Goal: Information Seeking & Learning: Learn about a topic

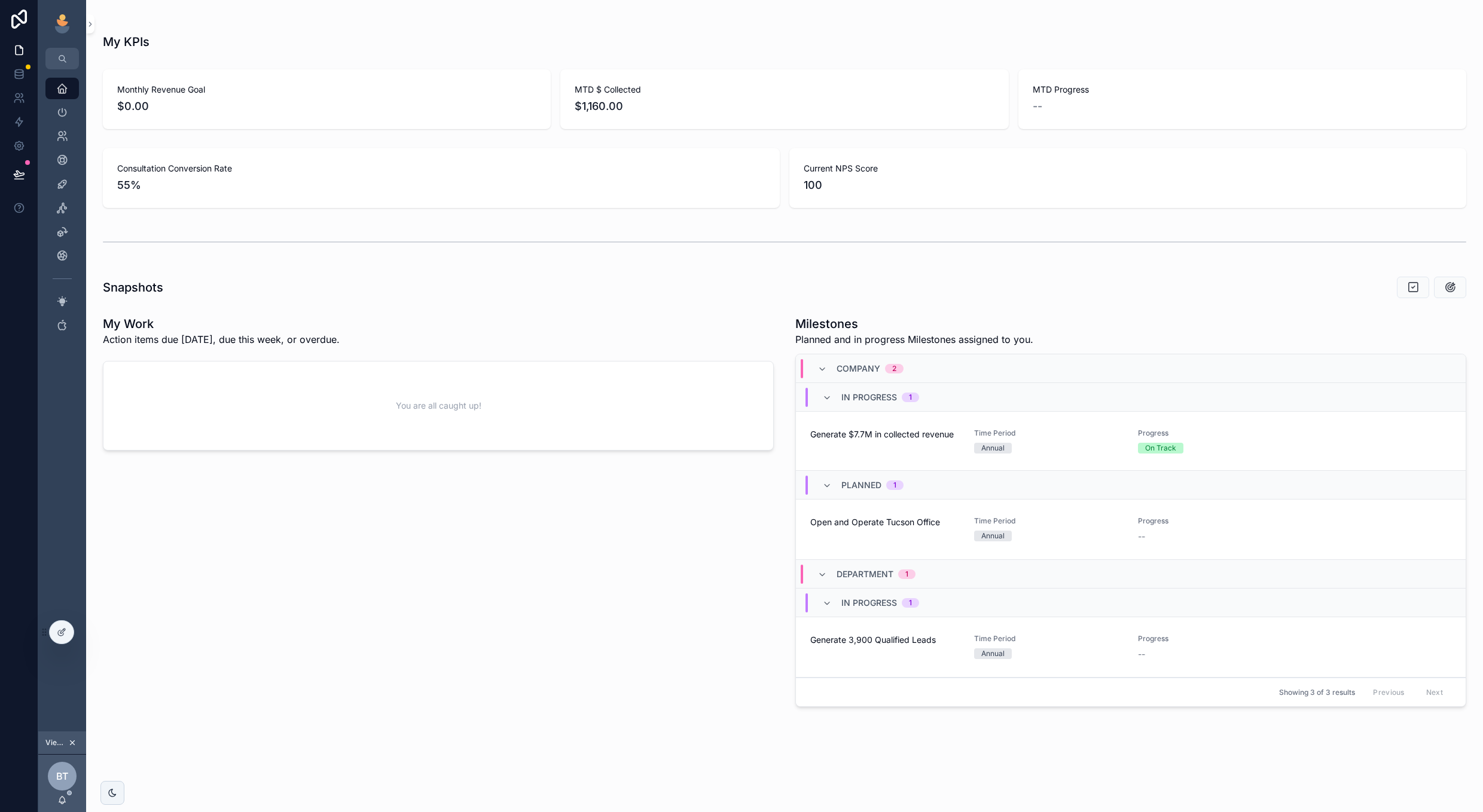
scroll to position [244, 0]
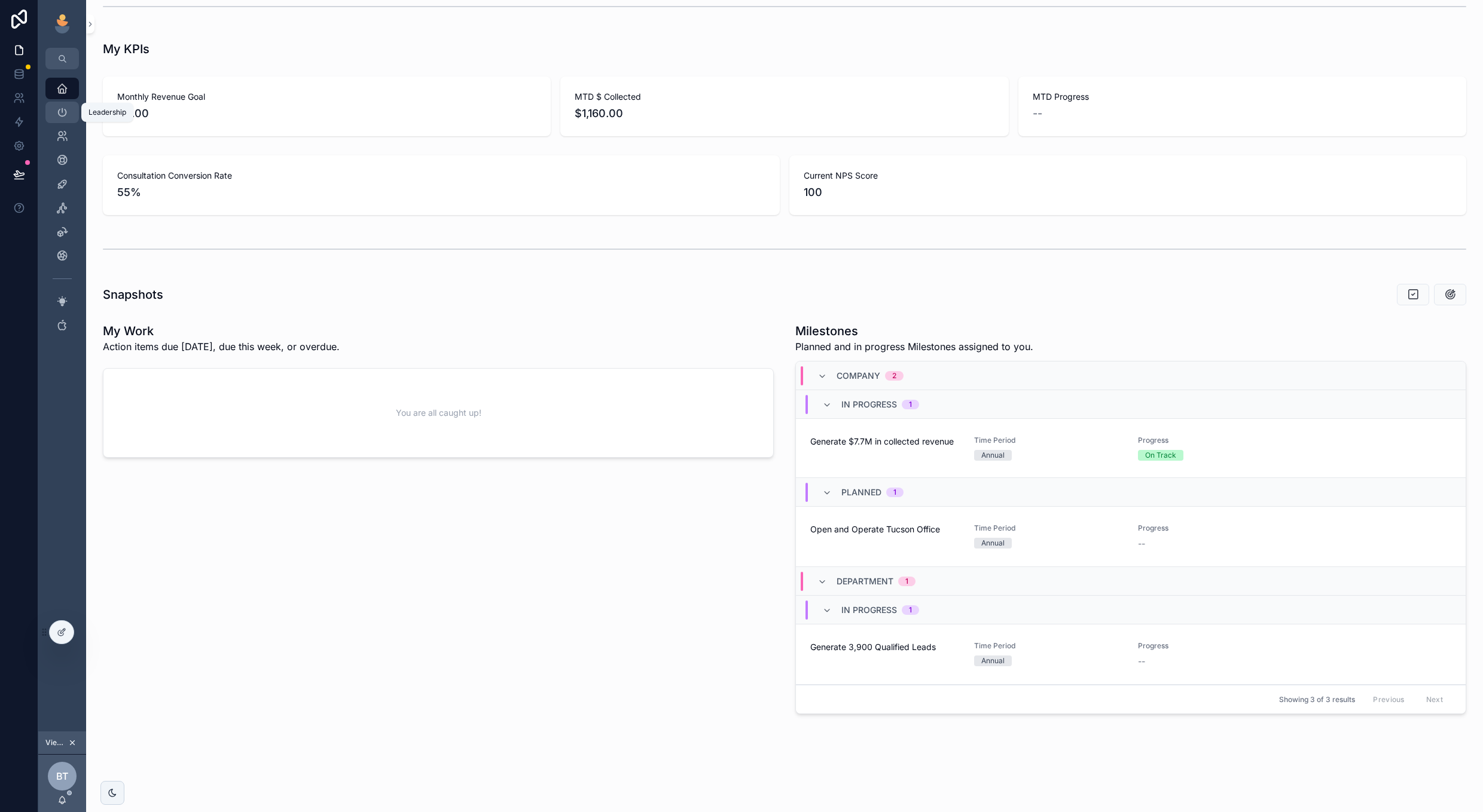
click at [66, 113] on icon "scrollable content" at bounding box center [62, 112] width 12 height 12
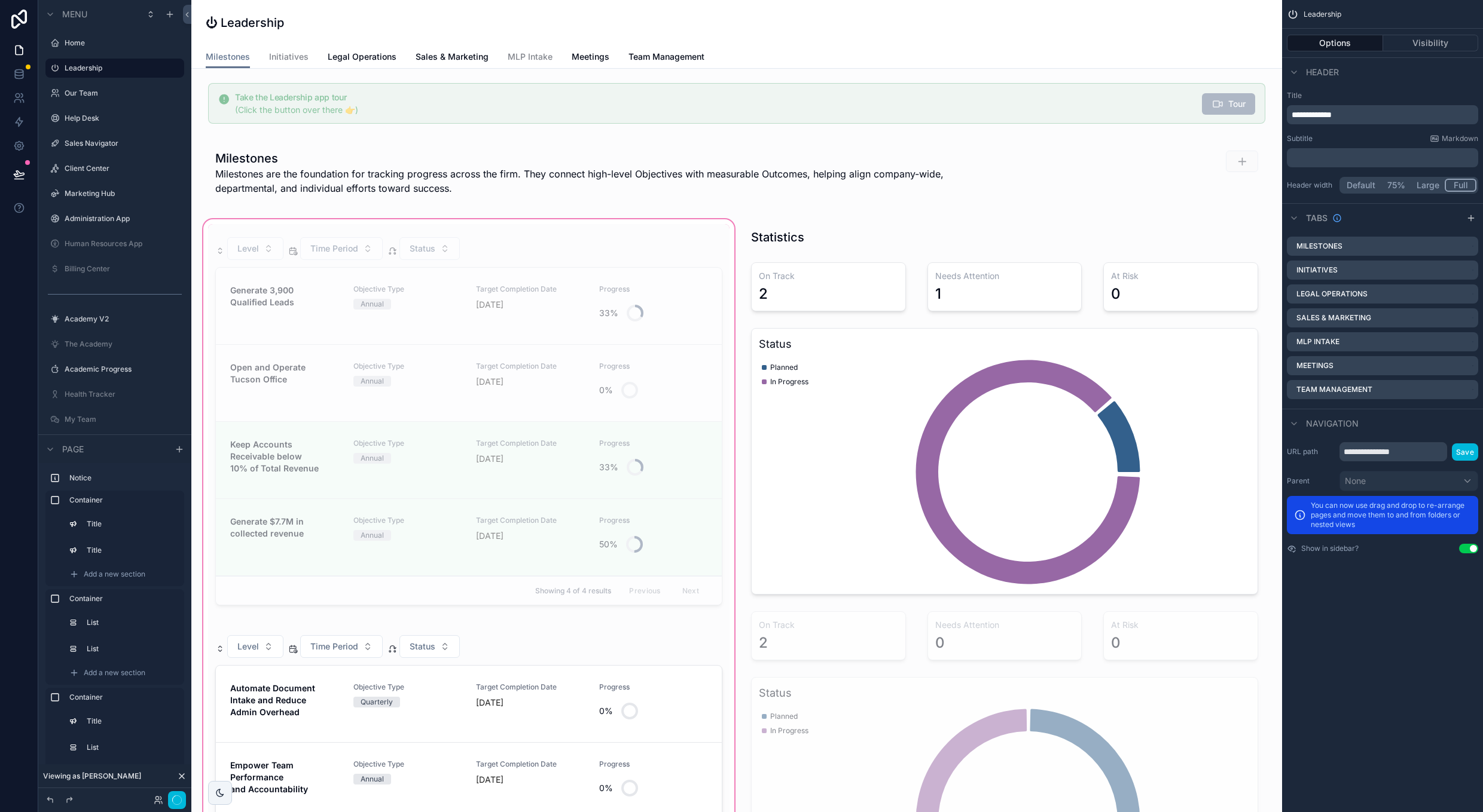
click at [593, 257] on div "scrollable content" at bounding box center [468, 754] width 536 height 1074
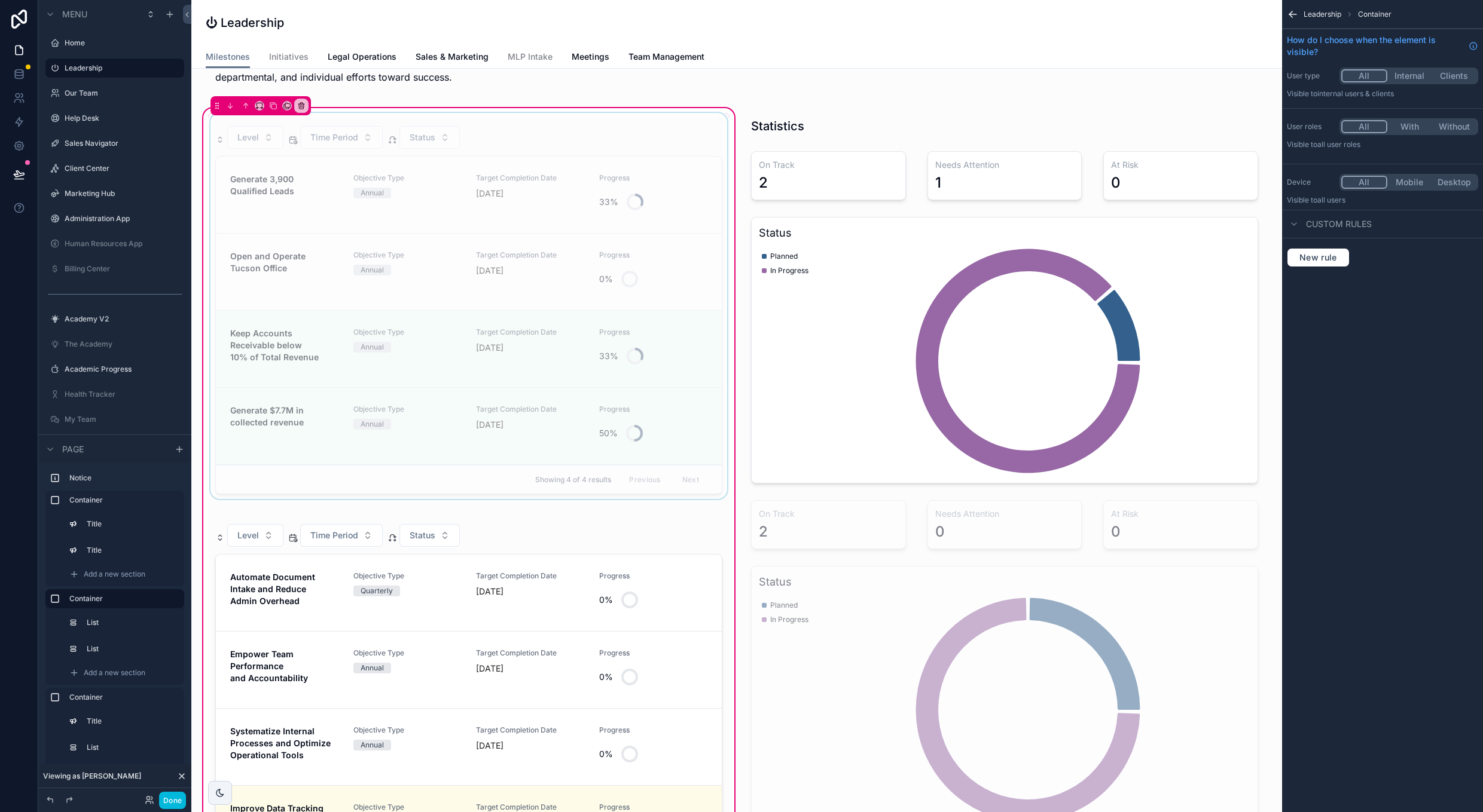
scroll to position [163, 0]
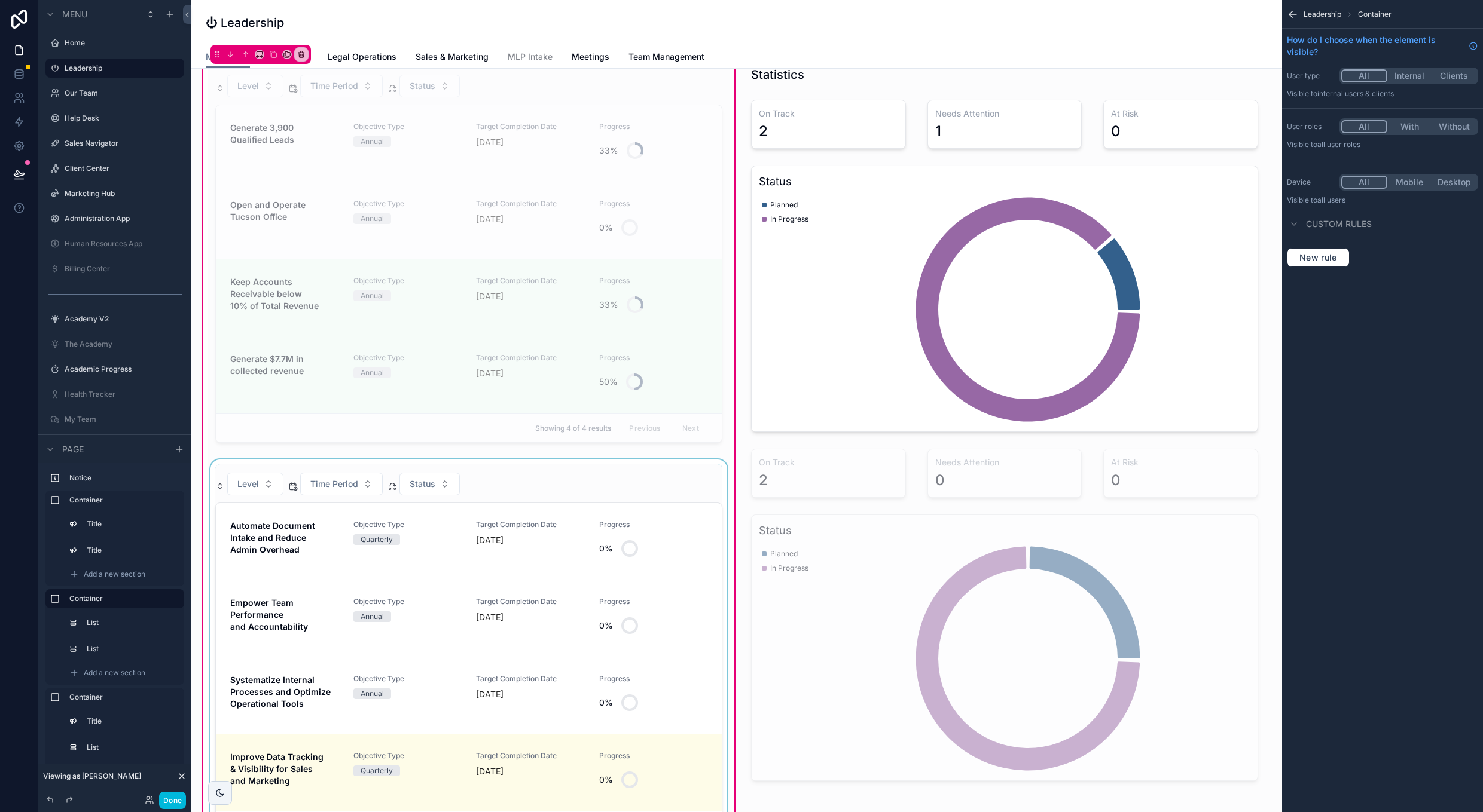
click at [565, 477] on div "scrollable content" at bounding box center [469, 790] width 522 height 661
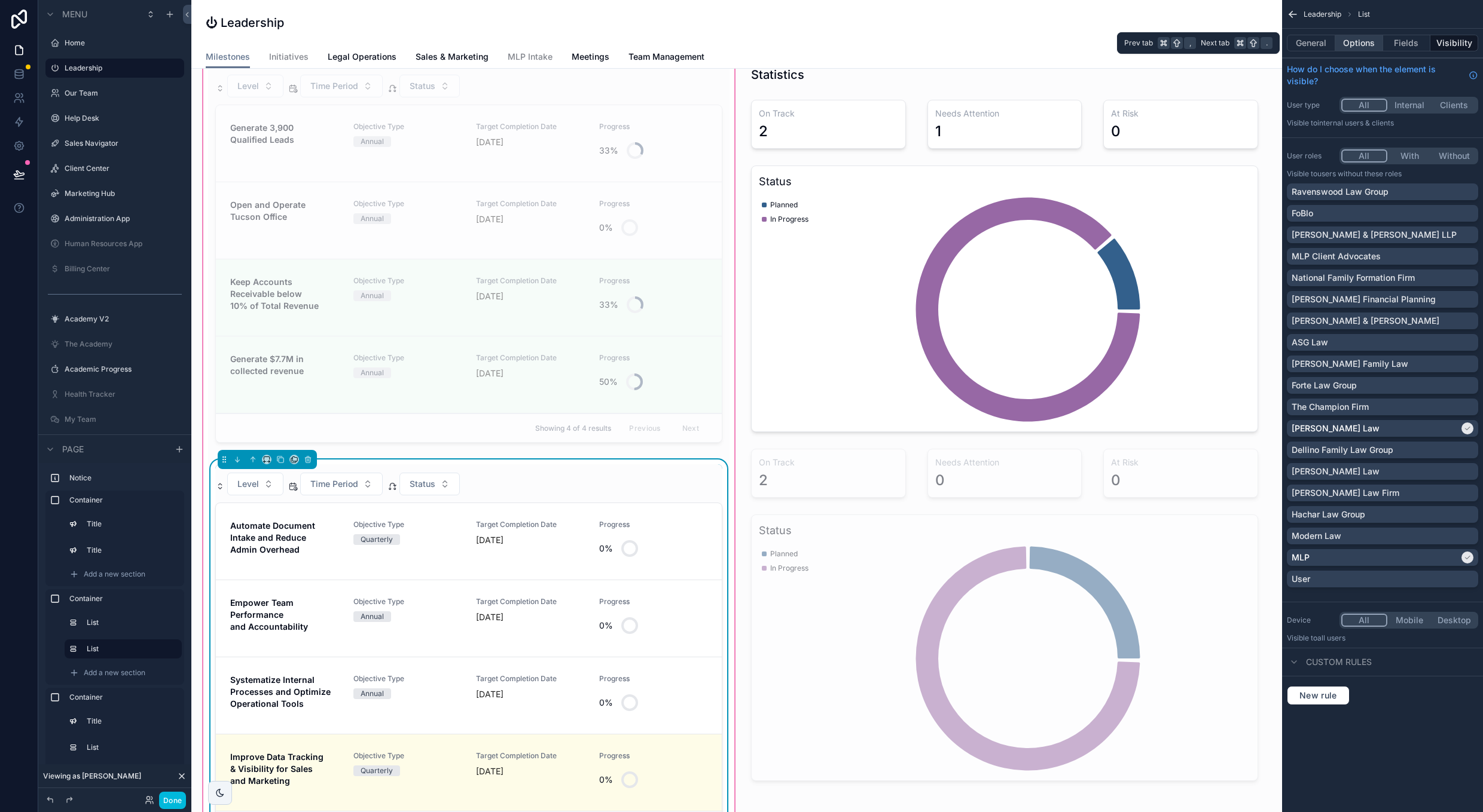
click at [1359, 40] on button "Options" at bounding box center [1359, 43] width 48 height 17
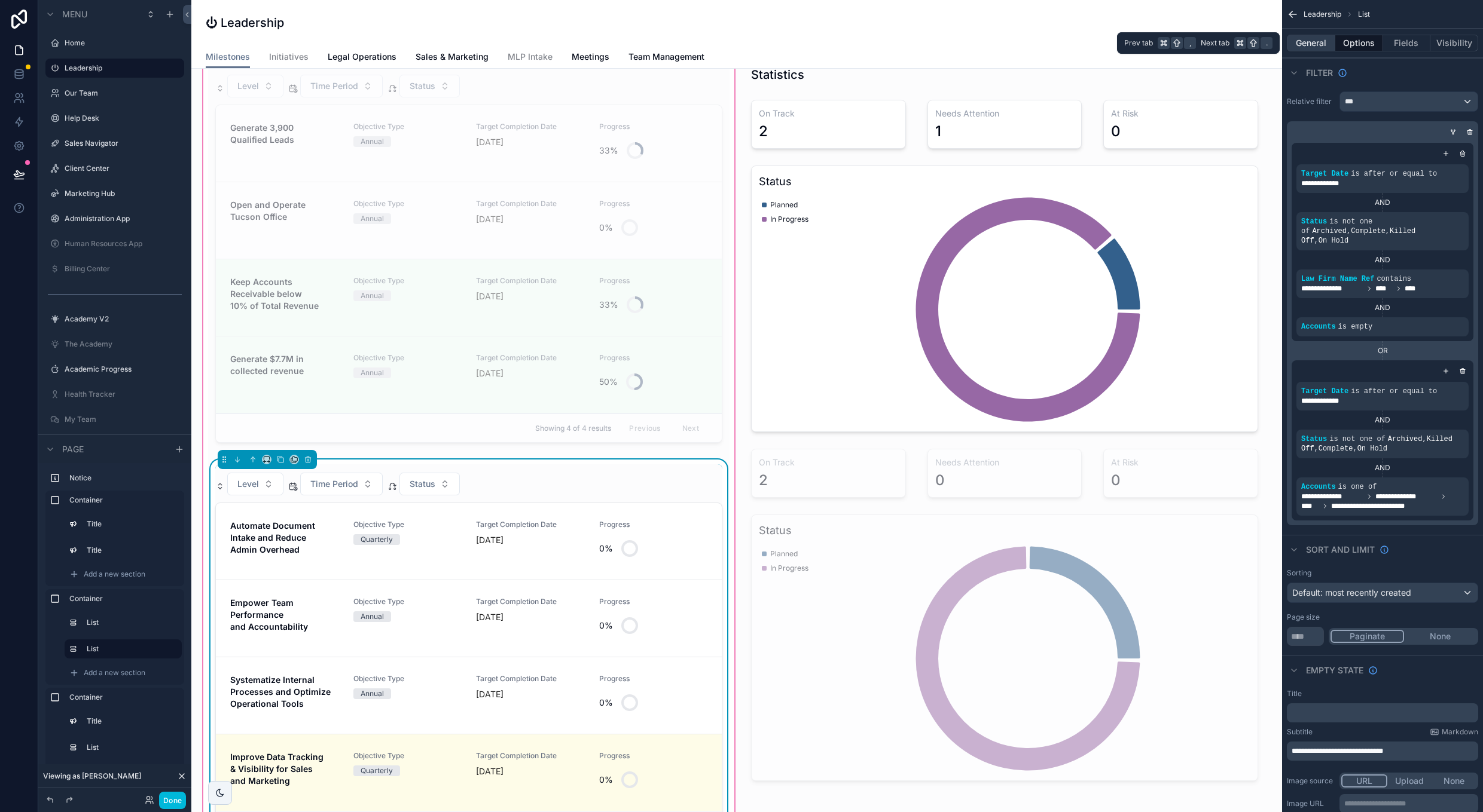
click at [1322, 42] on button "General" at bounding box center [1310, 43] width 48 height 17
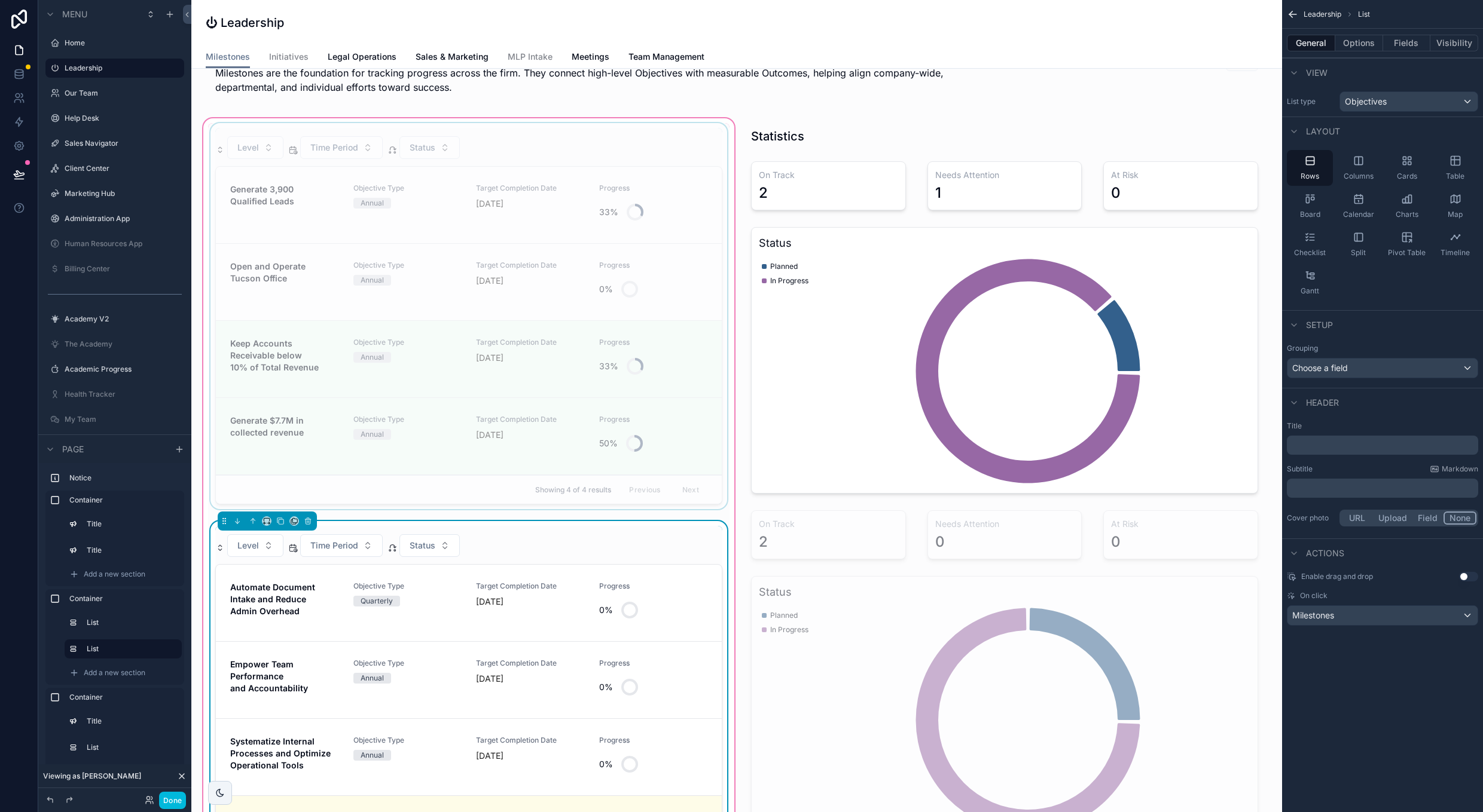
scroll to position [100, 0]
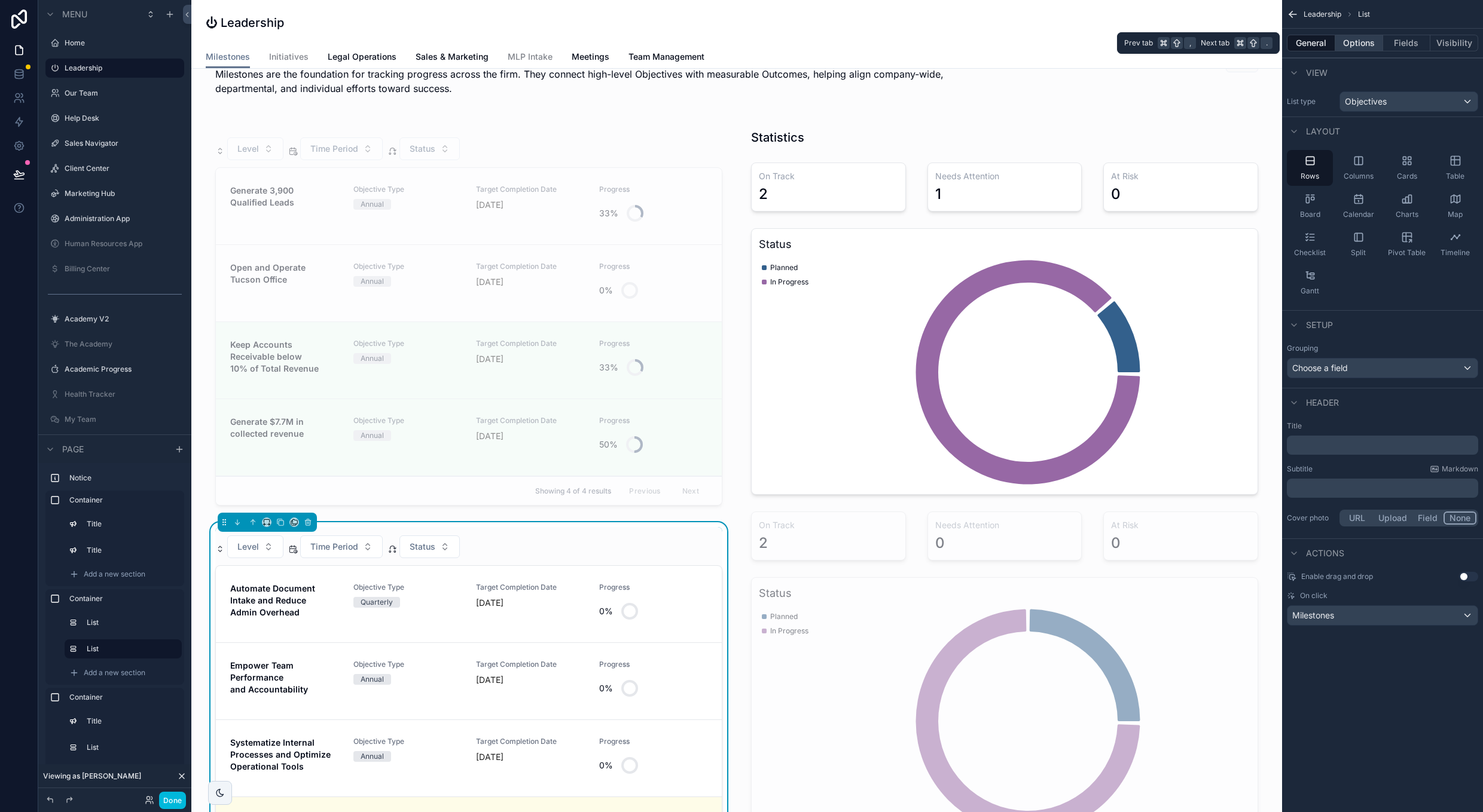
click at [1357, 39] on button "Options" at bounding box center [1359, 43] width 48 height 17
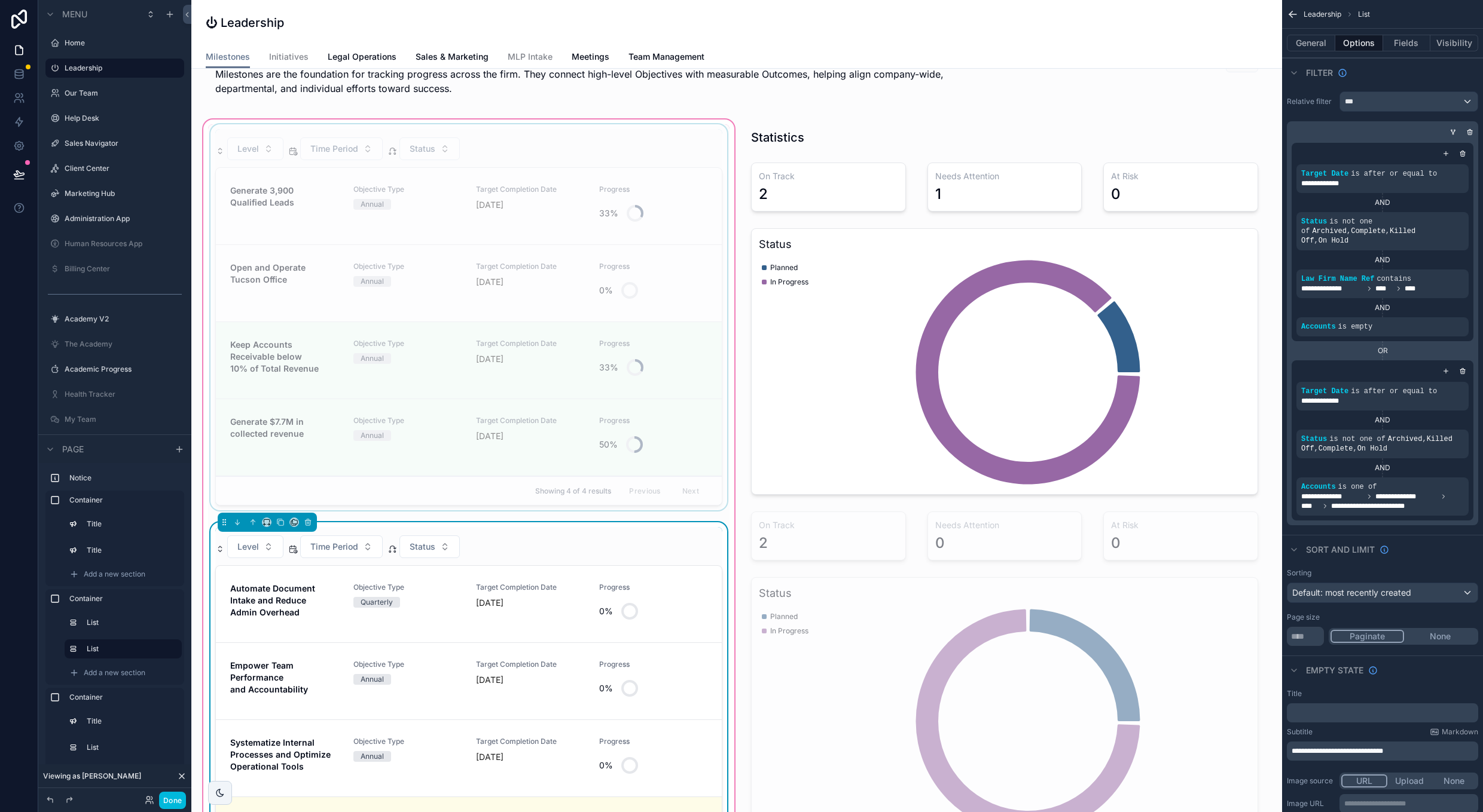
click at [676, 152] on div "scrollable content" at bounding box center [469, 319] width 522 height 391
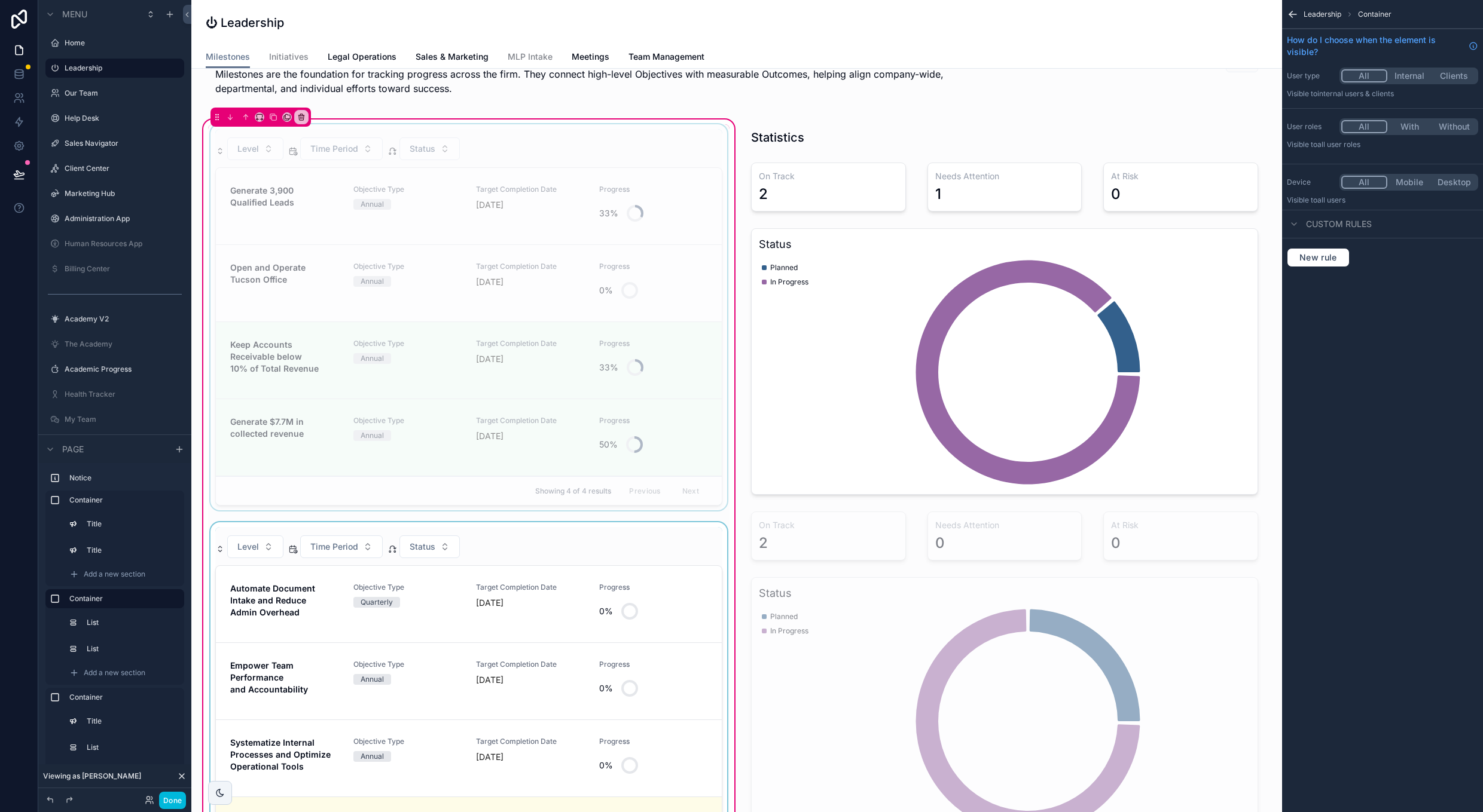
click at [664, 157] on div "scrollable content" at bounding box center [469, 319] width 522 height 391
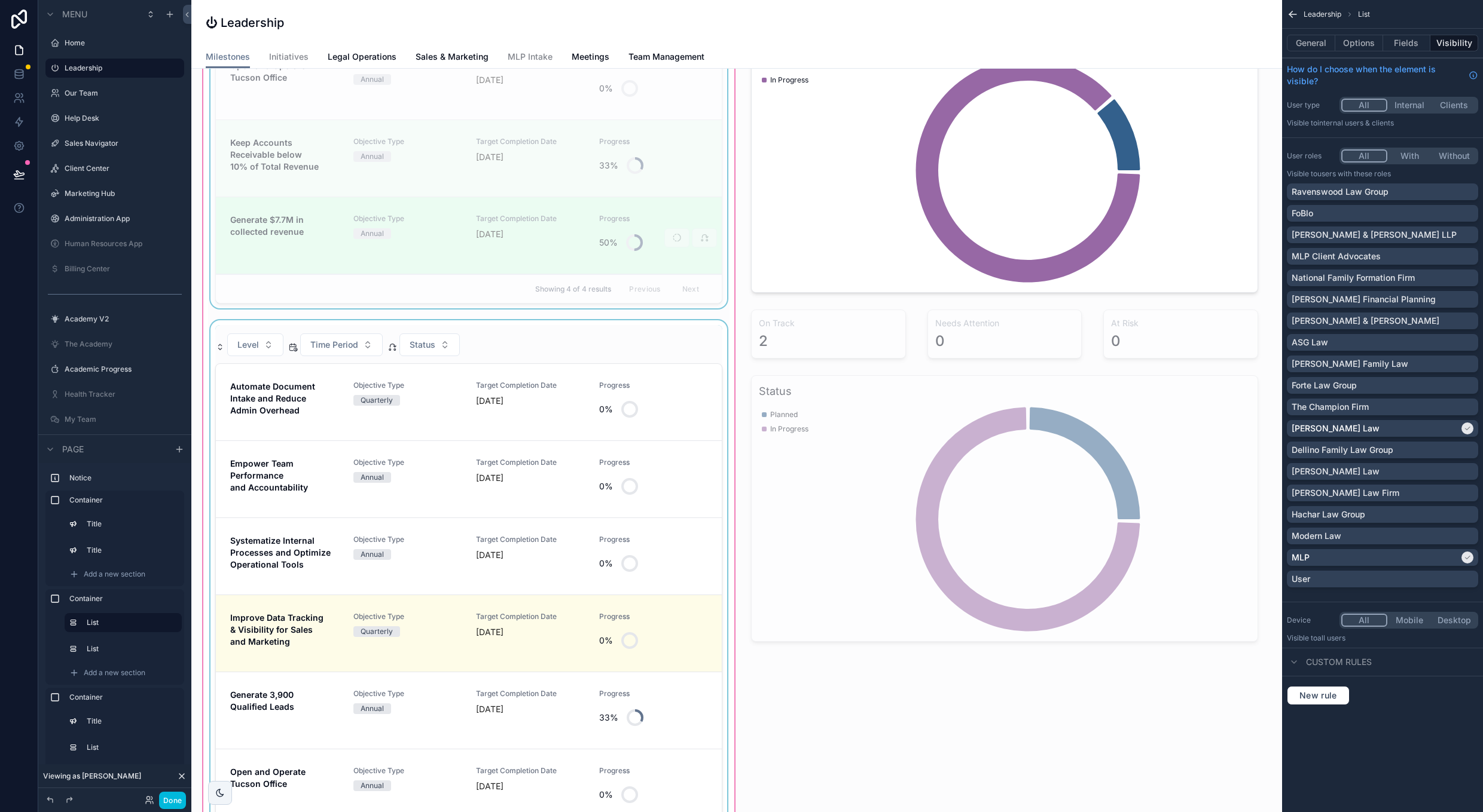
scroll to position [271, 0]
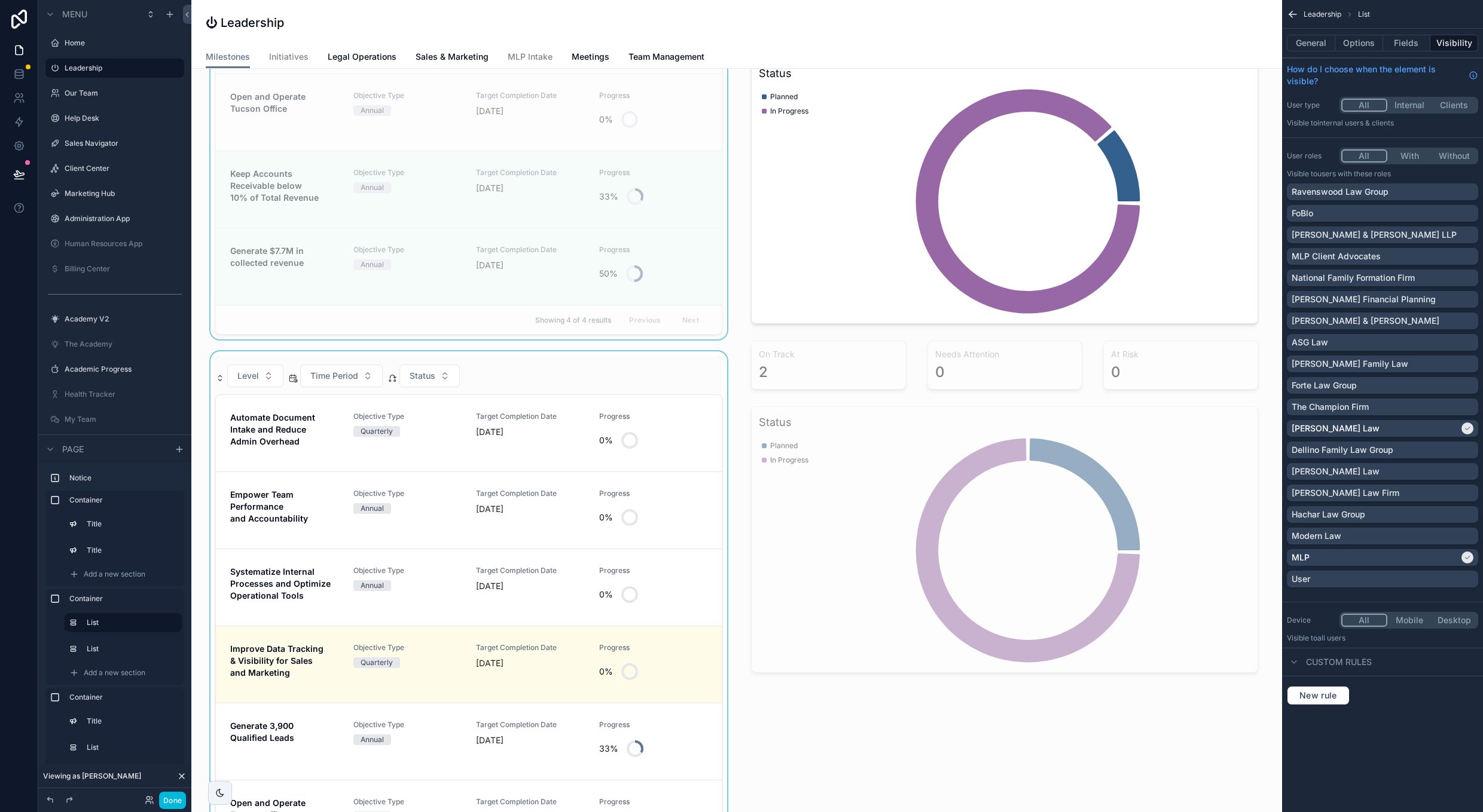
click at [704, 369] on div "scrollable content" at bounding box center [469, 682] width 522 height 661
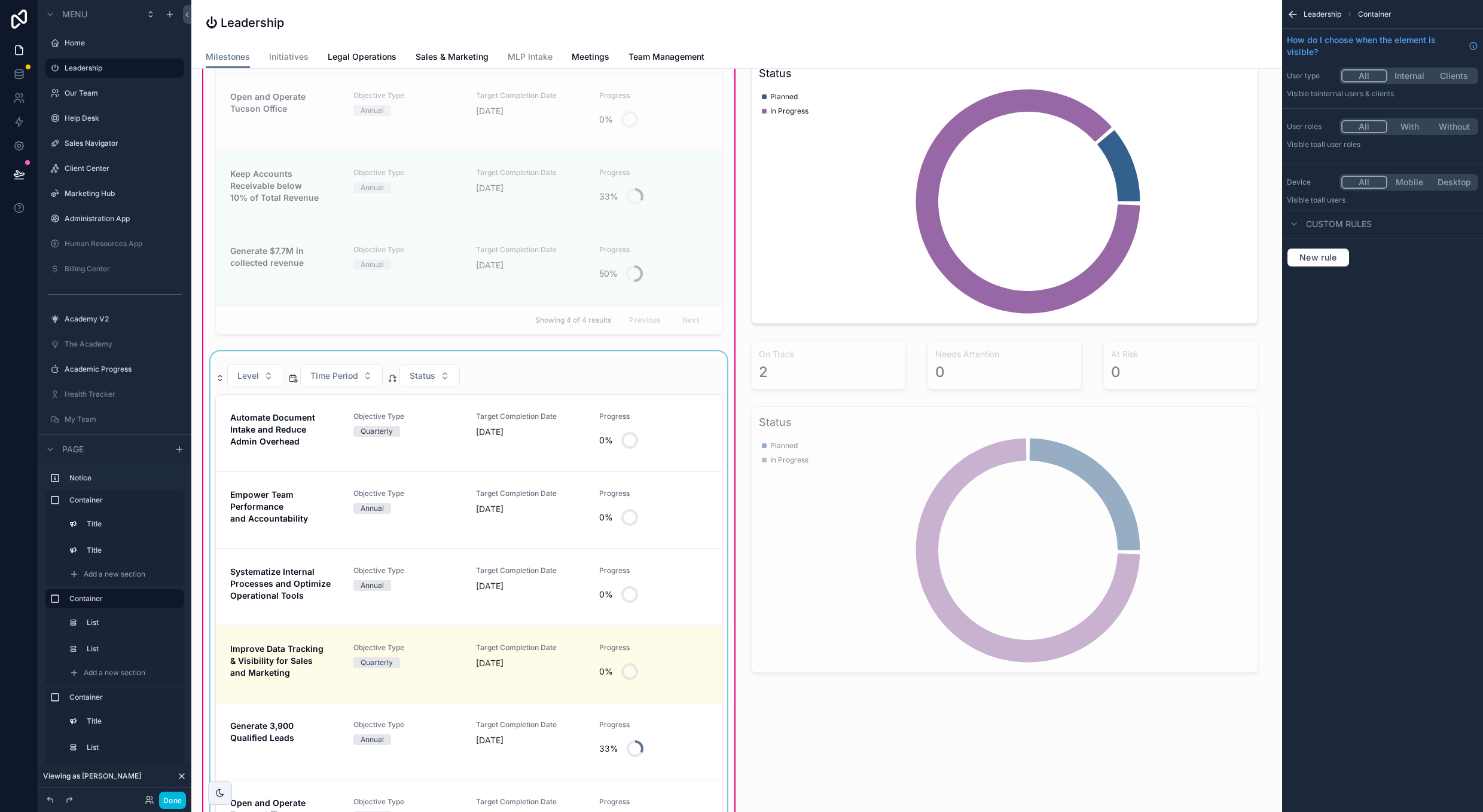
click at [704, 369] on div "scrollable content" at bounding box center [469, 682] width 522 height 661
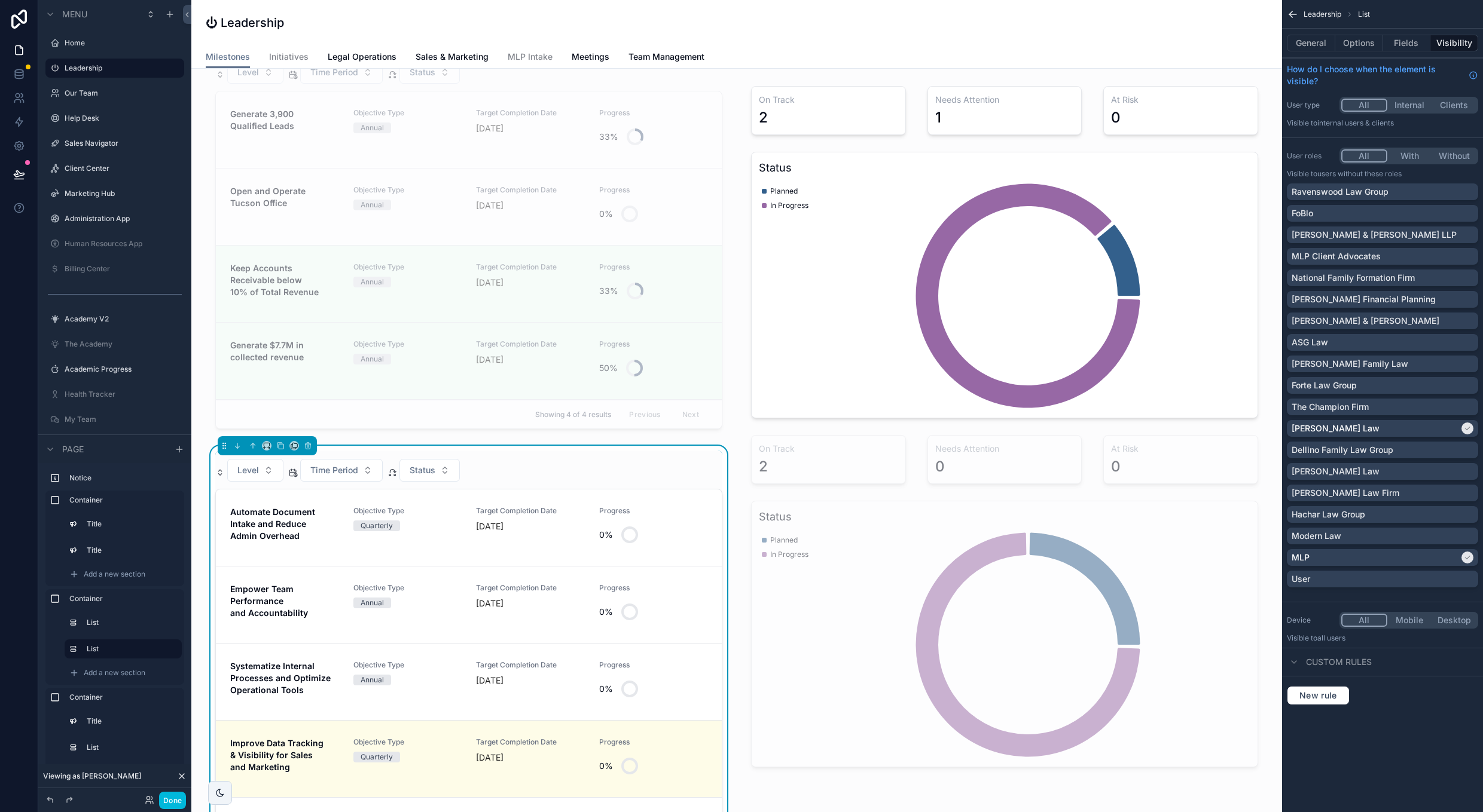
scroll to position [0, 0]
click at [1315, 45] on button "General" at bounding box center [1310, 43] width 48 height 17
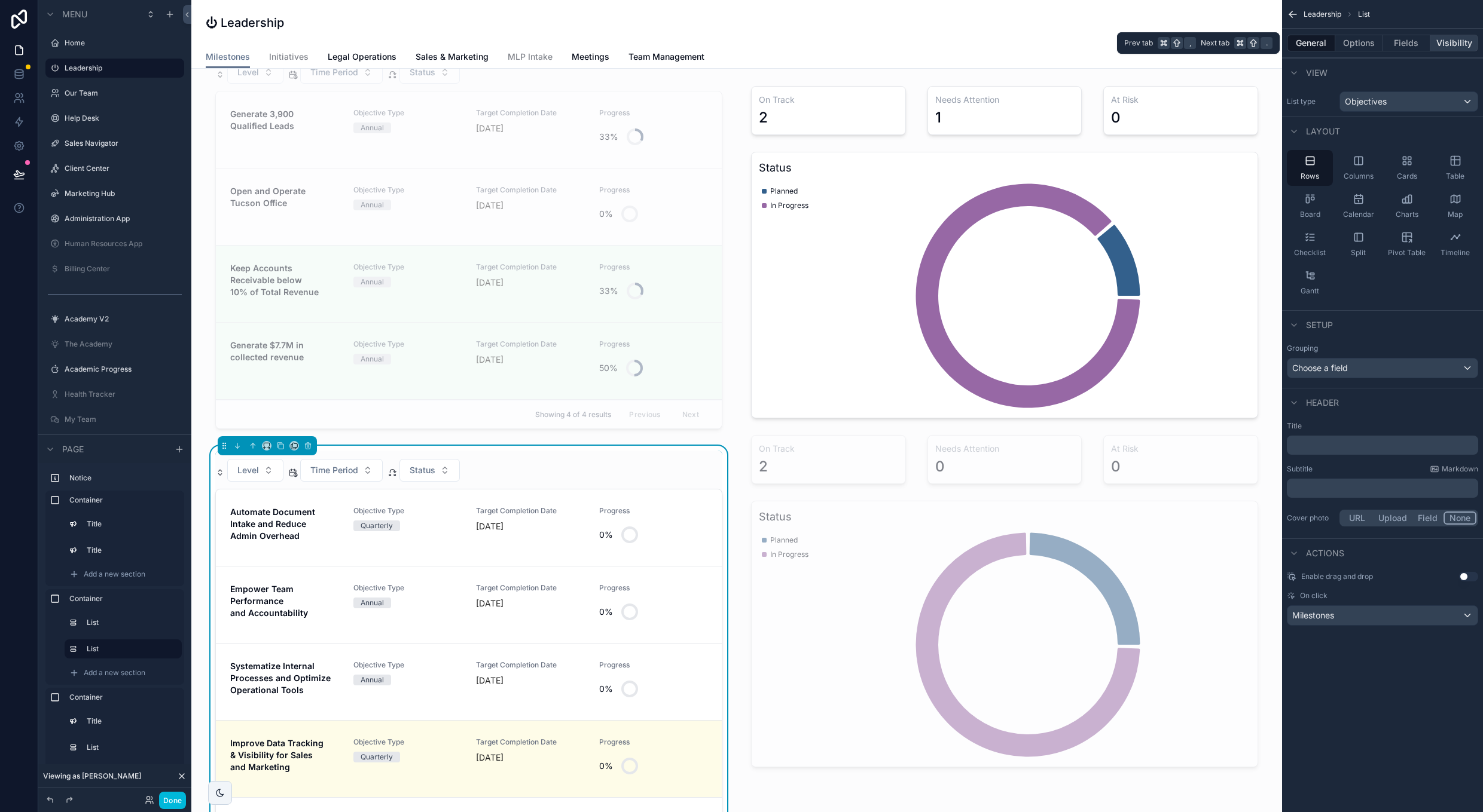
click at [1465, 37] on button "Visibility" at bounding box center [1454, 43] width 48 height 17
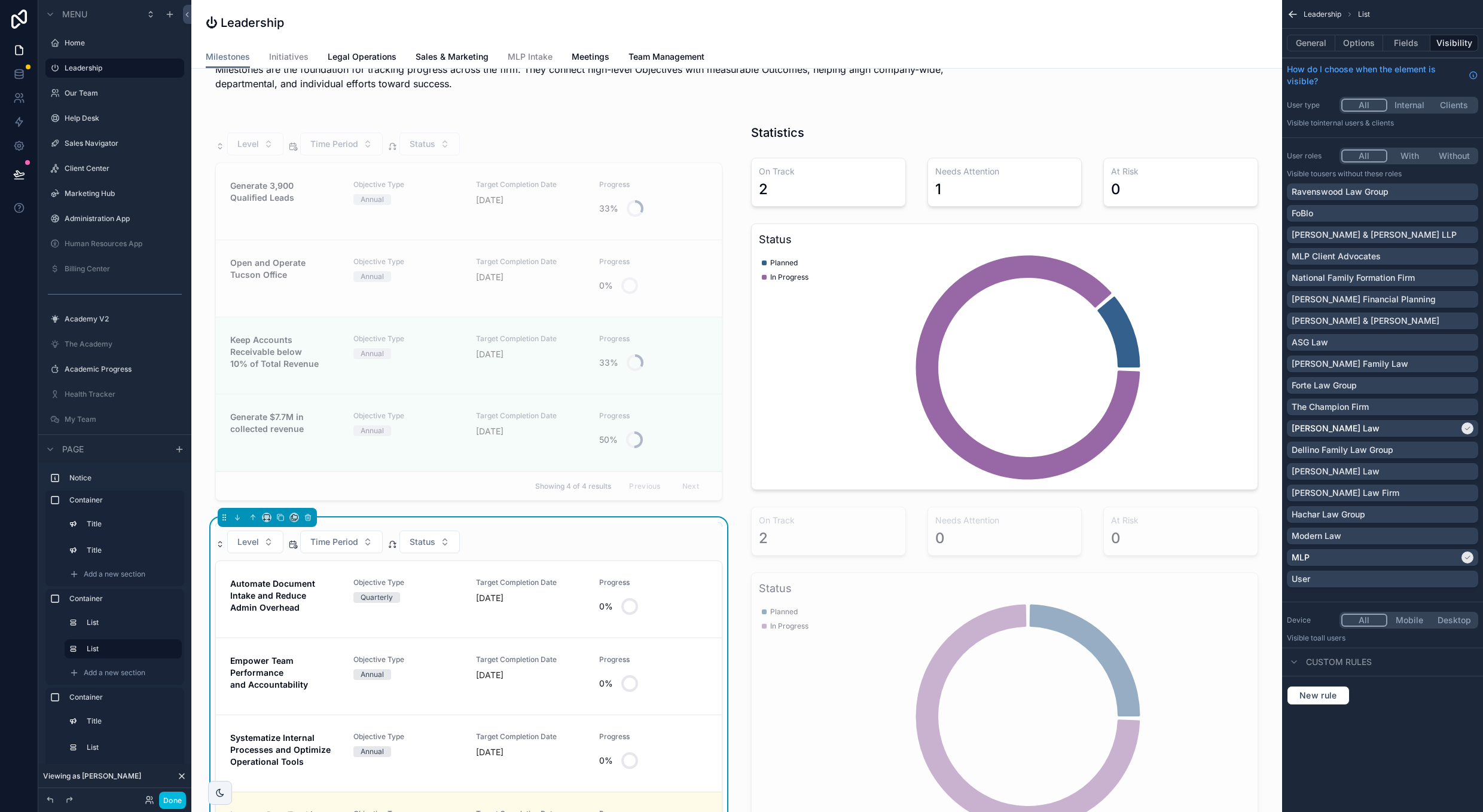
scroll to position [88, 0]
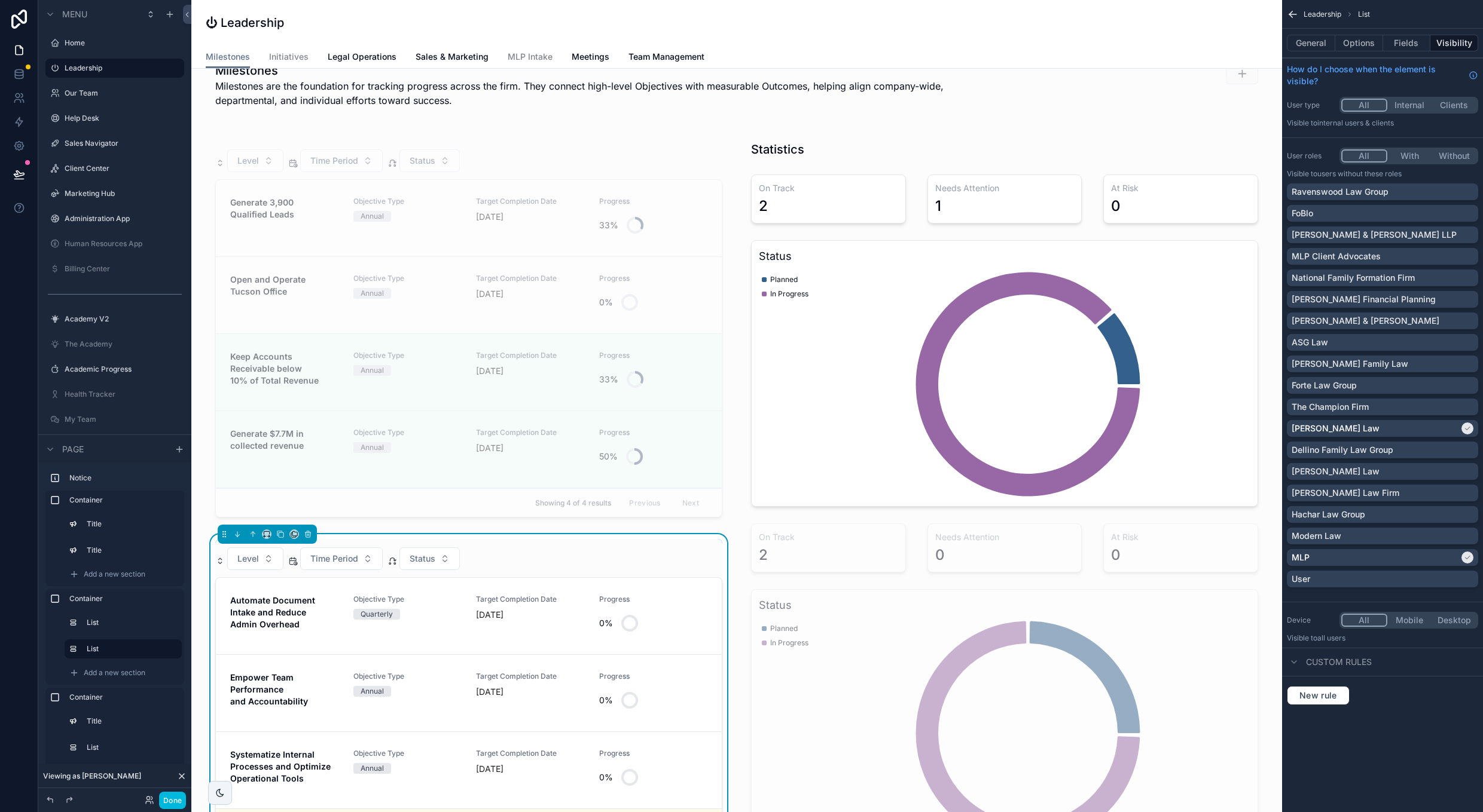
click at [699, 548] on div "Level Time Period Status" at bounding box center [468, 559] width 507 height 23
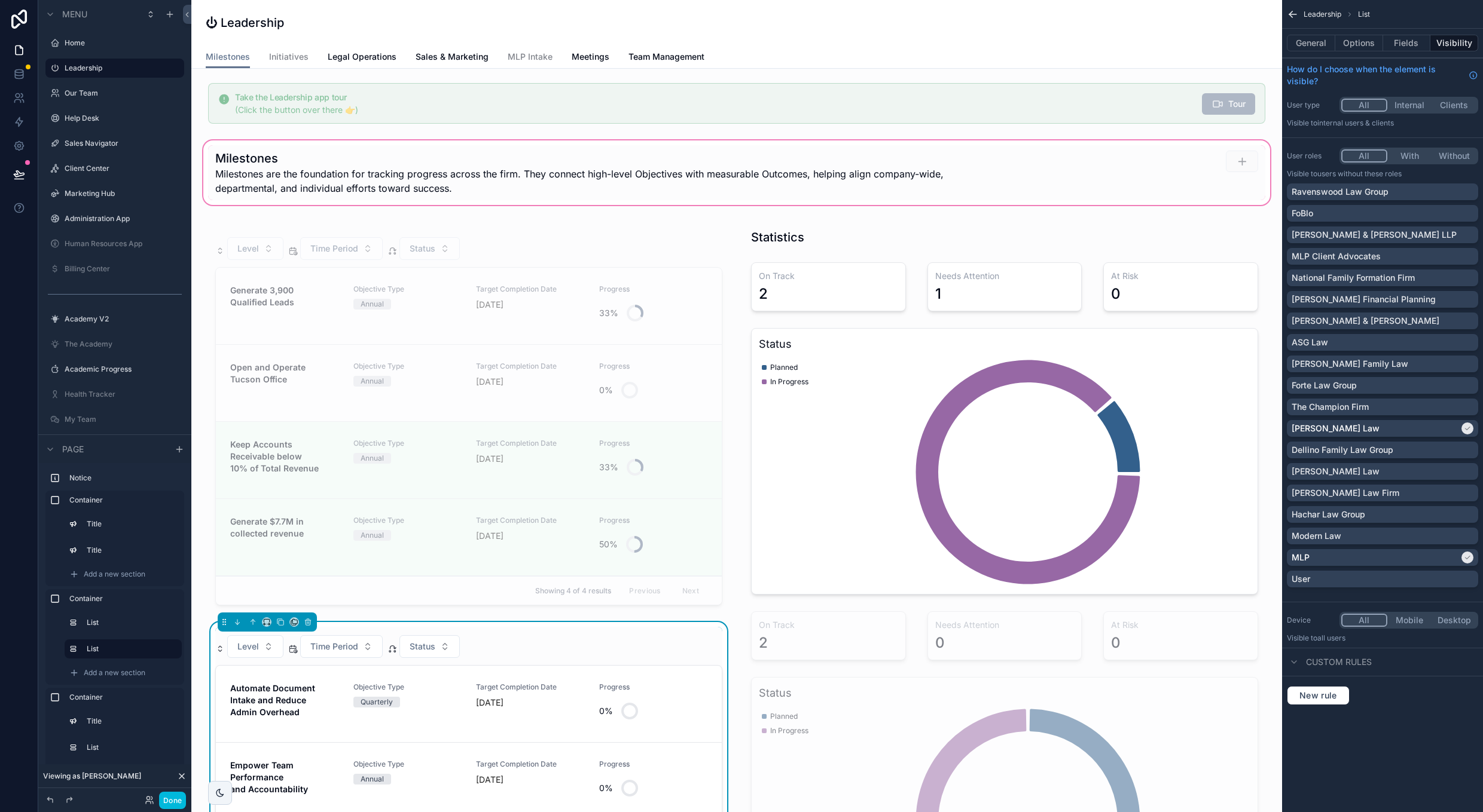
scroll to position [0, 0]
click at [686, 250] on div "scrollable content" at bounding box center [469, 419] width 522 height 391
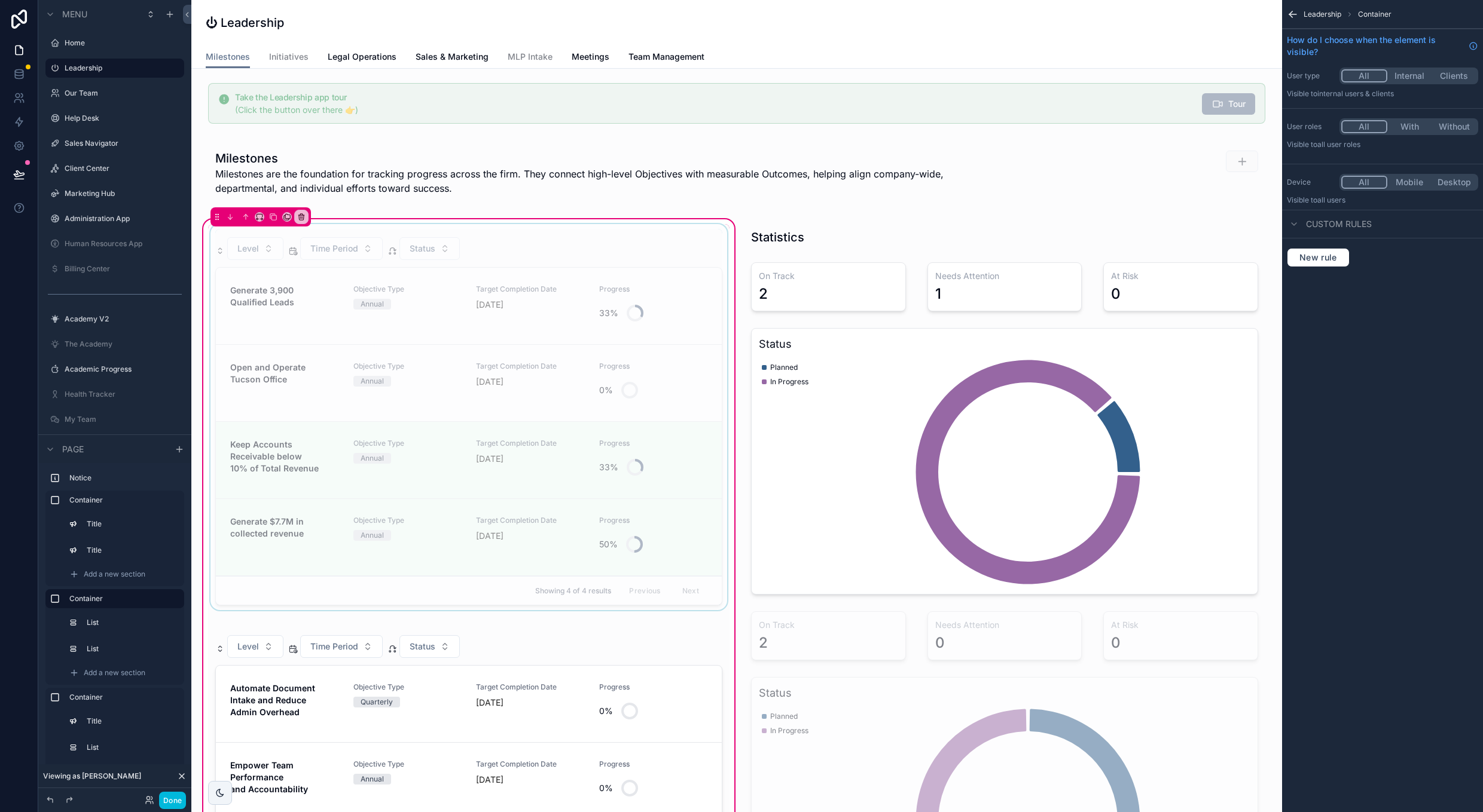
click at [686, 250] on div "scrollable content" at bounding box center [469, 419] width 522 height 391
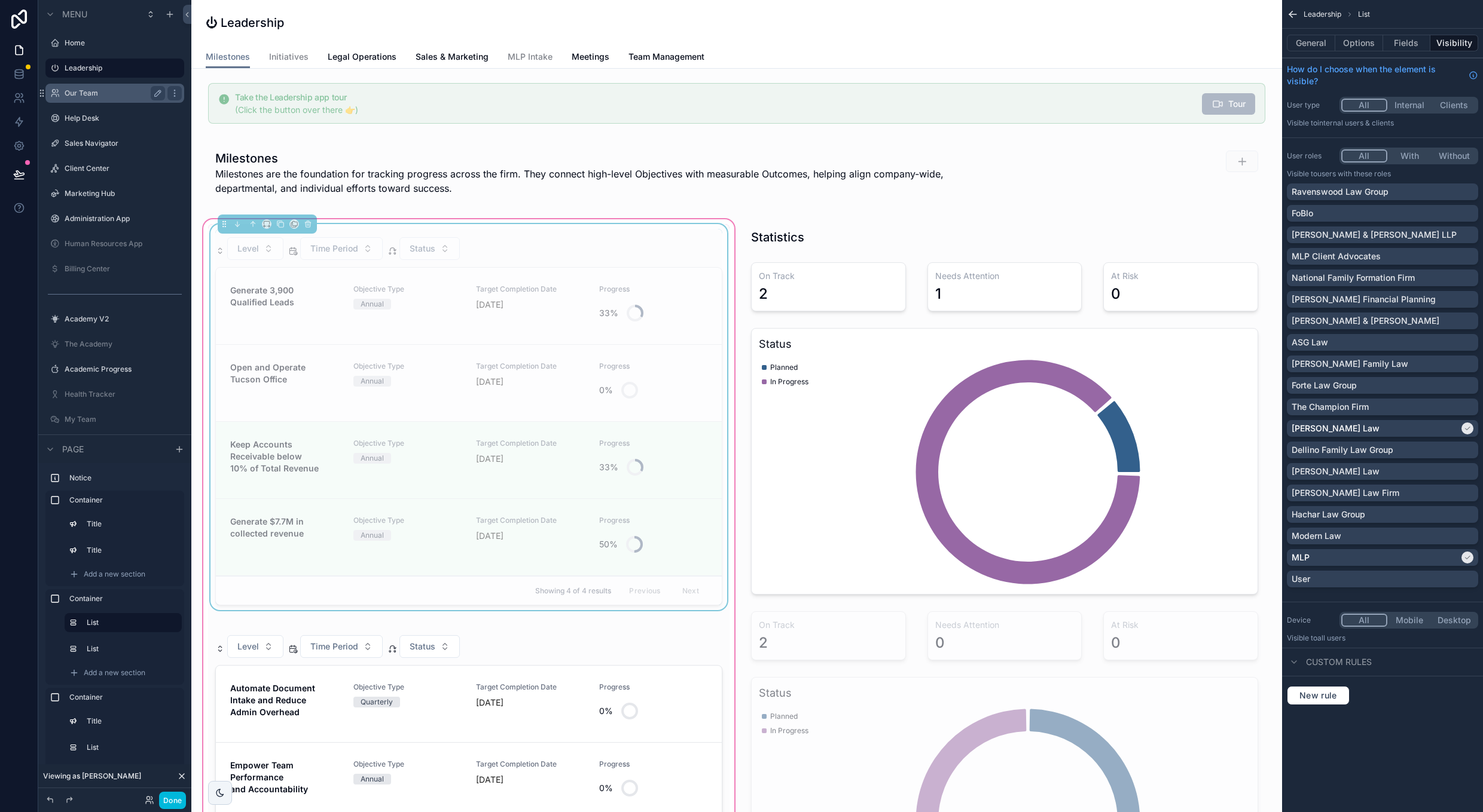
click at [89, 92] on label "Our Team" at bounding box center [112, 93] width 96 height 9
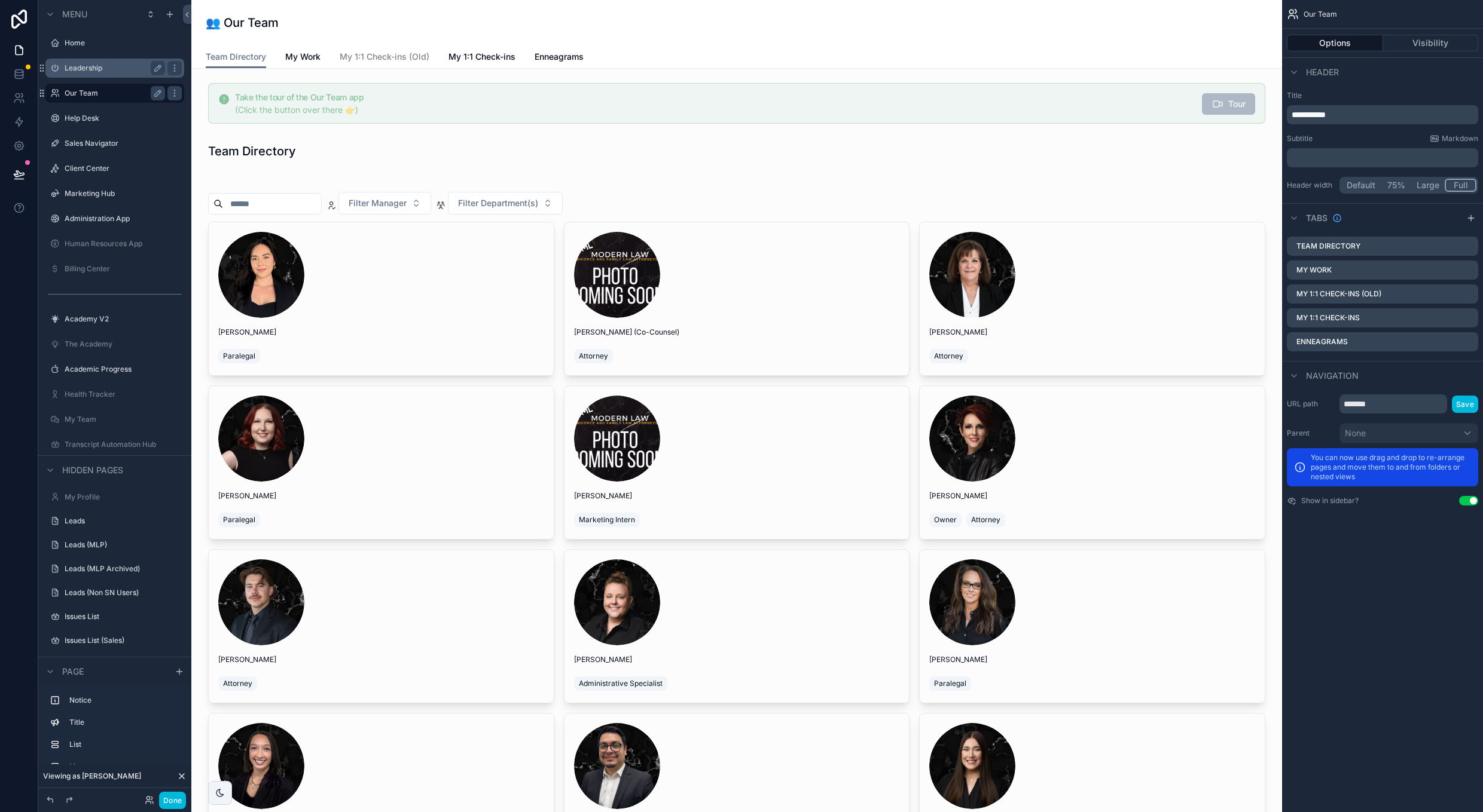
click at [113, 75] on div "Leadership" at bounding box center [114, 68] width 134 height 19
click at [98, 66] on label "Leadership" at bounding box center [112, 68] width 96 height 9
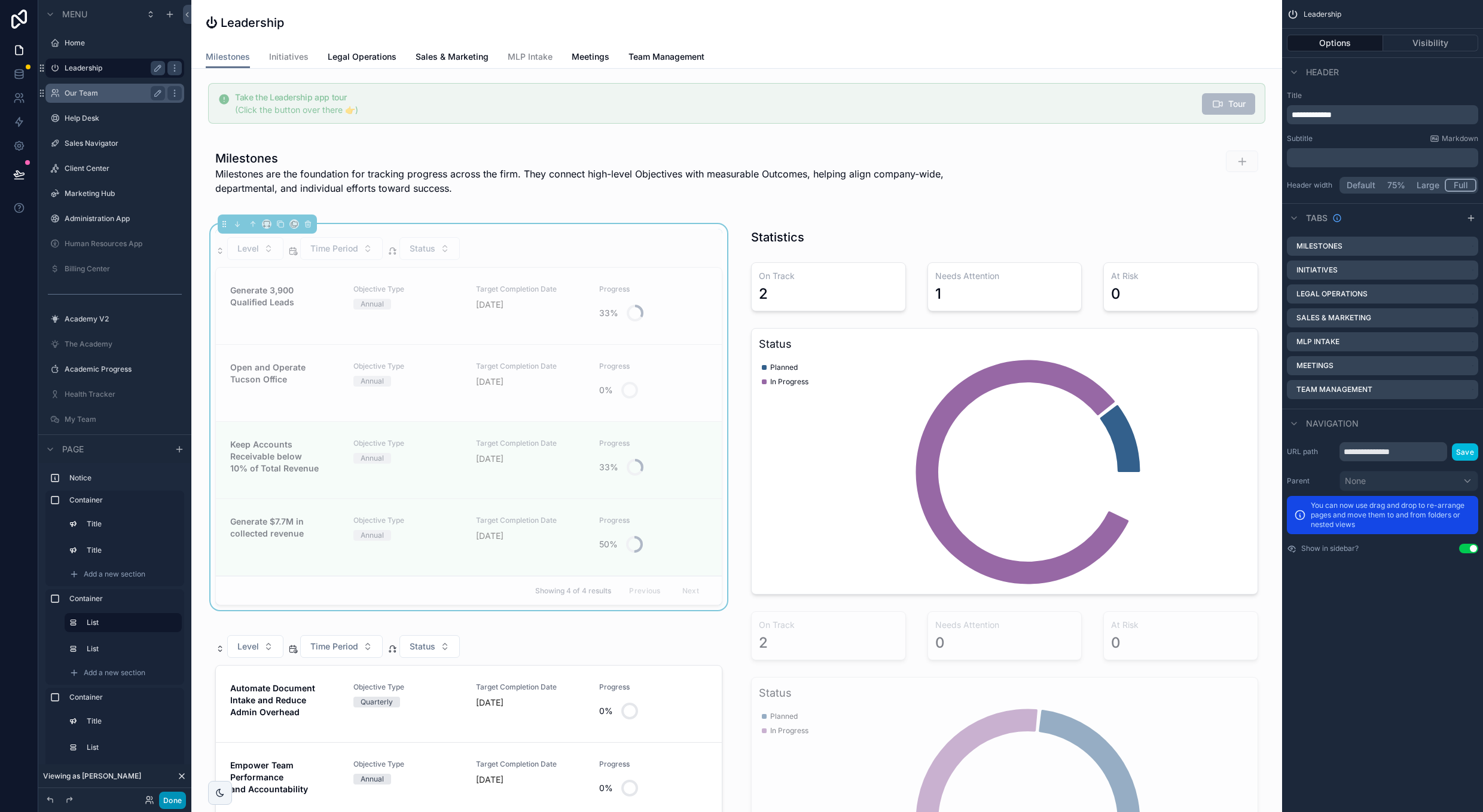
click at [165, 793] on button "Done" at bounding box center [172, 801] width 27 height 18
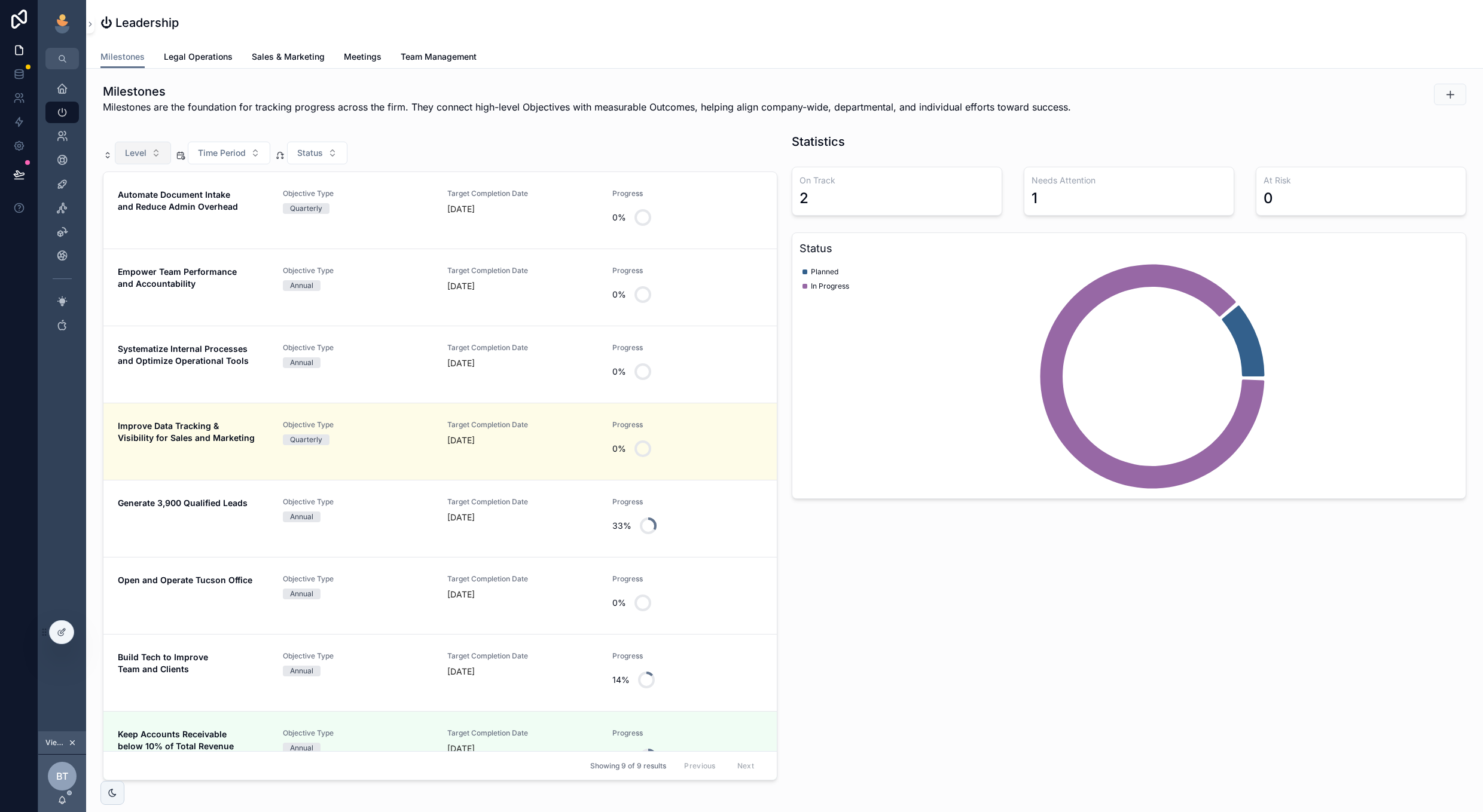
click at [163, 157] on button "Level" at bounding box center [143, 153] width 56 height 23
click at [161, 205] on div "Company" at bounding box center [143, 201] width 166 height 19
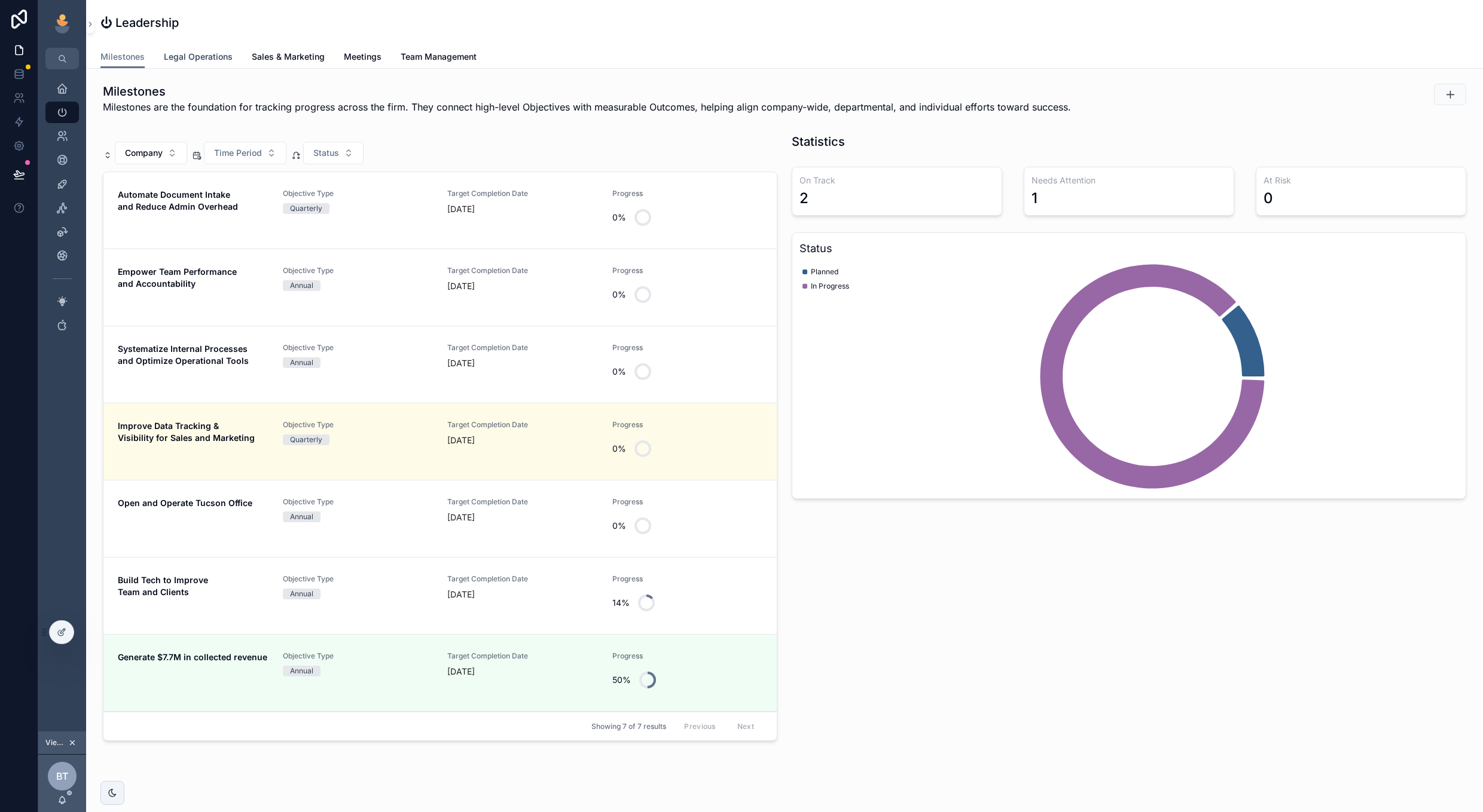
click at [170, 56] on span "Legal Operations" at bounding box center [198, 56] width 69 height 12
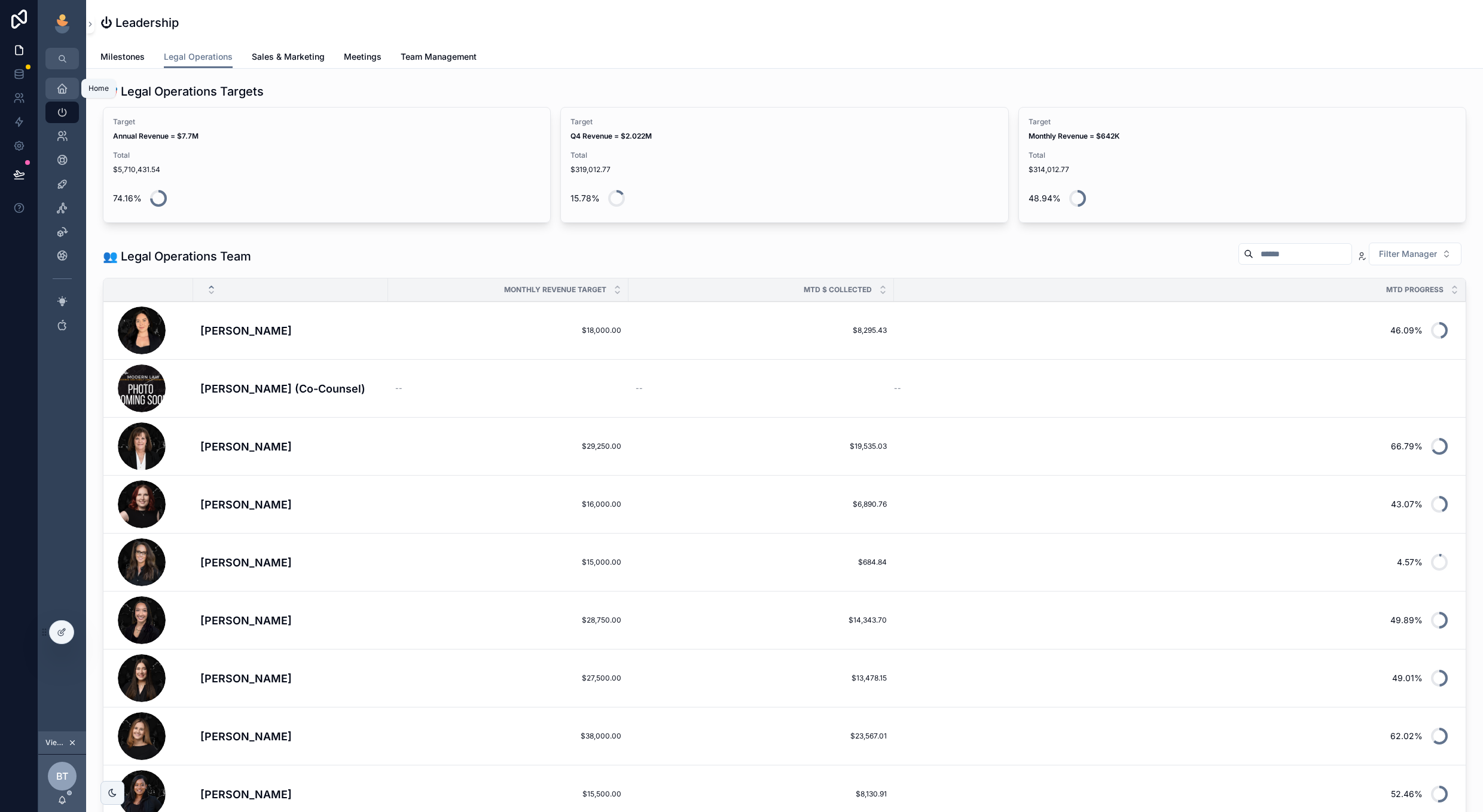
click at [62, 88] on icon "scrollable content" at bounding box center [62, 88] width 12 height 12
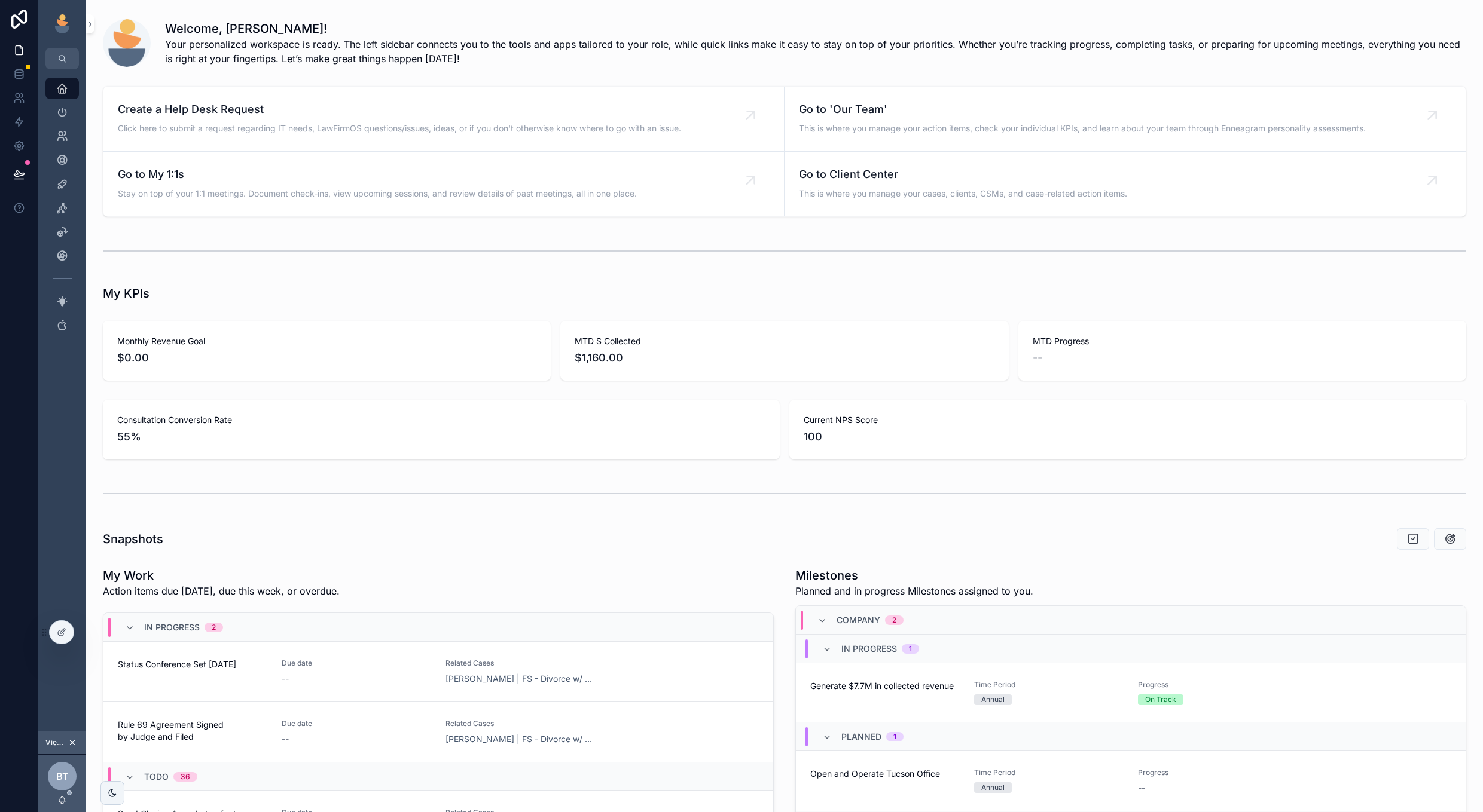
click at [74, 738] on button "scrollable content" at bounding box center [72, 743] width 13 height 13
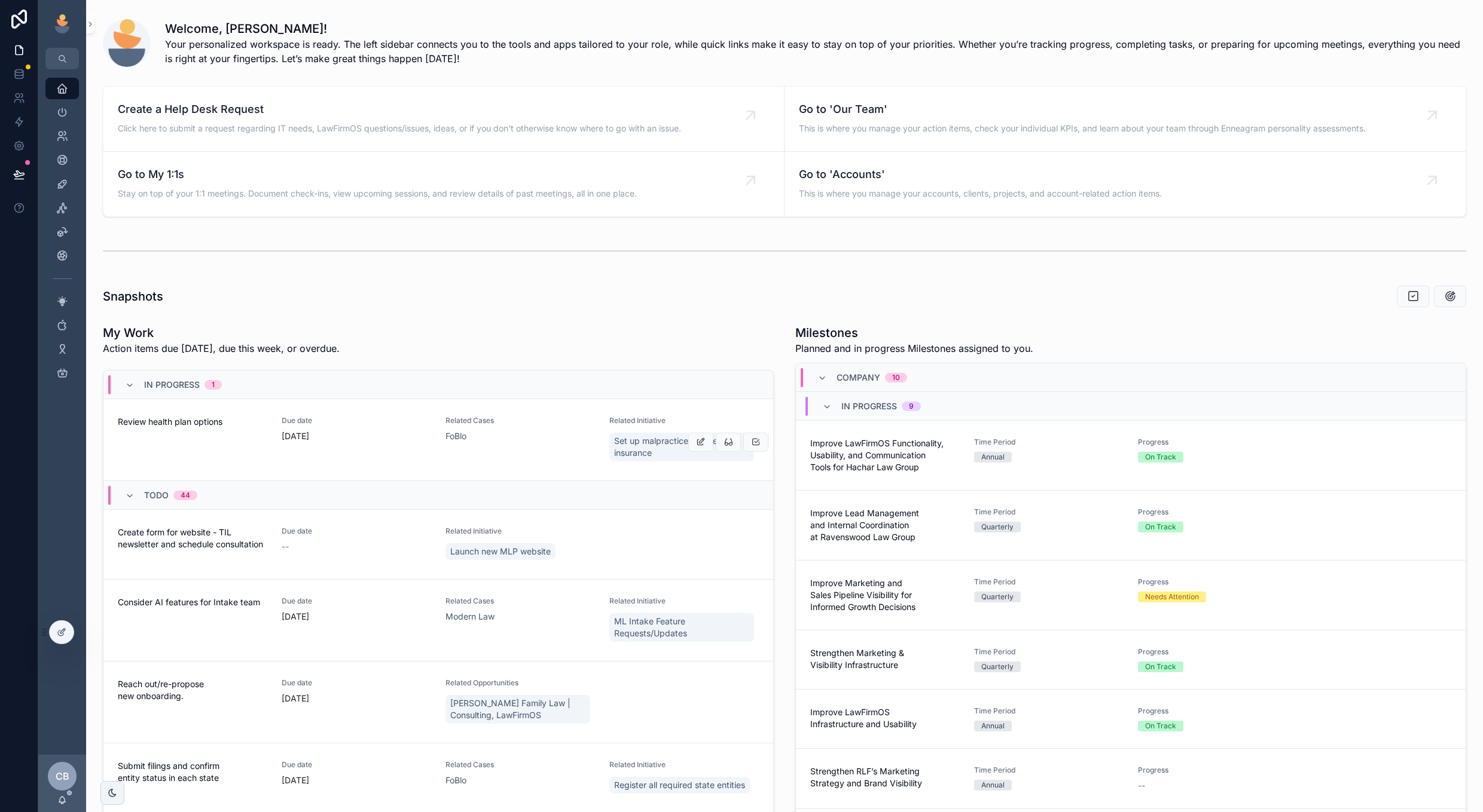
scroll to position [46, 0]
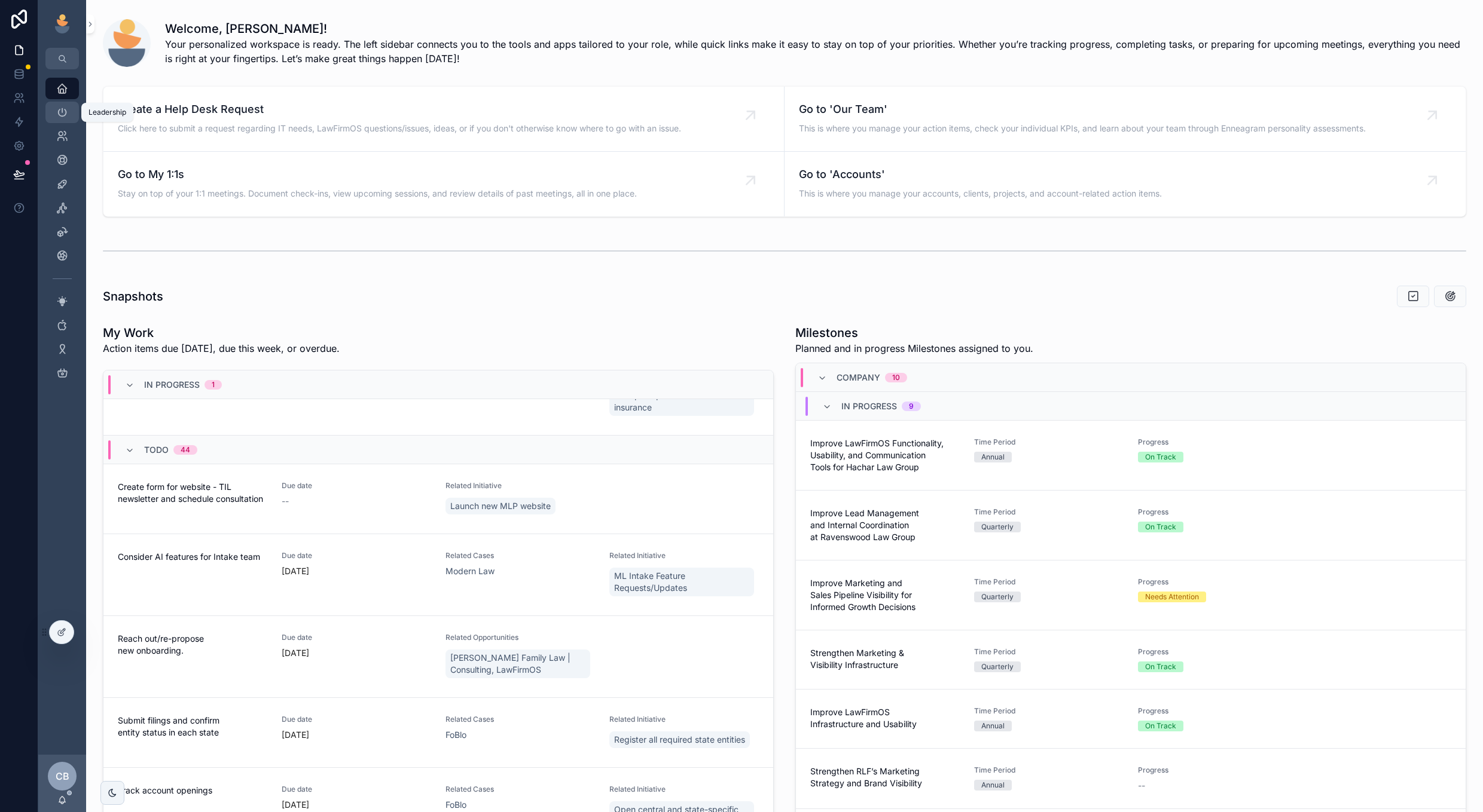
click at [61, 110] on icon "scrollable content" at bounding box center [62, 112] width 12 height 12
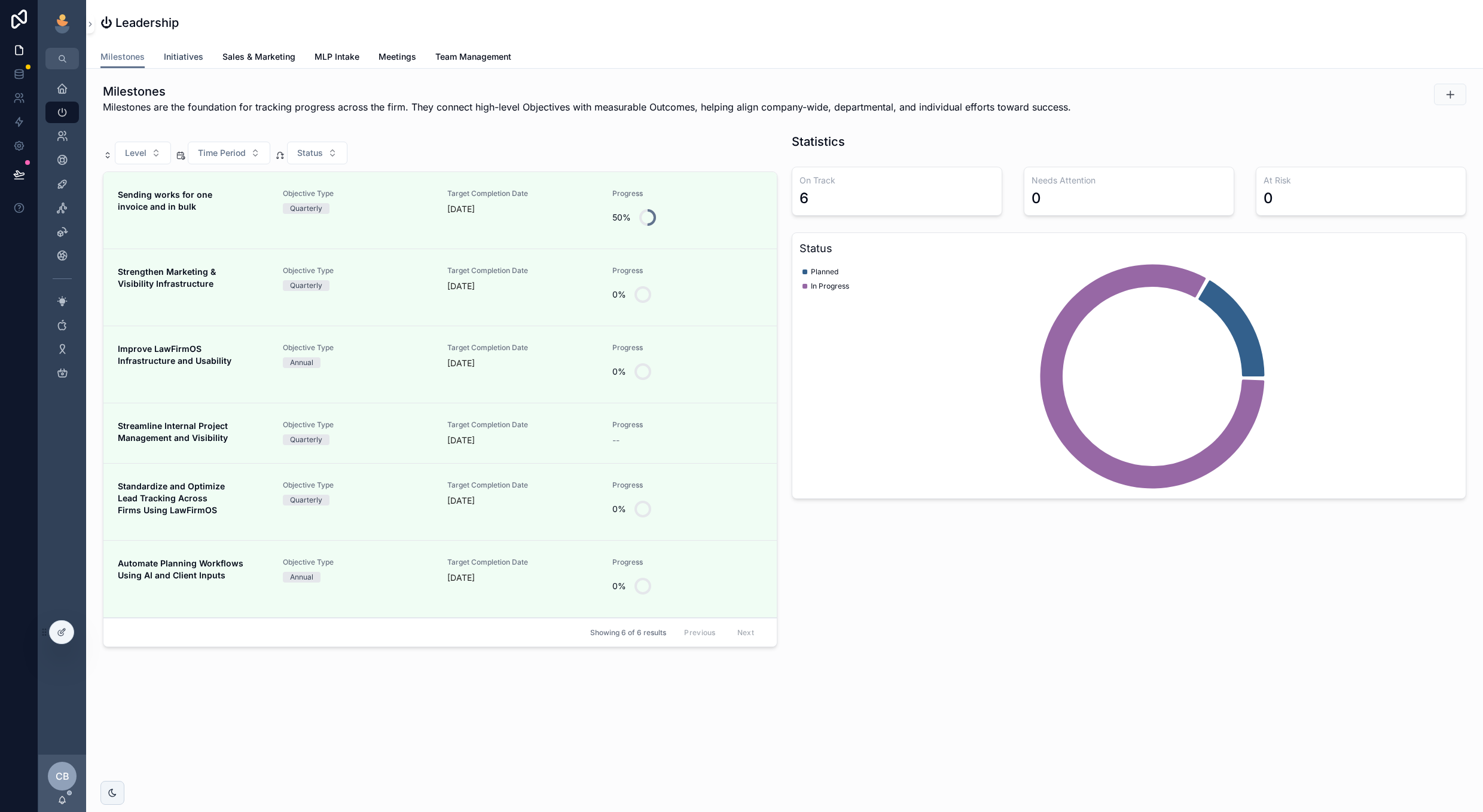
click at [170, 58] on span "Initiatives" at bounding box center [183, 56] width 39 height 12
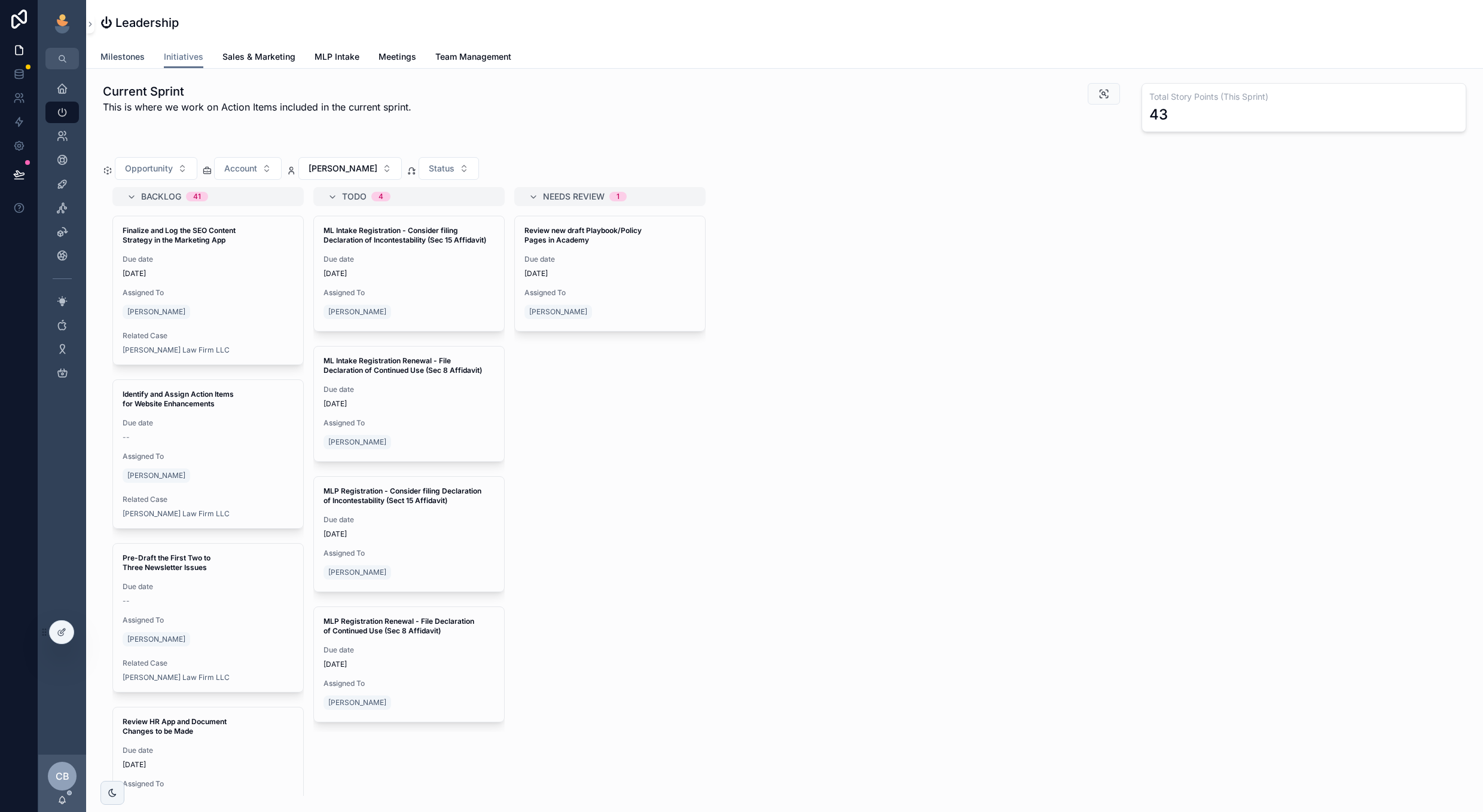
click at [127, 49] on link "Milestones" at bounding box center [123, 58] width 44 height 24
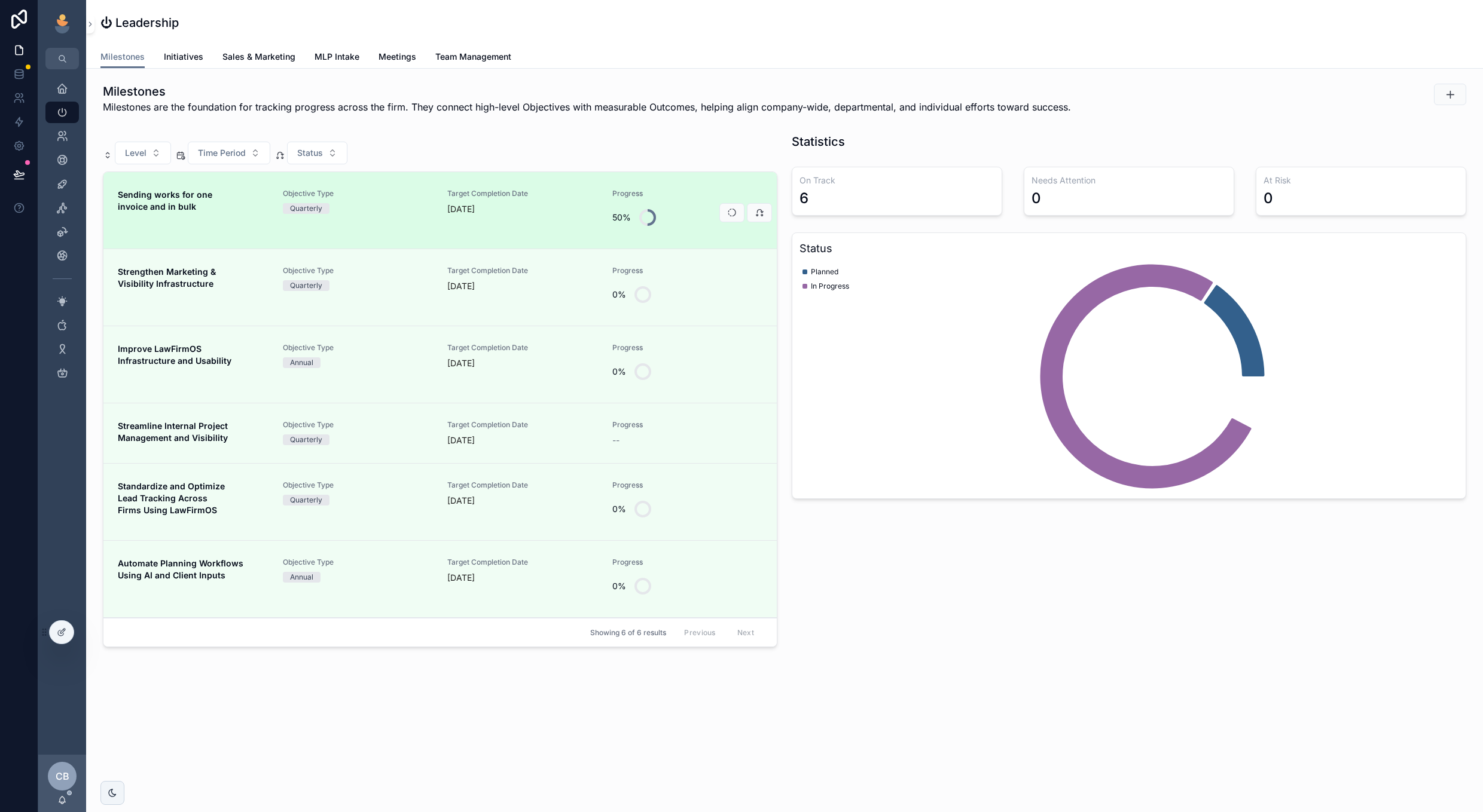
click at [362, 234] on link "Sending works for one invoice and in bulk Objective Type Quarterly Target Compl…" at bounding box center [440, 210] width 673 height 77
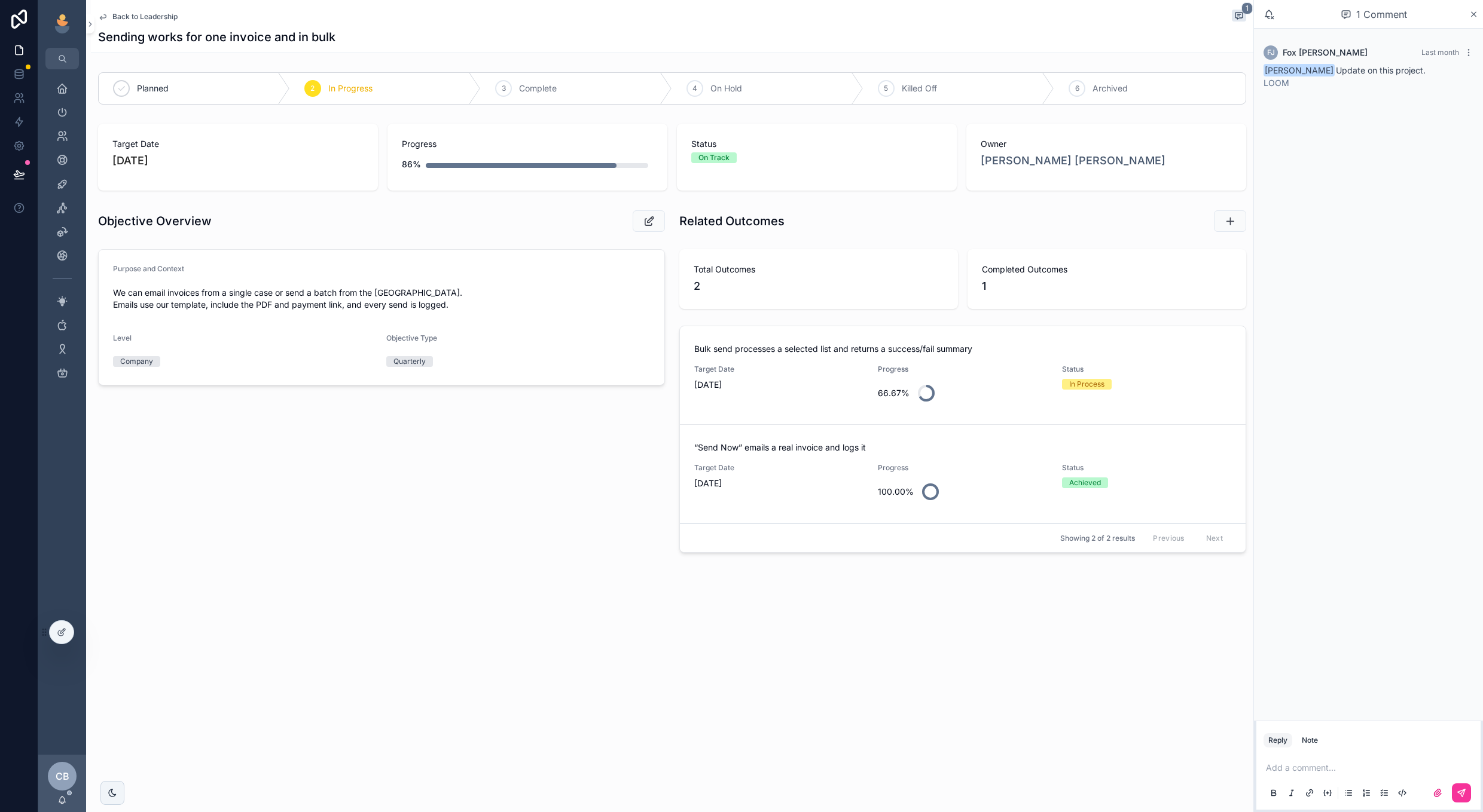
click at [167, 20] on span "Back to Leadership" at bounding box center [145, 16] width 65 height 9
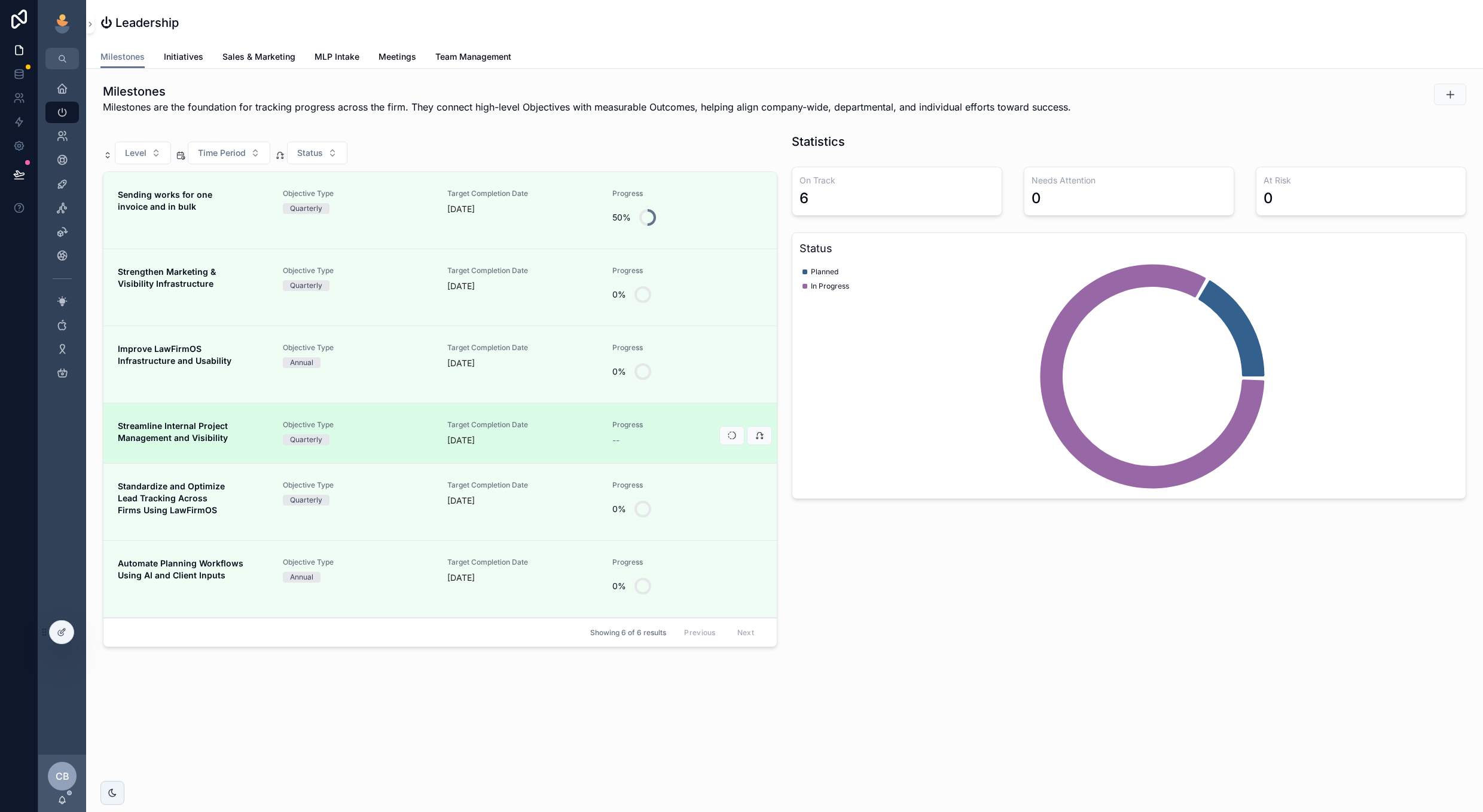
click at [266, 428] on span "Streamline Internal Project Management and Visibility" at bounding box center [193, 432] width 151 height 24
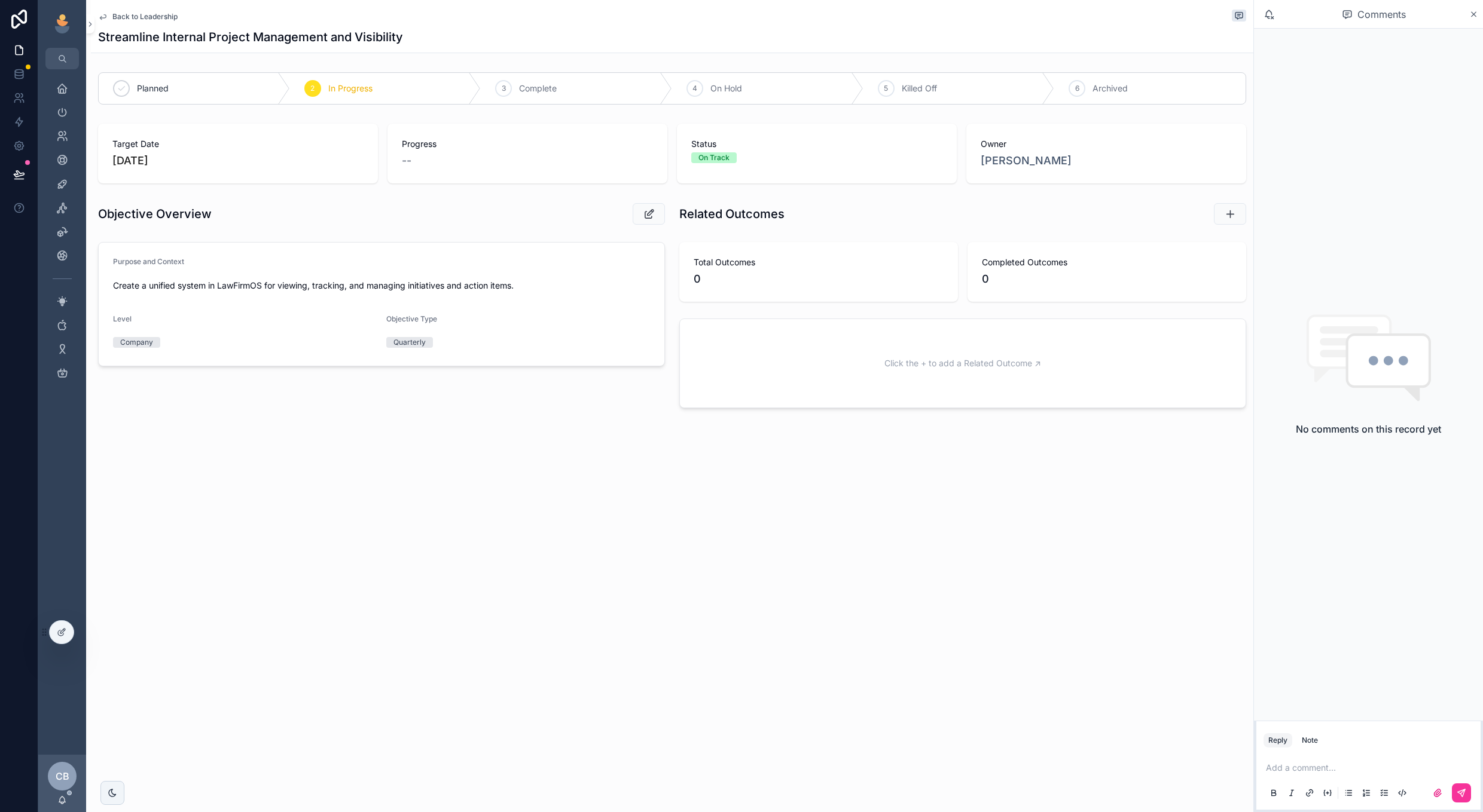
click at [684, 361] on div "Click the + to add a Related Outcome ↗" at bounding box center [963, 363] width 565 height 88
click at [701, 349] on div "Click the + to add a Related Outcome ↗" at bounding box center [963, 363] width 565 height 88
click at [1079, 89] on icon "scrollable content" at bounding box center [1076, 88] width 9 height 9
click at [153, 18] on span "Back to Leadership" at bounding box center [145, 16] width 65 height 9
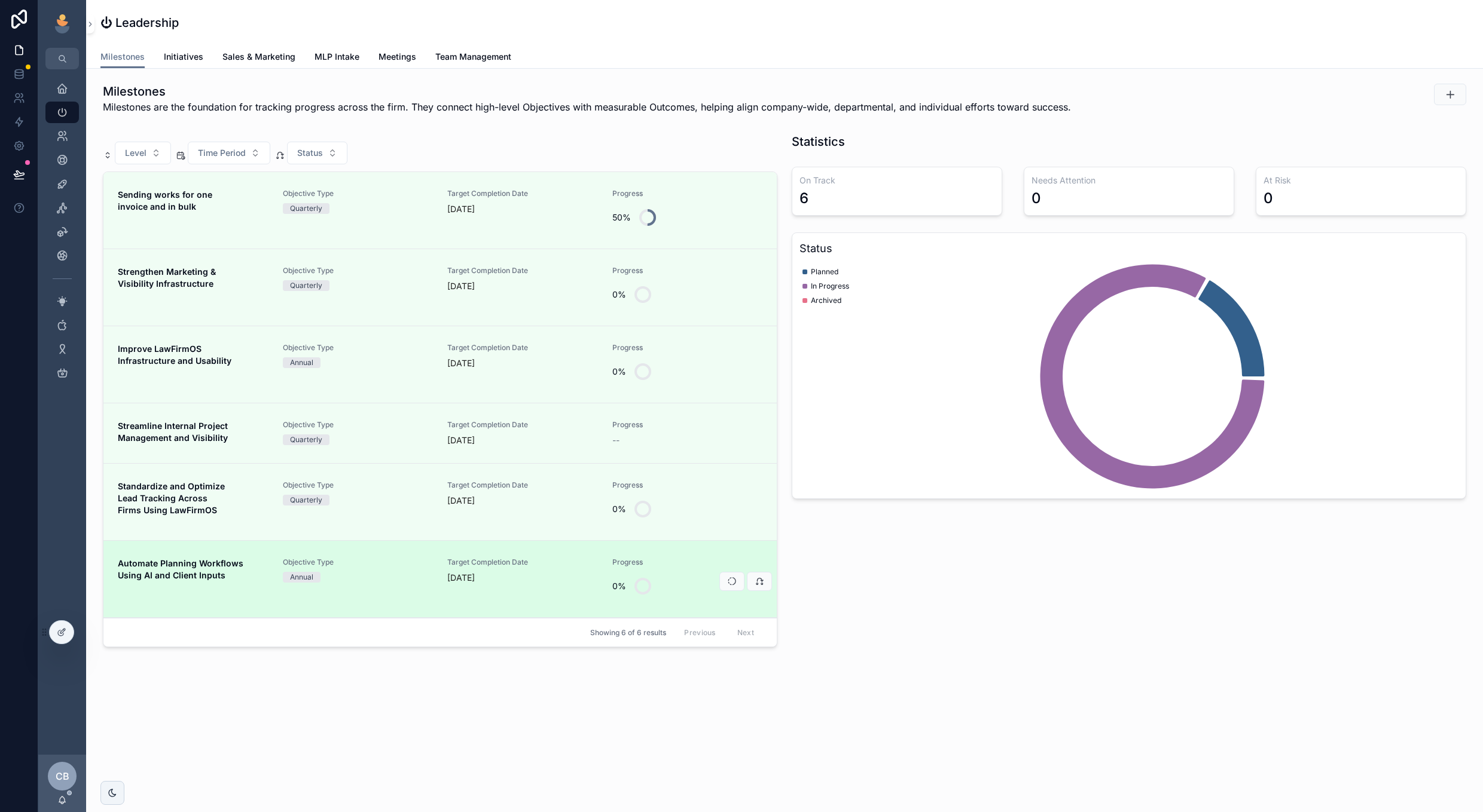
click at [248, 569] on span "Automate Planning Workflows Using AI and Client Inputs" at bounding box center [193, 569] width 151 height 24
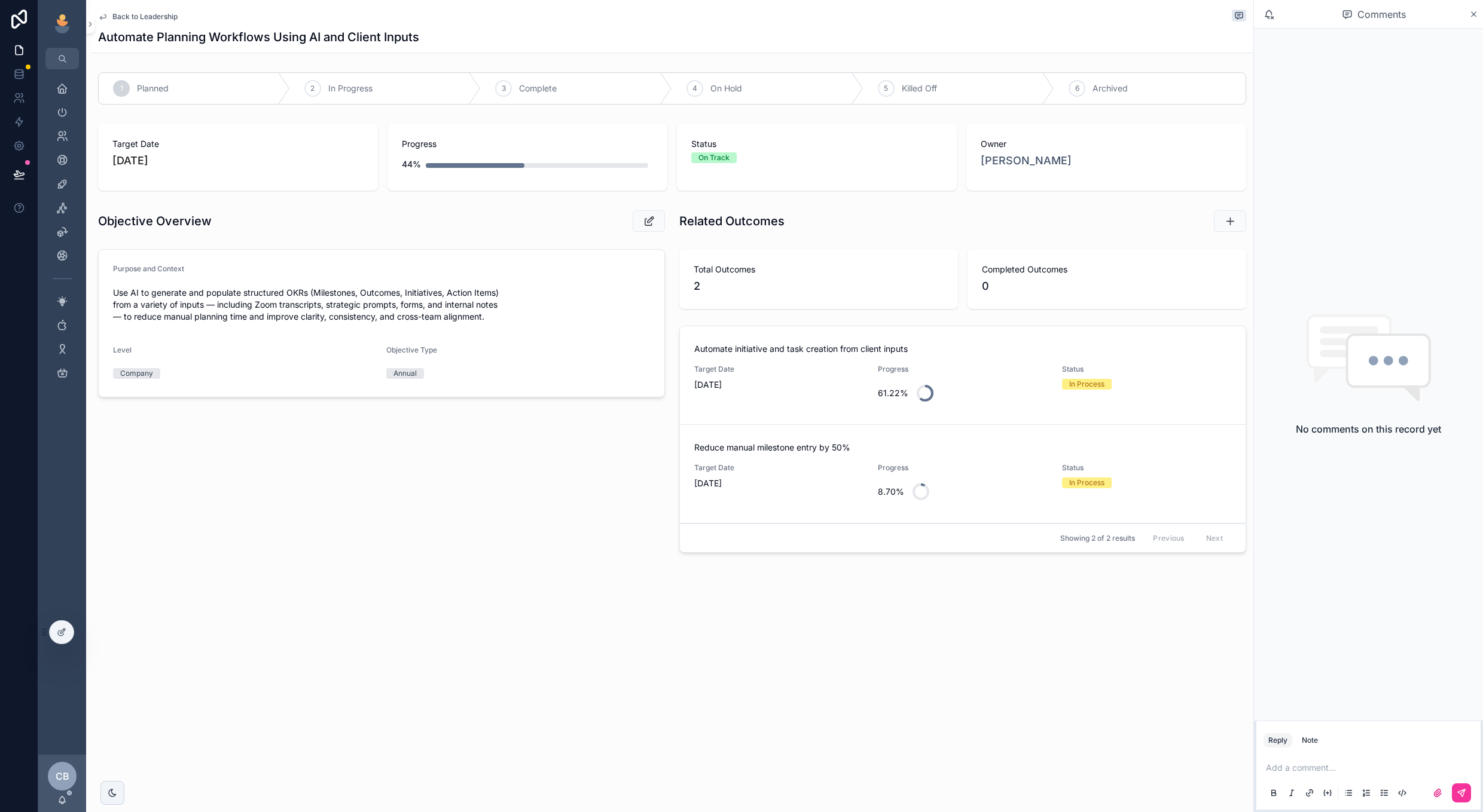
click at [828, 453] on span "Reduce manual milestone entry by 50%" at bounding box center [963, 448] width 537 height 12
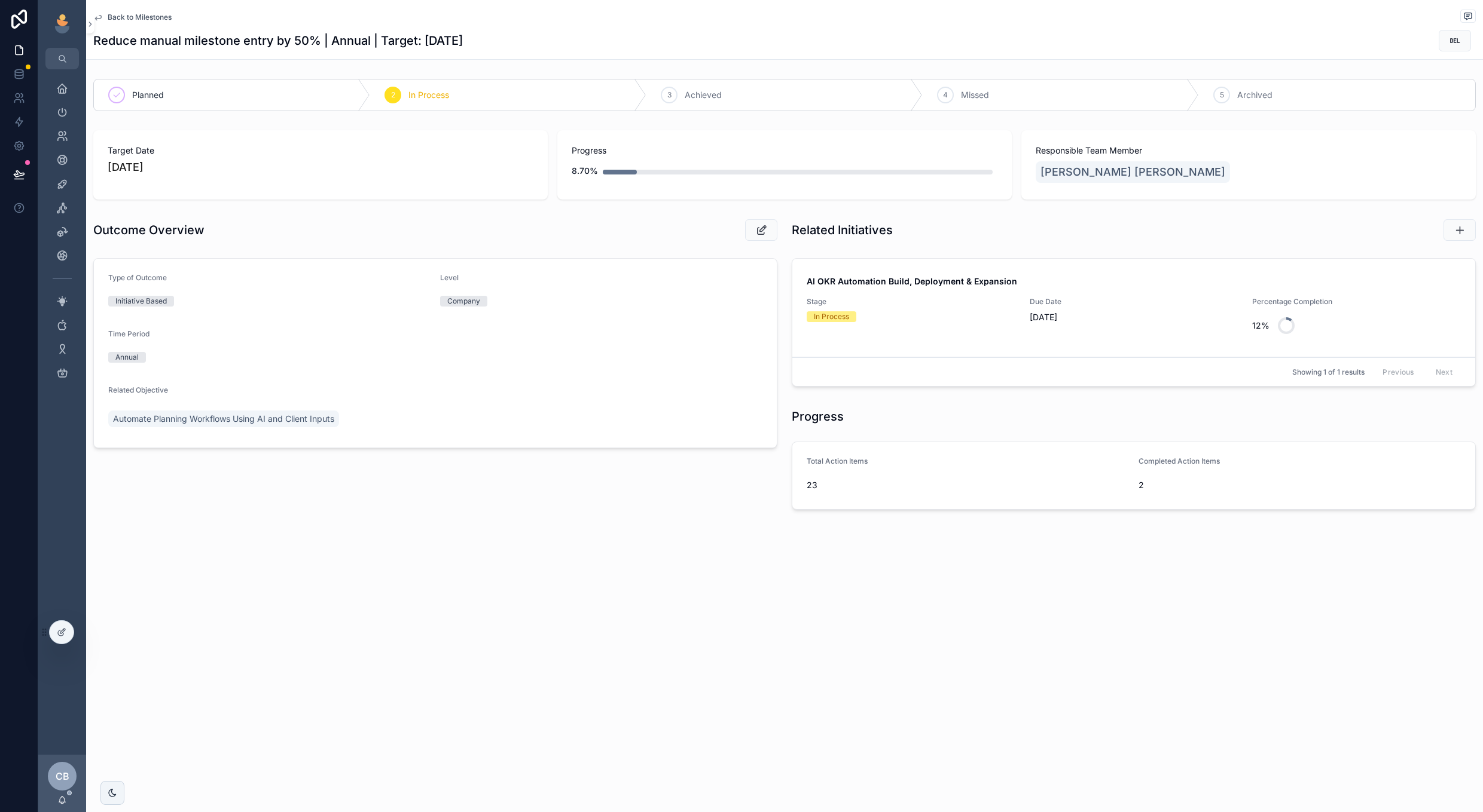
click at [904, 338] on div "Stage In Process" at bounding box center [911, 318] width 209 height 43
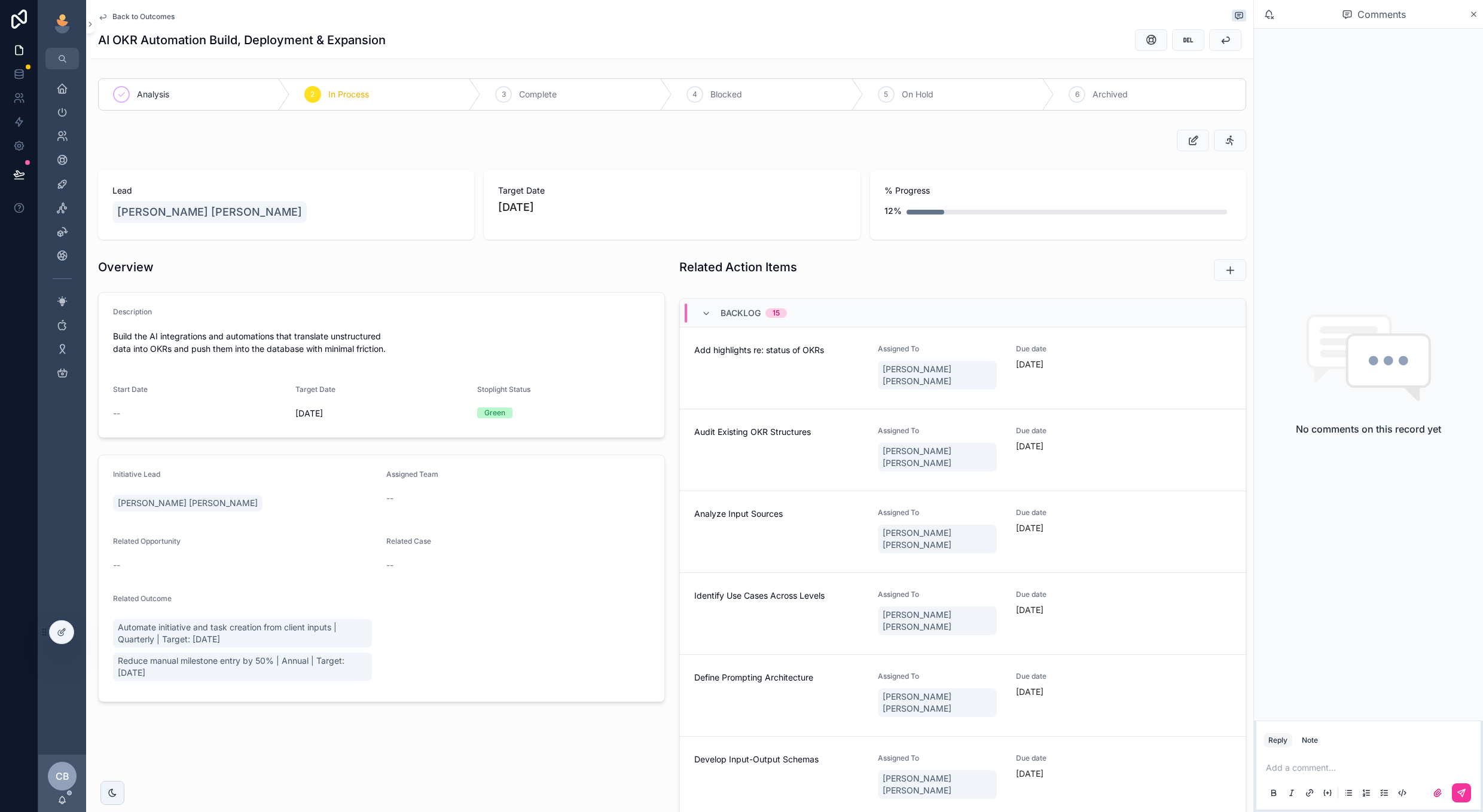
click at [158, 16] on span "Back to Outcomes" at bounding box center [143, 16] width 62 height 9
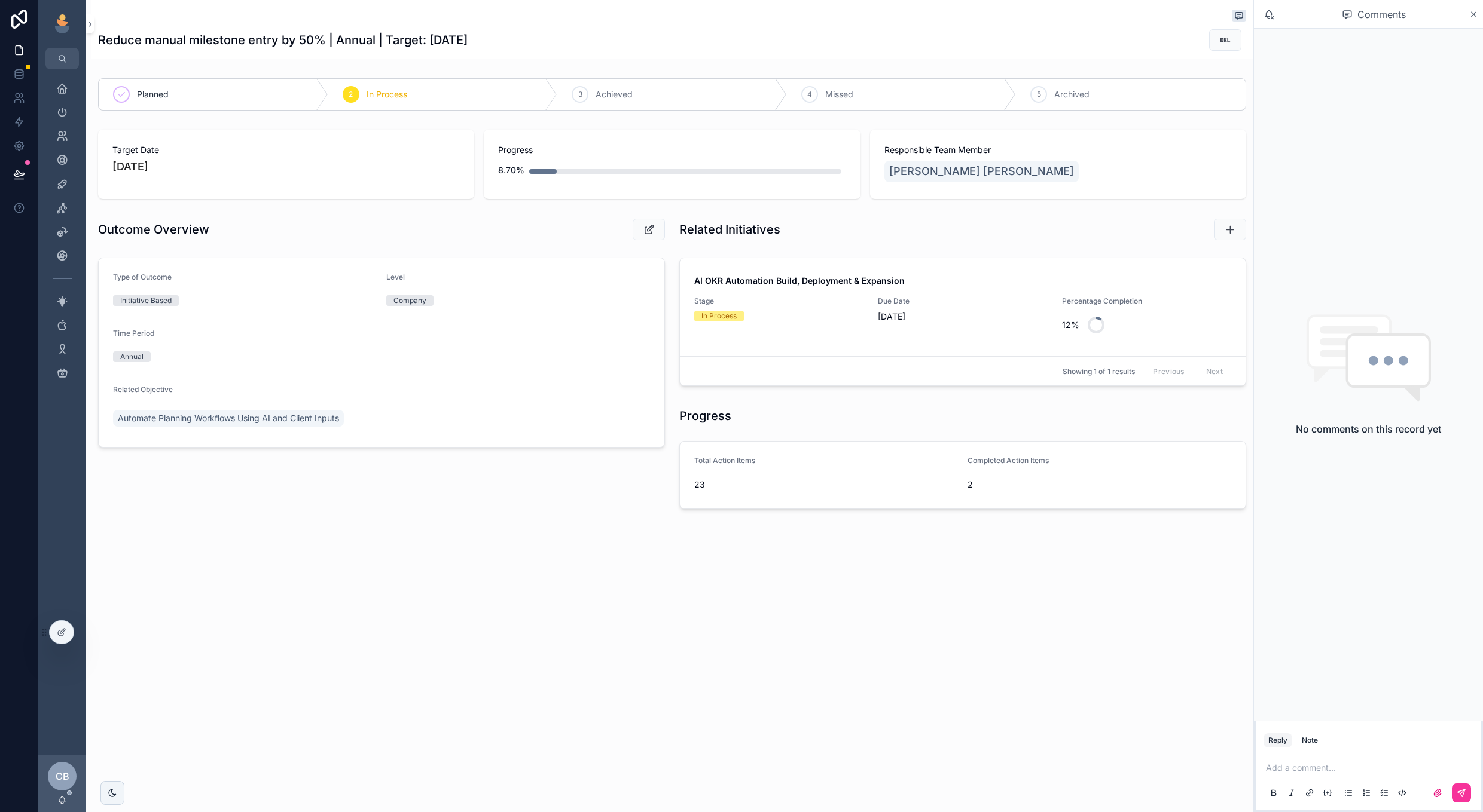
click at [290, 422] on span "Automate Planning Workflows Using AI and Client Inputs" at bounding box center [228, 418] width 221 height 12
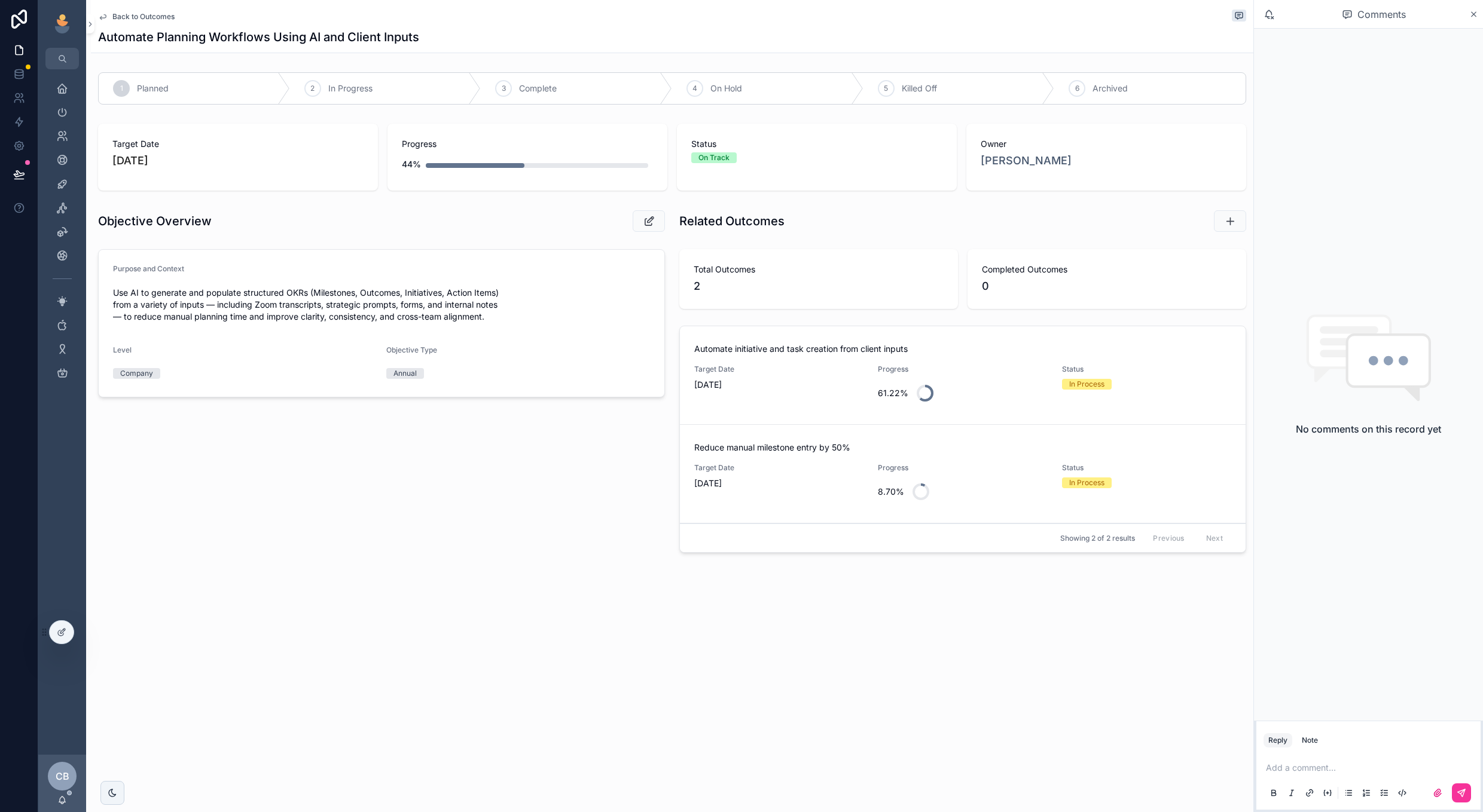
click at [808, 389] on span "[DATE]" at bounding box center [779, 384] width 170 height 12
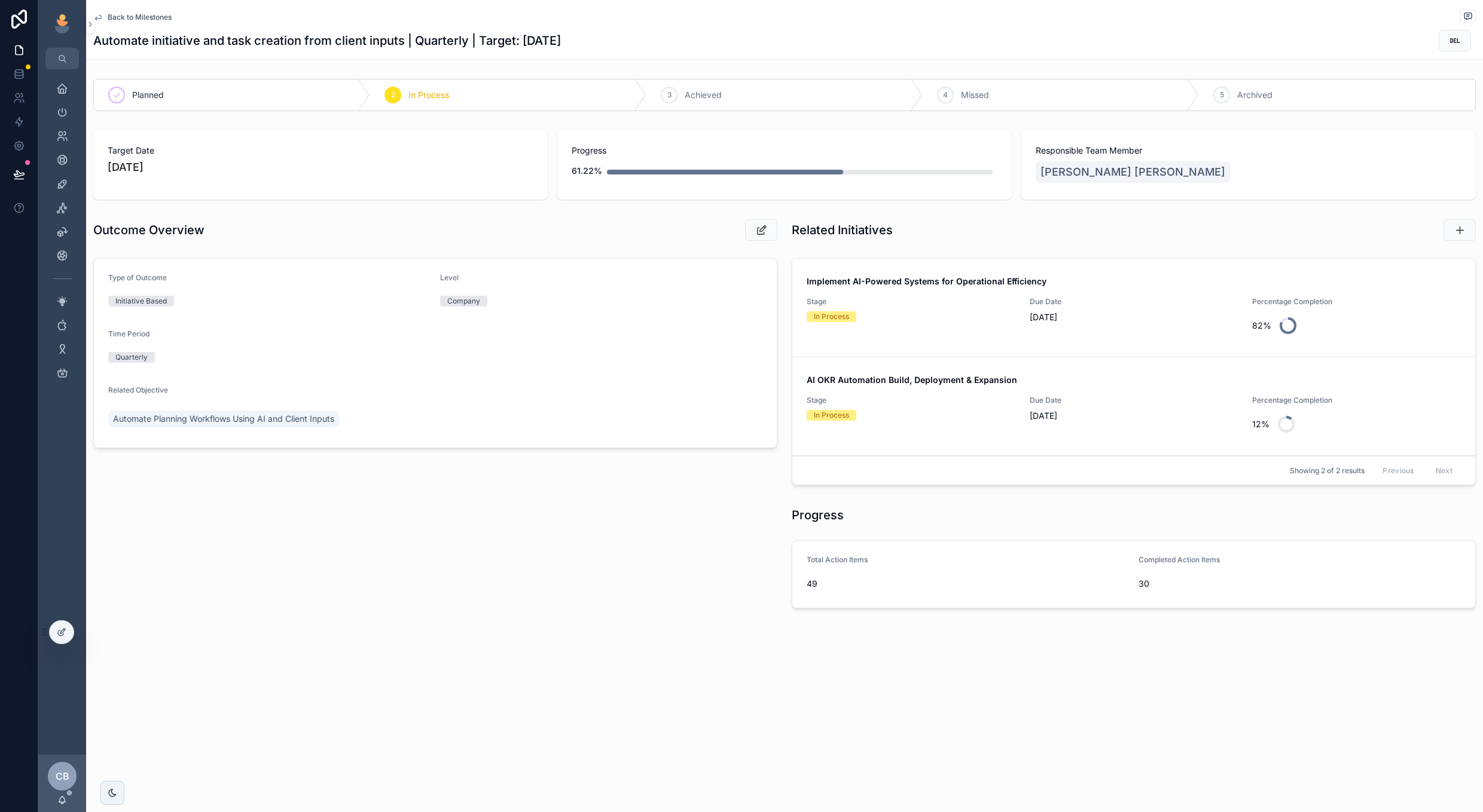
click at [869, 336] on div "Stage In Process" at bounding box center [911, 318] width 209 height 43
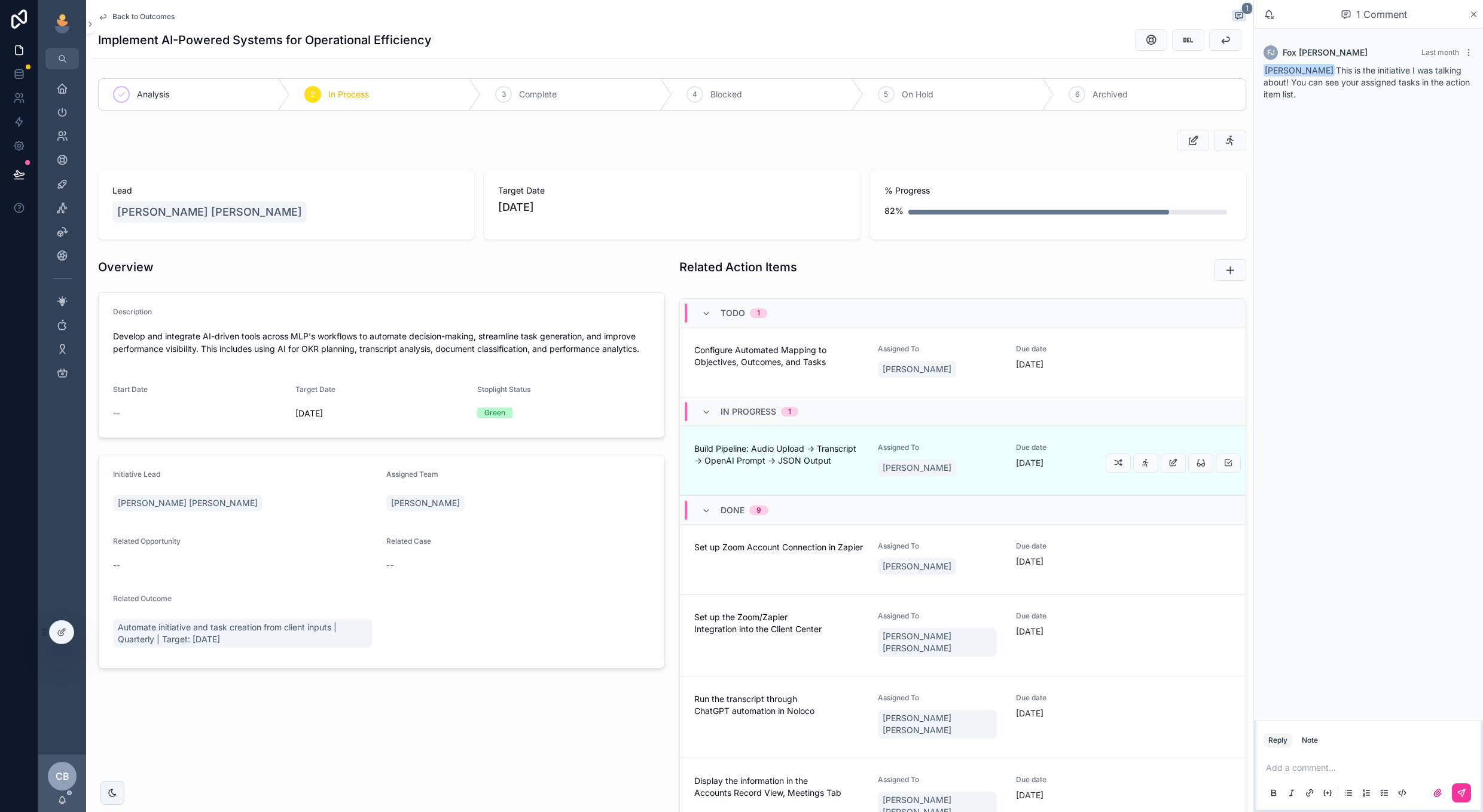
click at [773, 474] on div "Build Pipeline: Audio Upload → Transcript → OpenAI Prompt → JSON Output" at bounding box center [779, 460] width 170 height 36
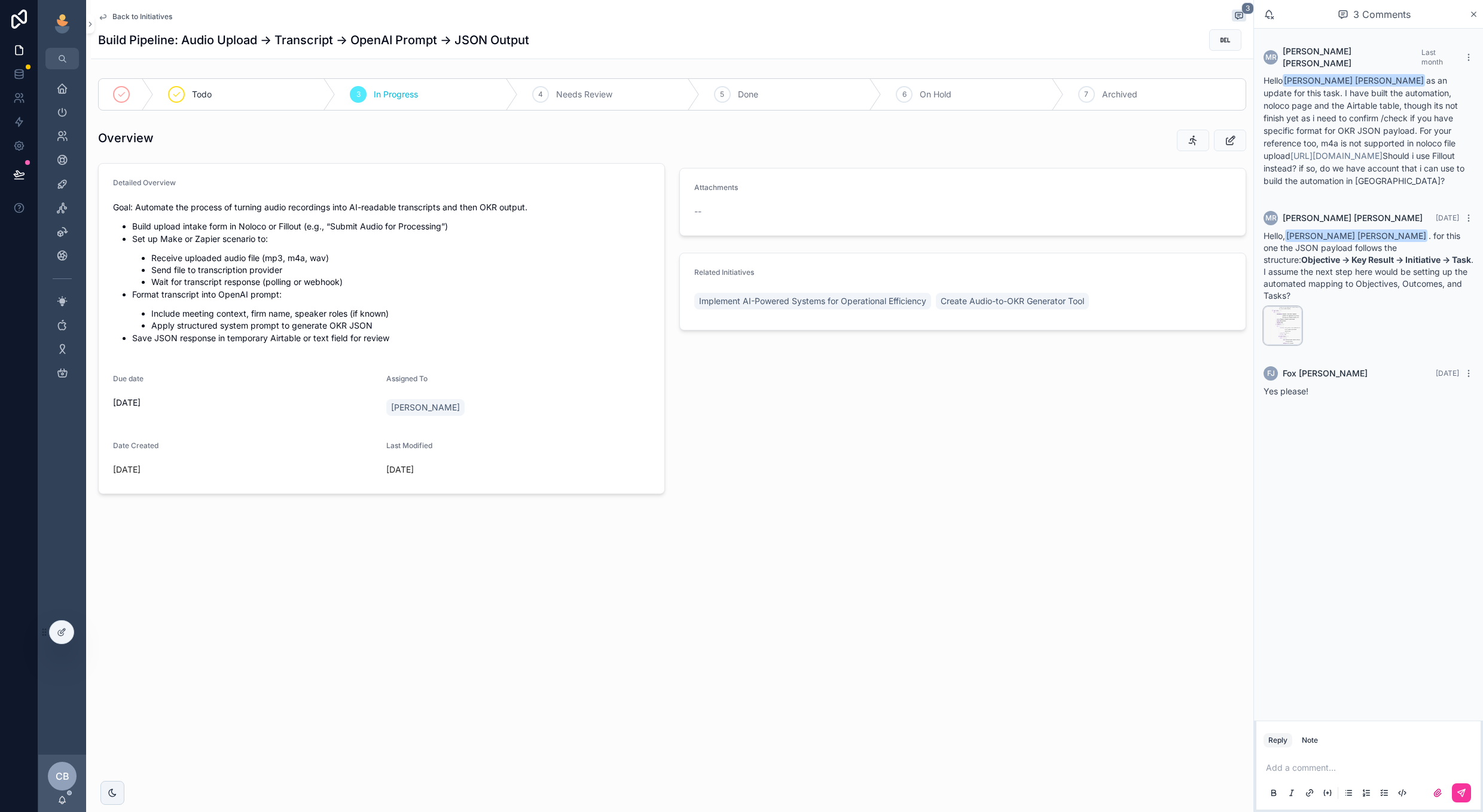
click at [1282, 313] on div "image .png" at bounding box center [1282, 325] width 38 height 38
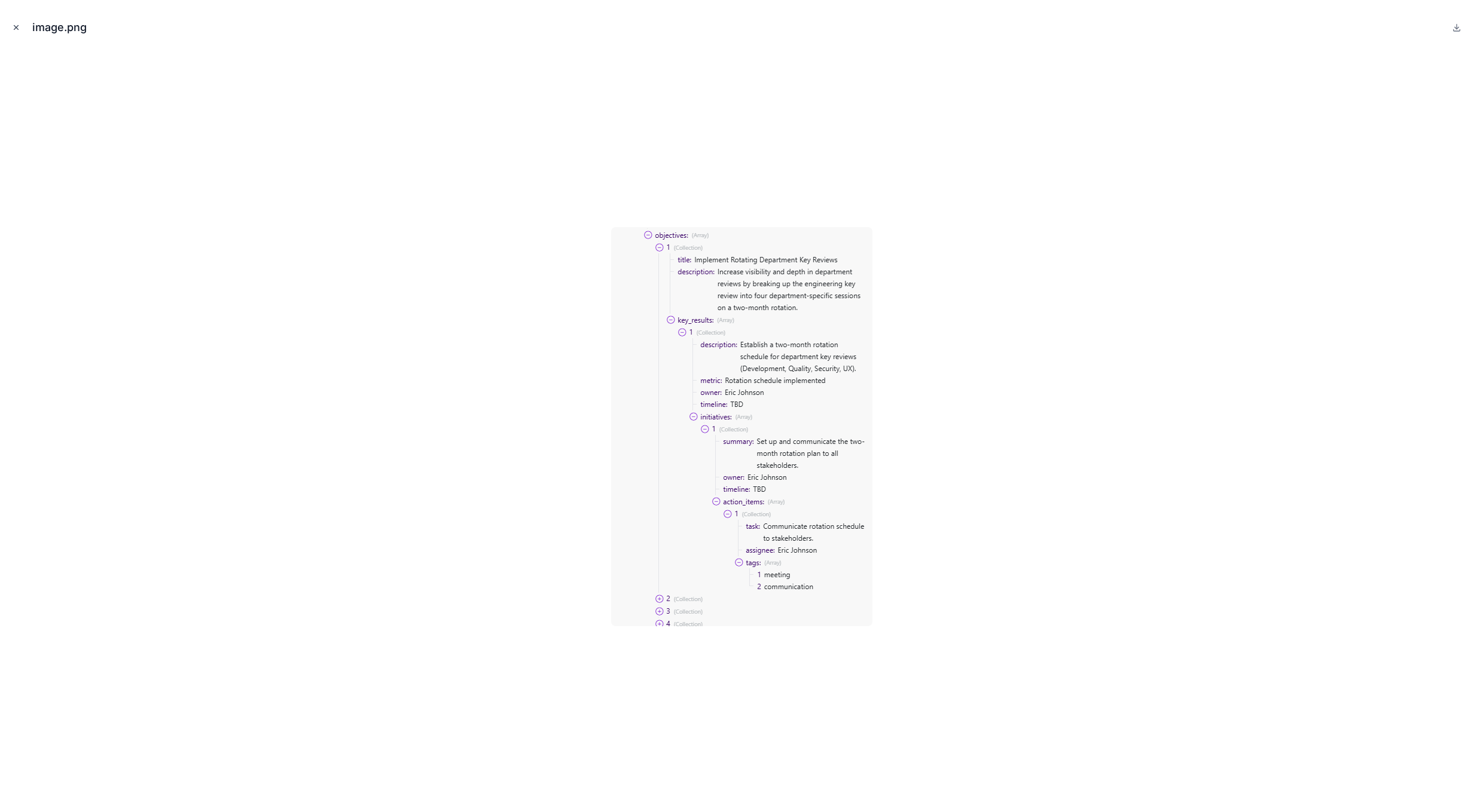
click at [19, 26] on icon "Close modal" at bounding box center [16, 27] width 8 height 8
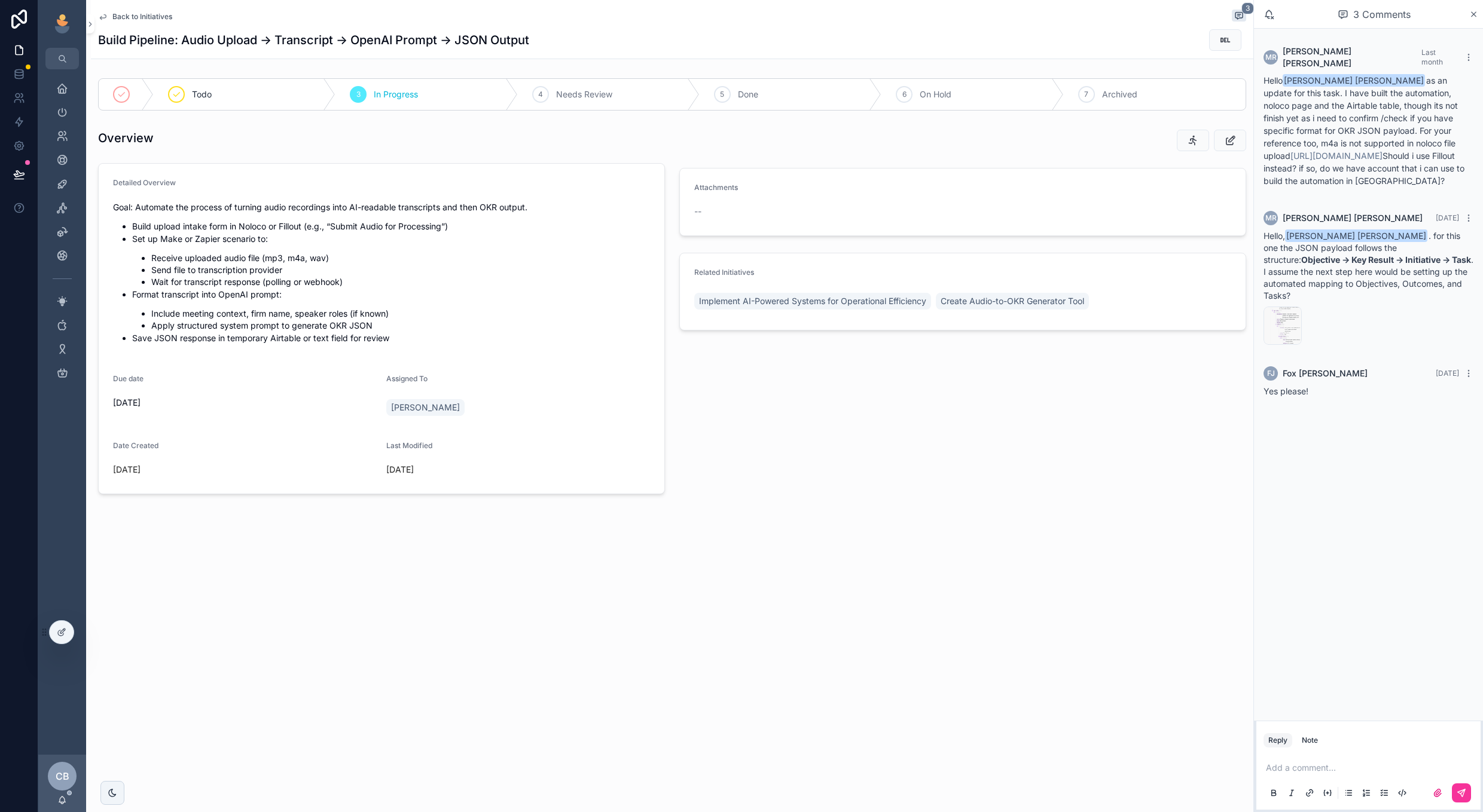
click at [142, 19] on span "Back to Initiatives" at bounding box center [143, 16] width 60 height 9
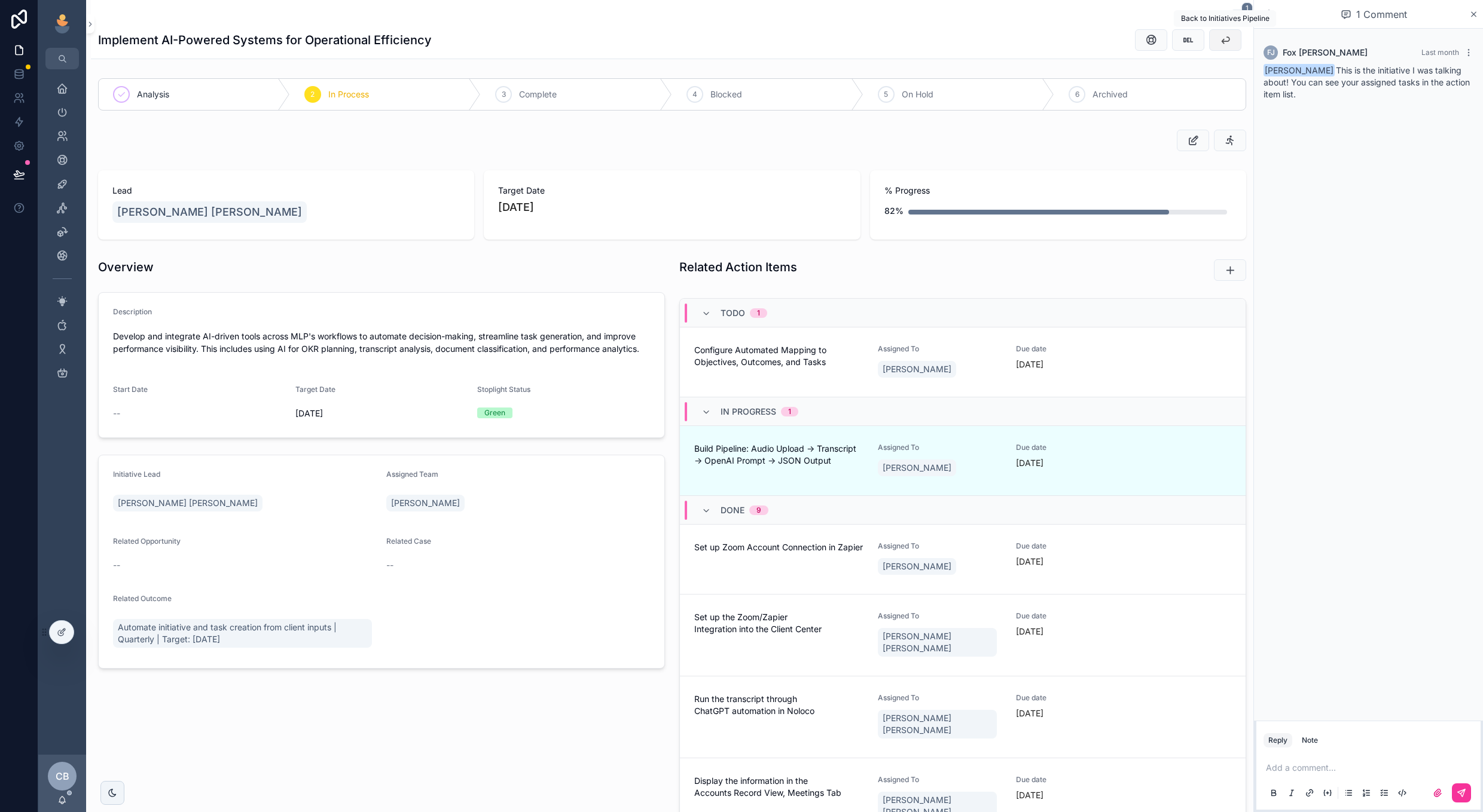
click at [1220, 44] on icon "scrollable content" at bounding box center [1225, 39] width 12 height 12
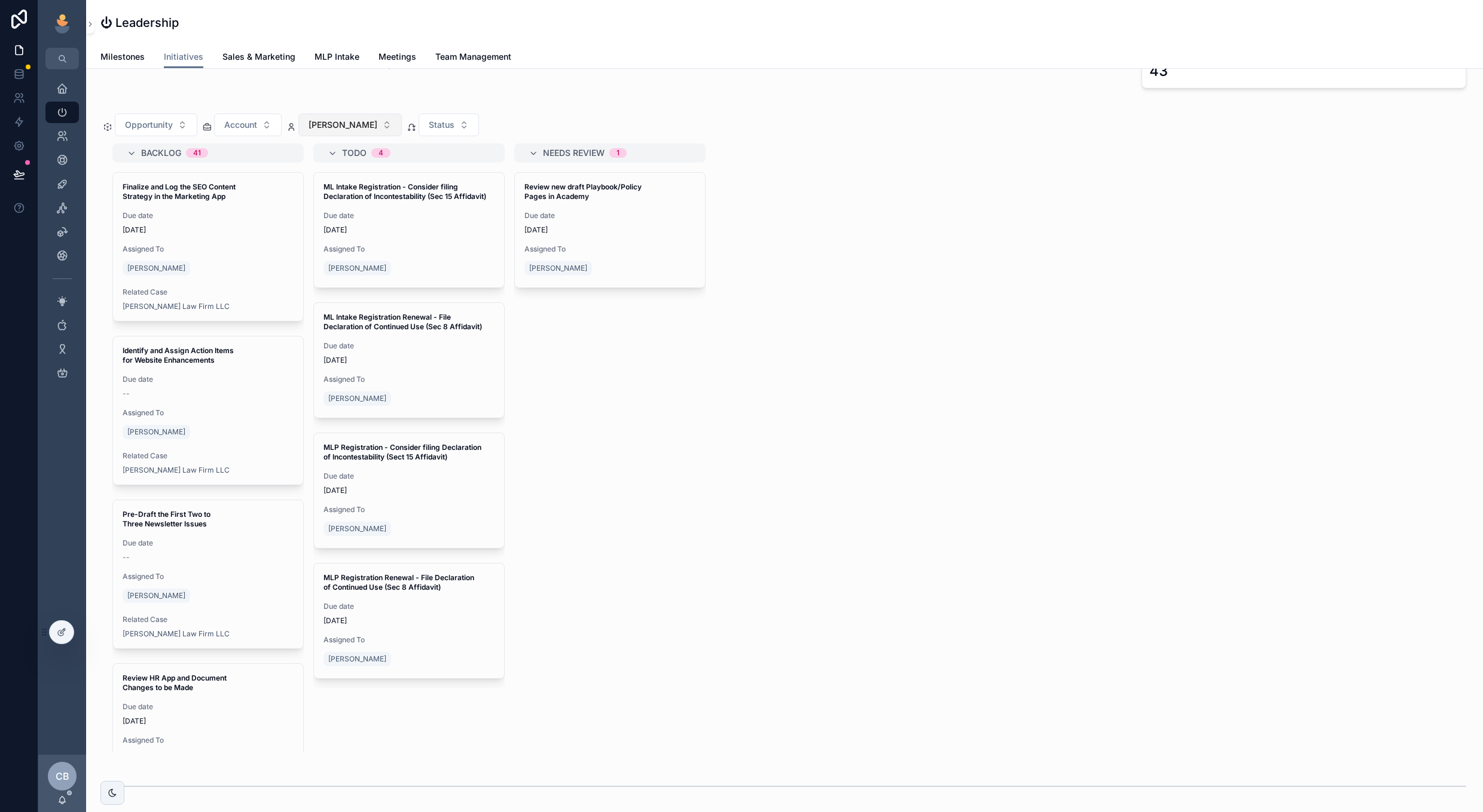
scroll to position [0, 1272]
click at [337, 121] on span "[PERSON_NAME]" at bounding box center [343, 124] width 69 height 12
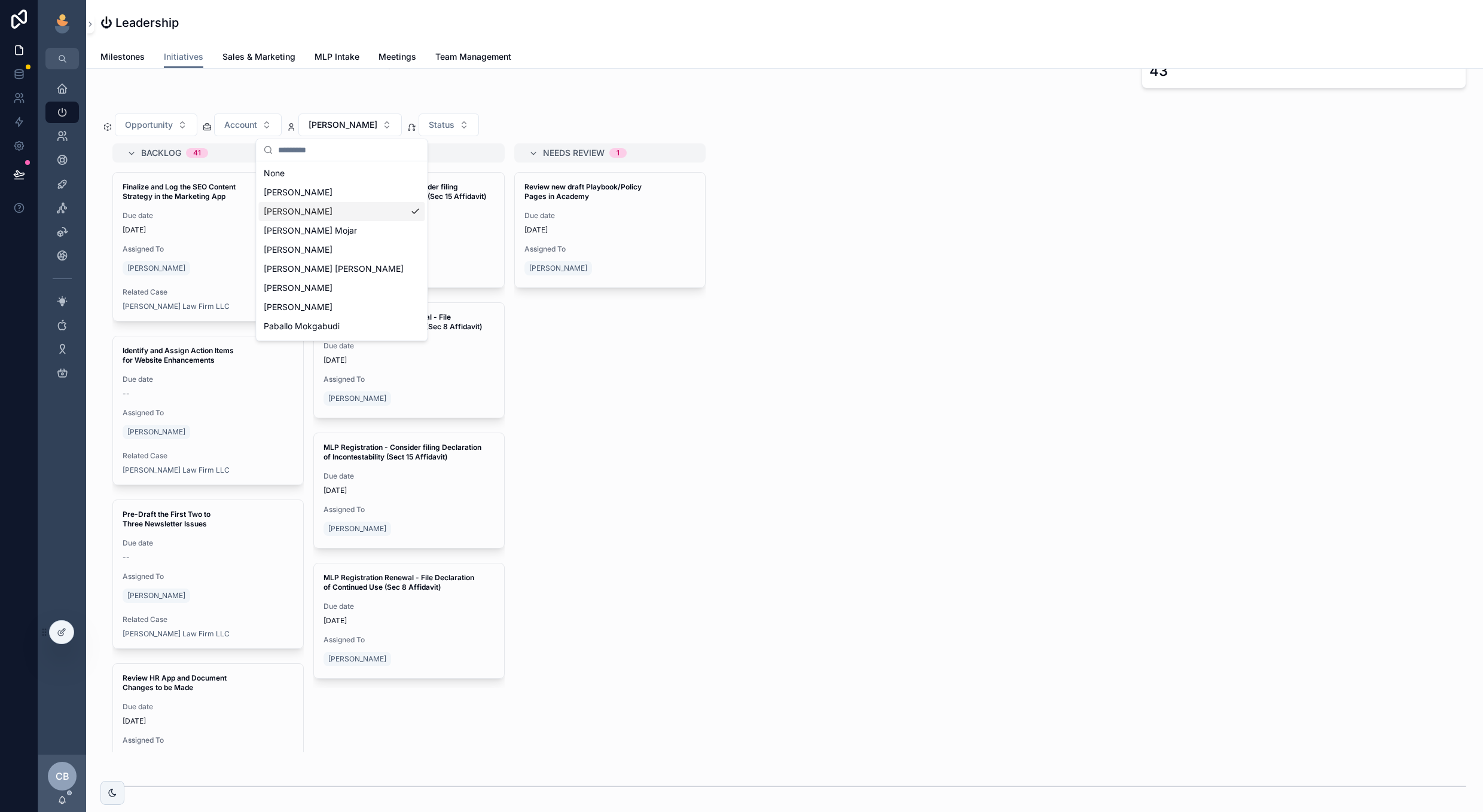
click at [393, 216] on div "[PERSON_NAME]" at bounding box center [342, 211] width 166 height 19
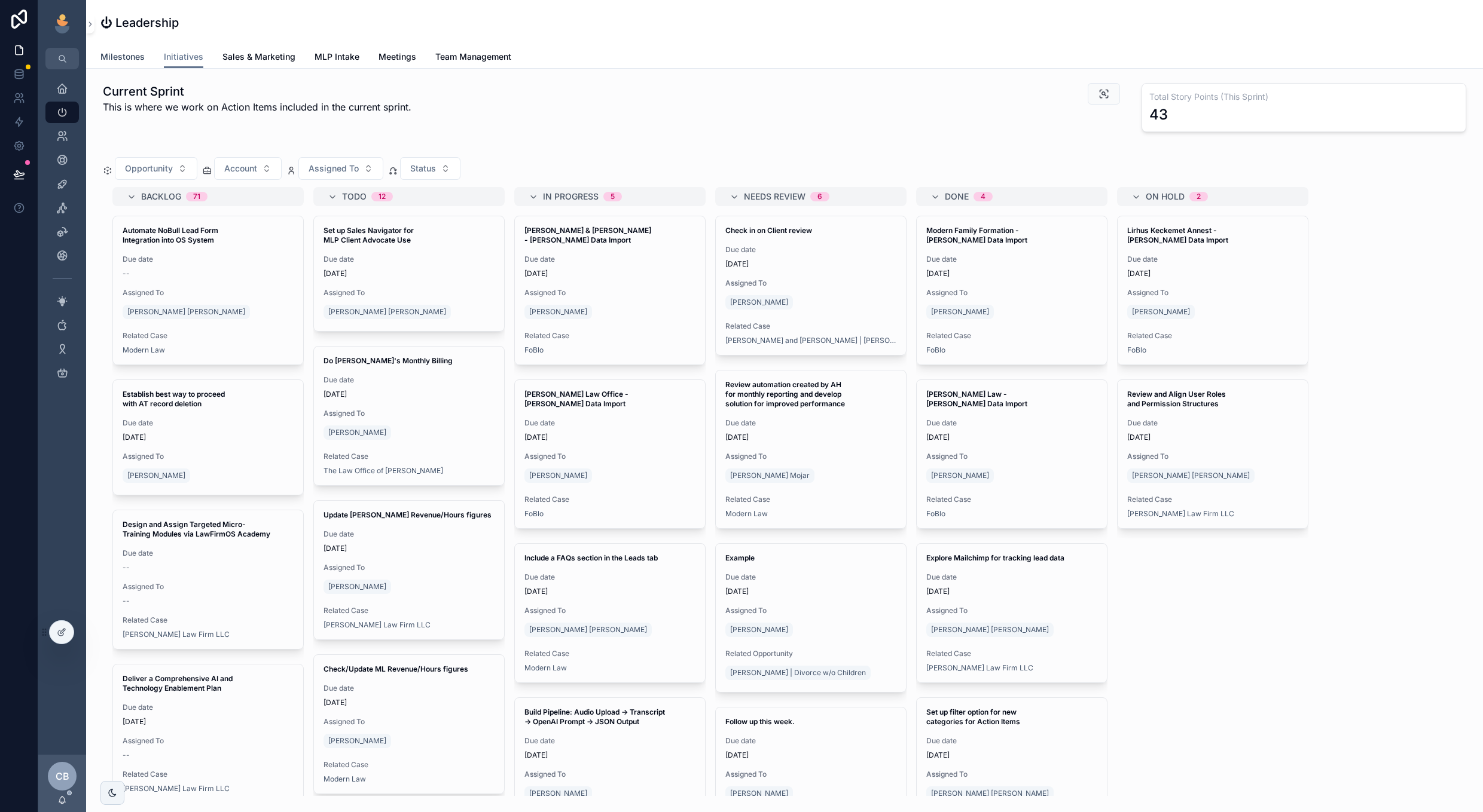
click at [123, 58] on span "Milestones" at bounding box center [123, 56] width 44 height 12
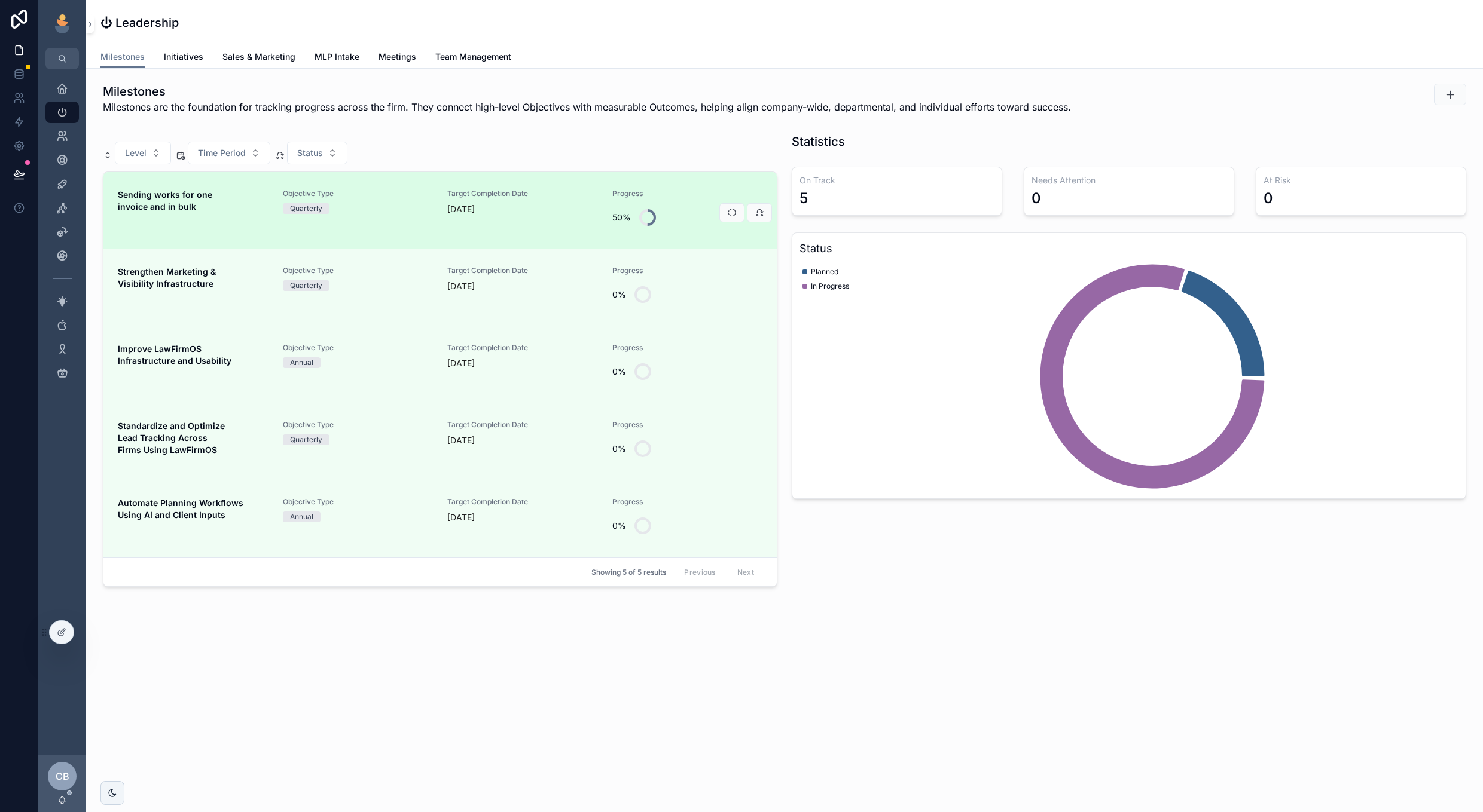
click at [398, 229] on div "Objective Type Quarterly" at bounding box center [358, 210] width 151 height 43
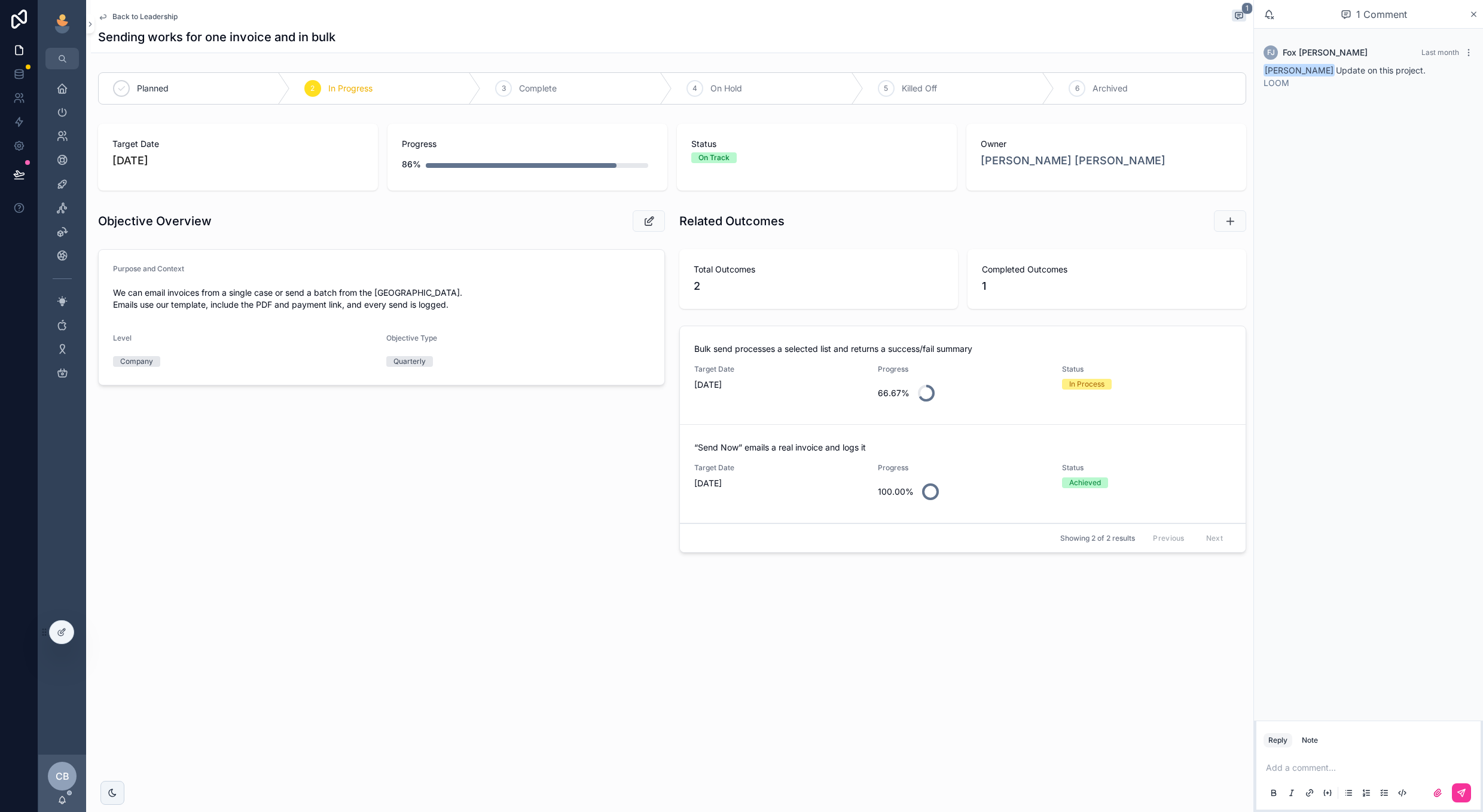
click at [791, 405] on div "Target Date [DATE]" at bounding box center [779, 386] width 170 height 43
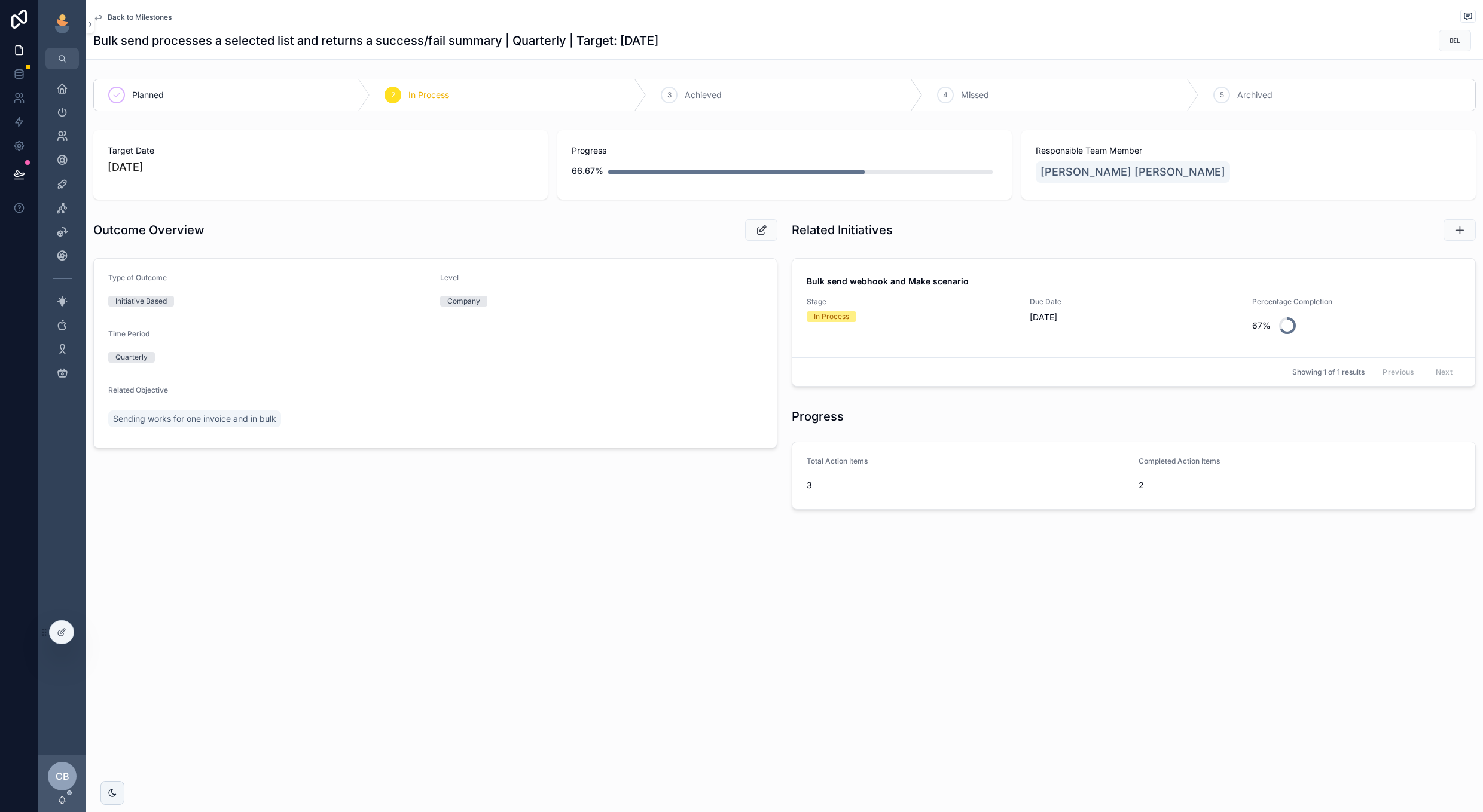
click at [139, 15] on span "Back to Milestones" at bounding box center [139, 17] width 64 height 9
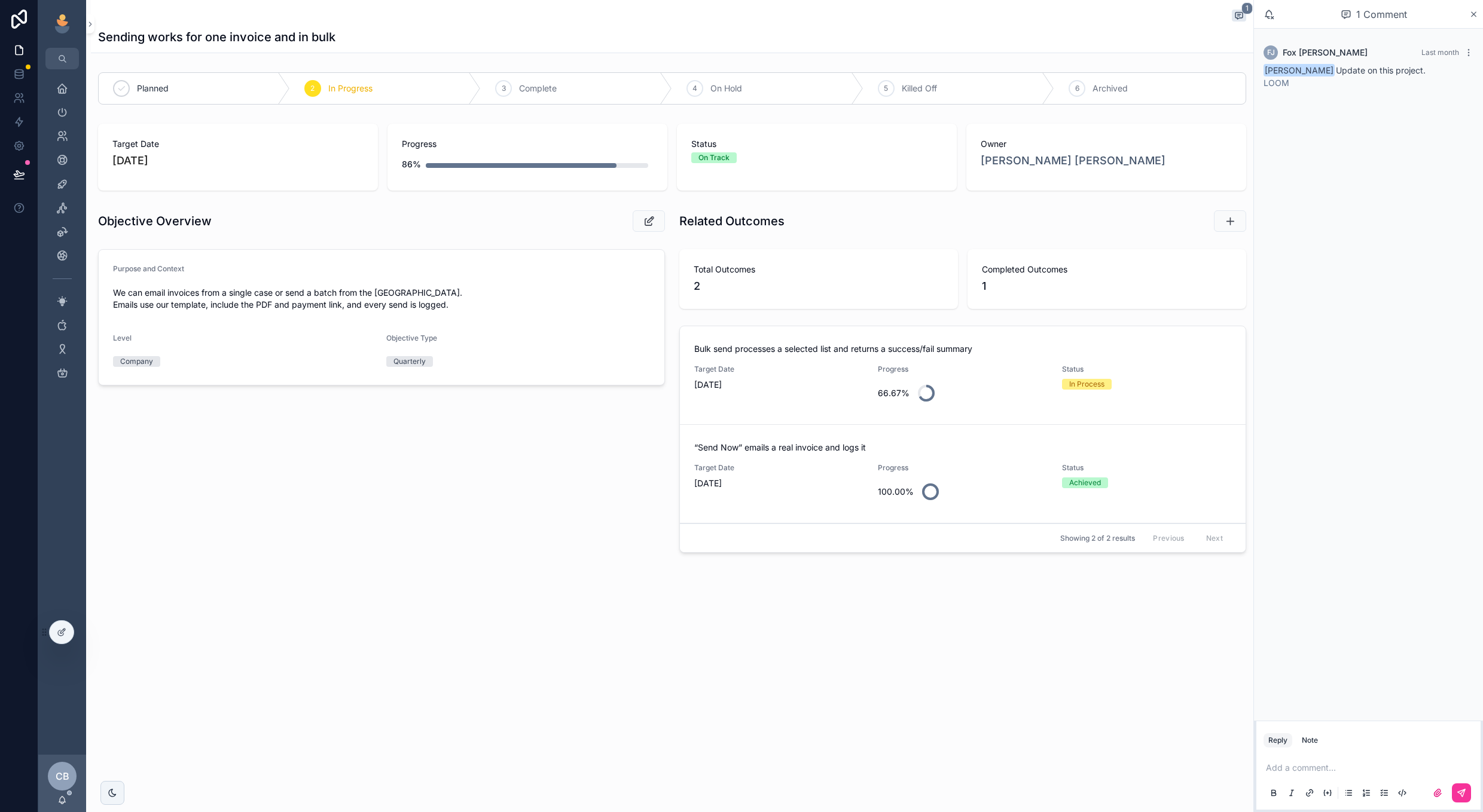
click at [1165, 382] on div "In Process" at bounding box center [1124, 384] width 124 height 11
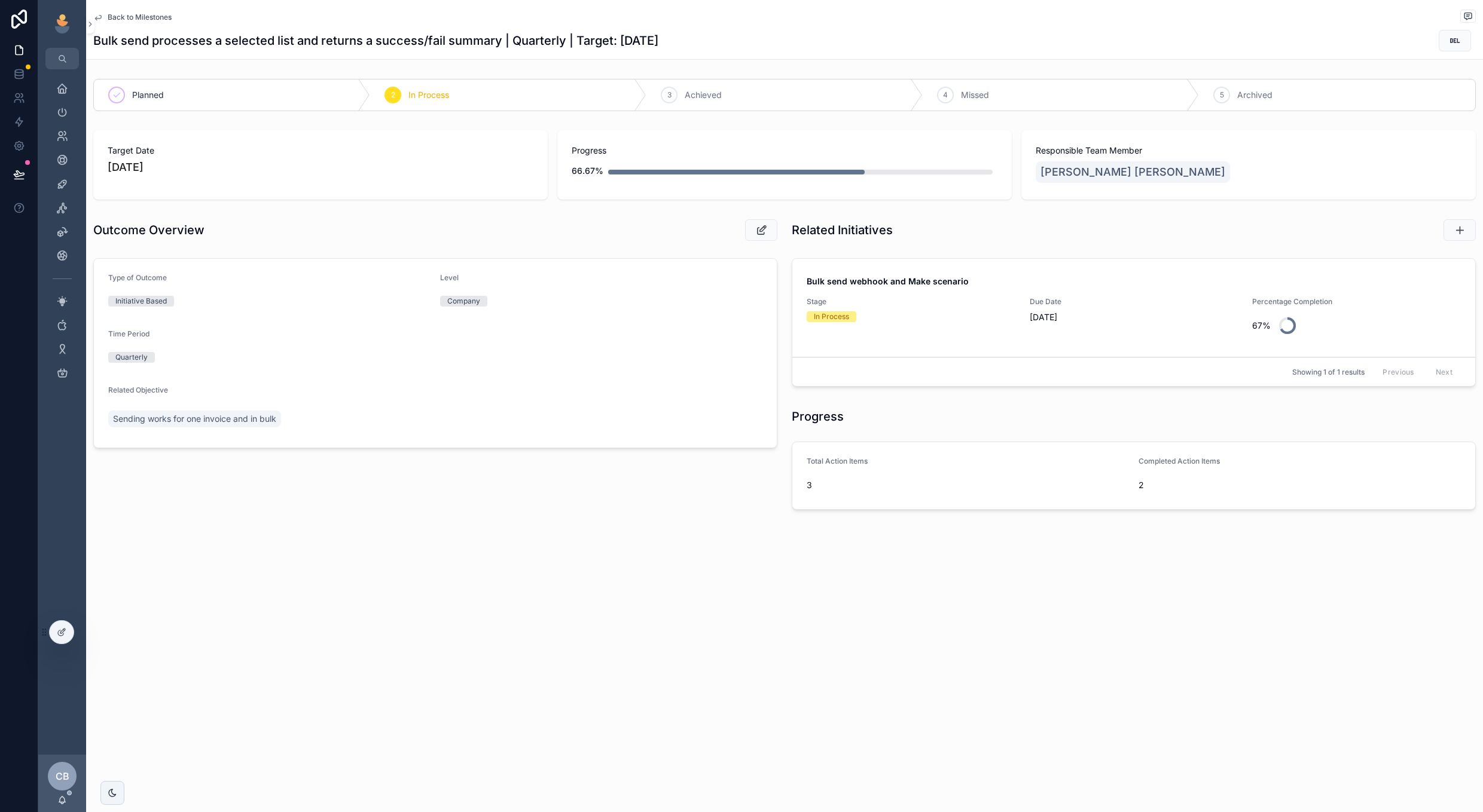
click at [122, 19] on span "Back to Milestones" at bounding box center [139, 17] width 64 height 9
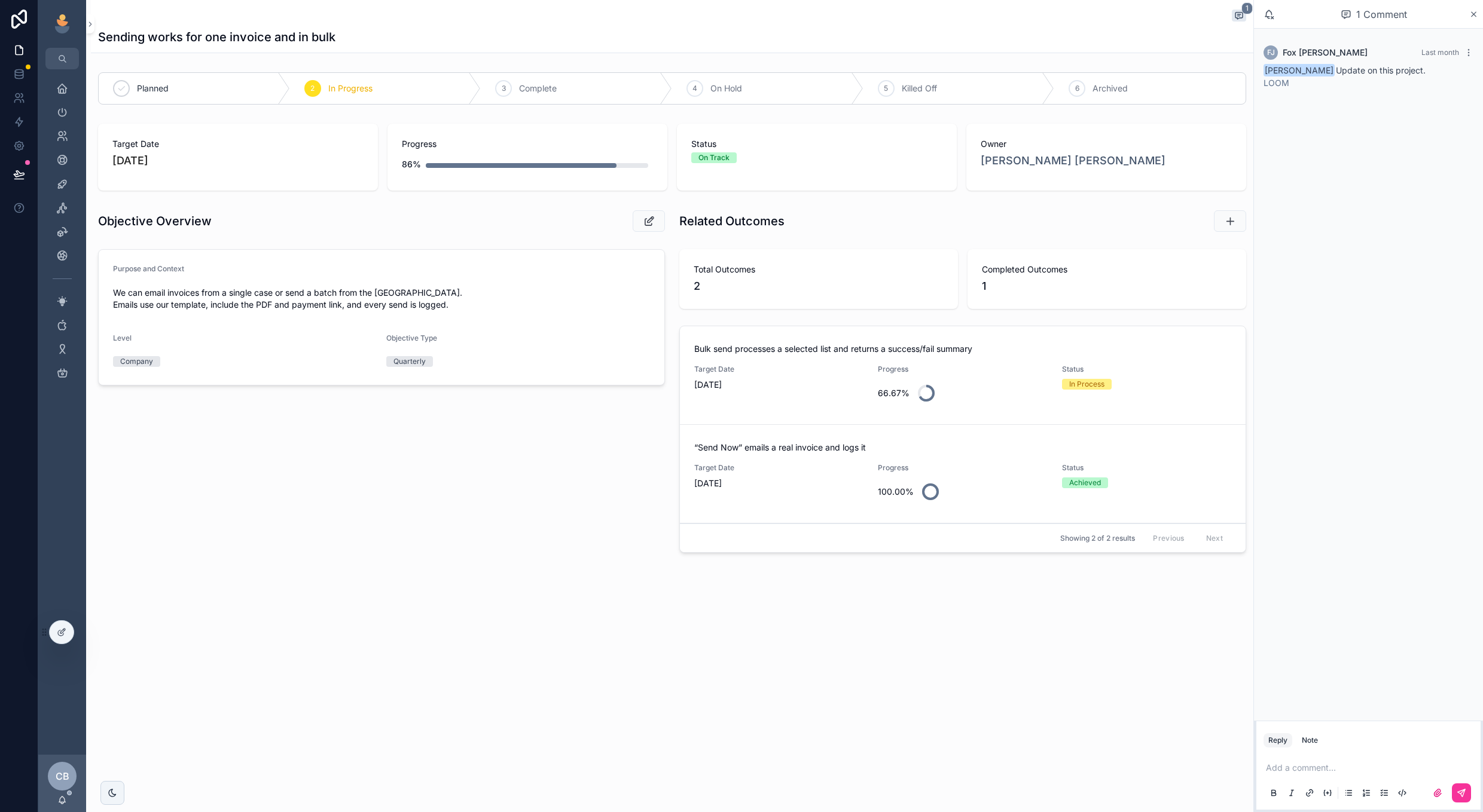
click at [1096, 321] on div "Bulk send processes a selected list and returns a success/fail summary Target D…" at bounding box center [963, 441] width 581 height 241
click at [1013, 412] on link "Bulk send processes a selected list and returns a success/fail summary Target D…" at bounding box center [963, 376] width 565 height 99
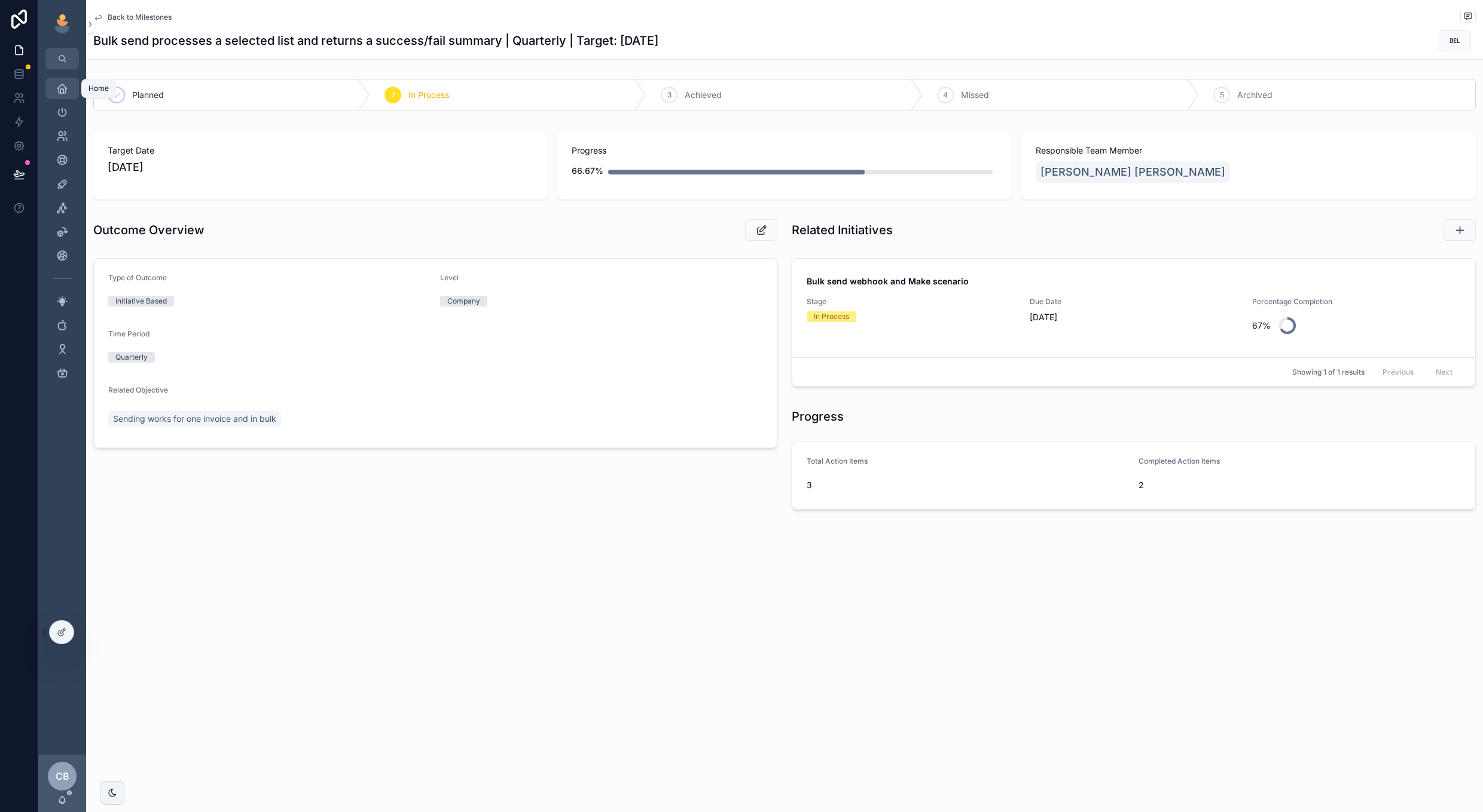
click at [61, 88] on icon "scrollable content" at bounding box center [62, 88] width 12 height 12
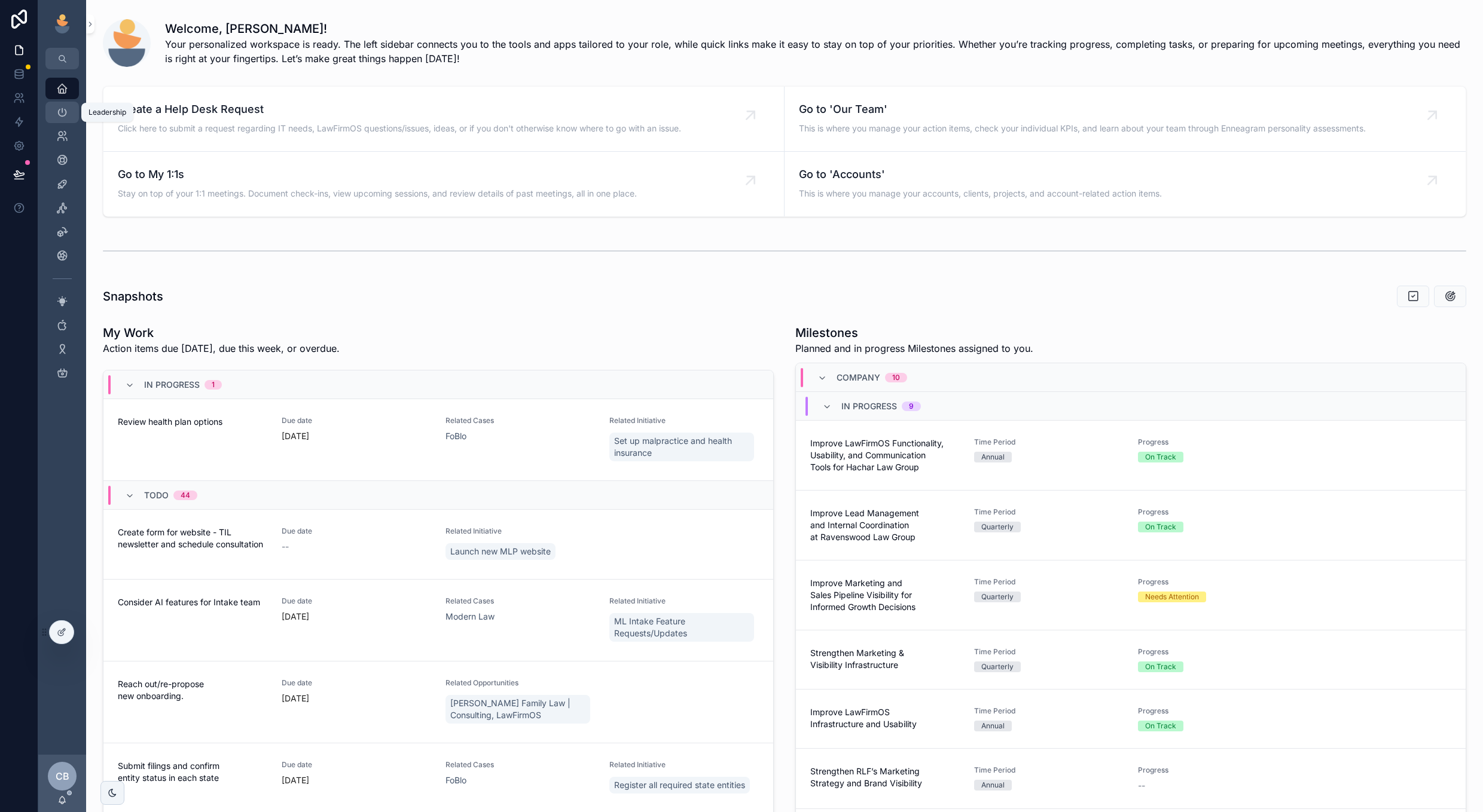
click at [64, 112] on icon "scrollable content" at bounding box center [62, 112] width 12 height 12
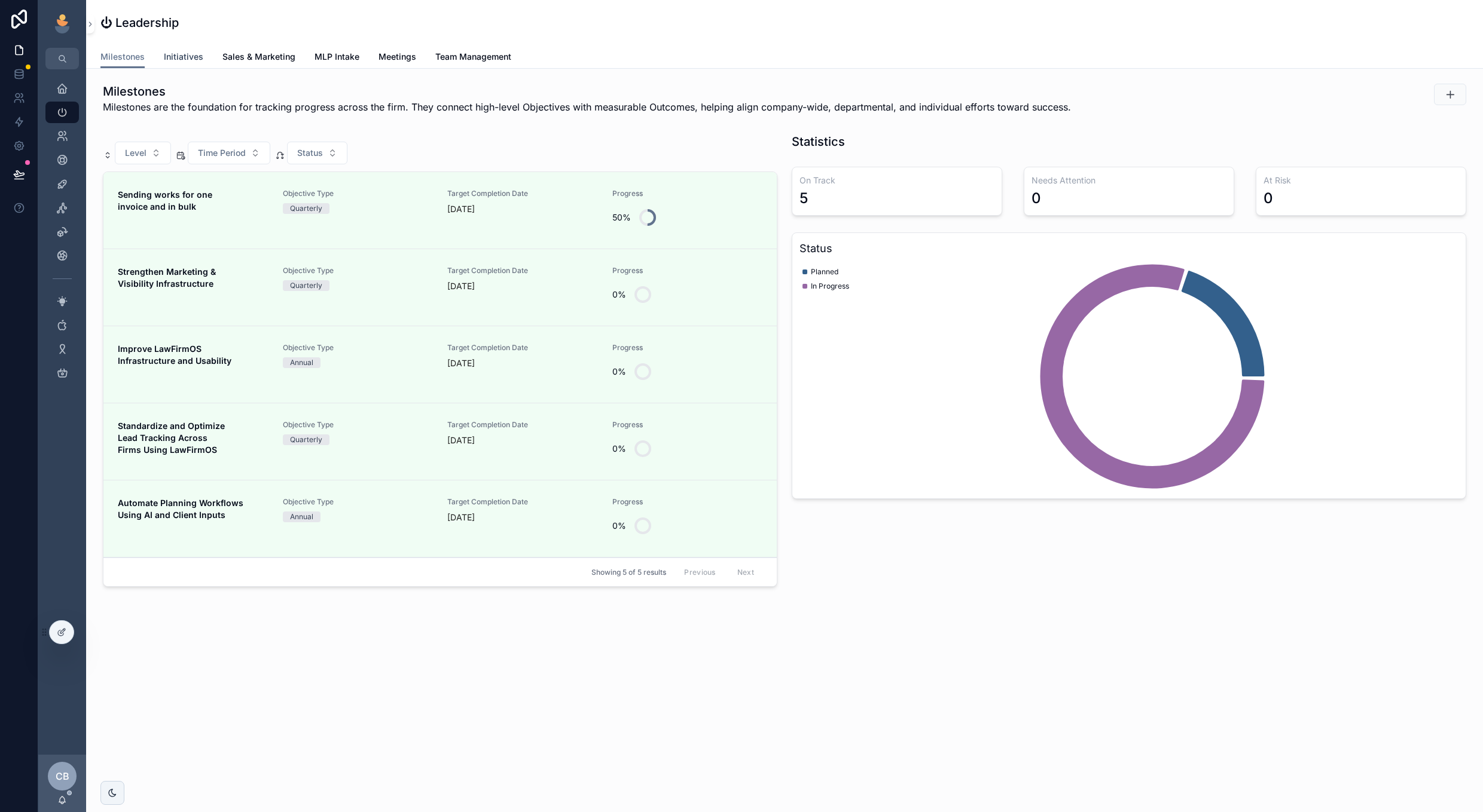
click at [169, 59] on span "Initiatives" at bounding box center [183, 56] width 39 height 12
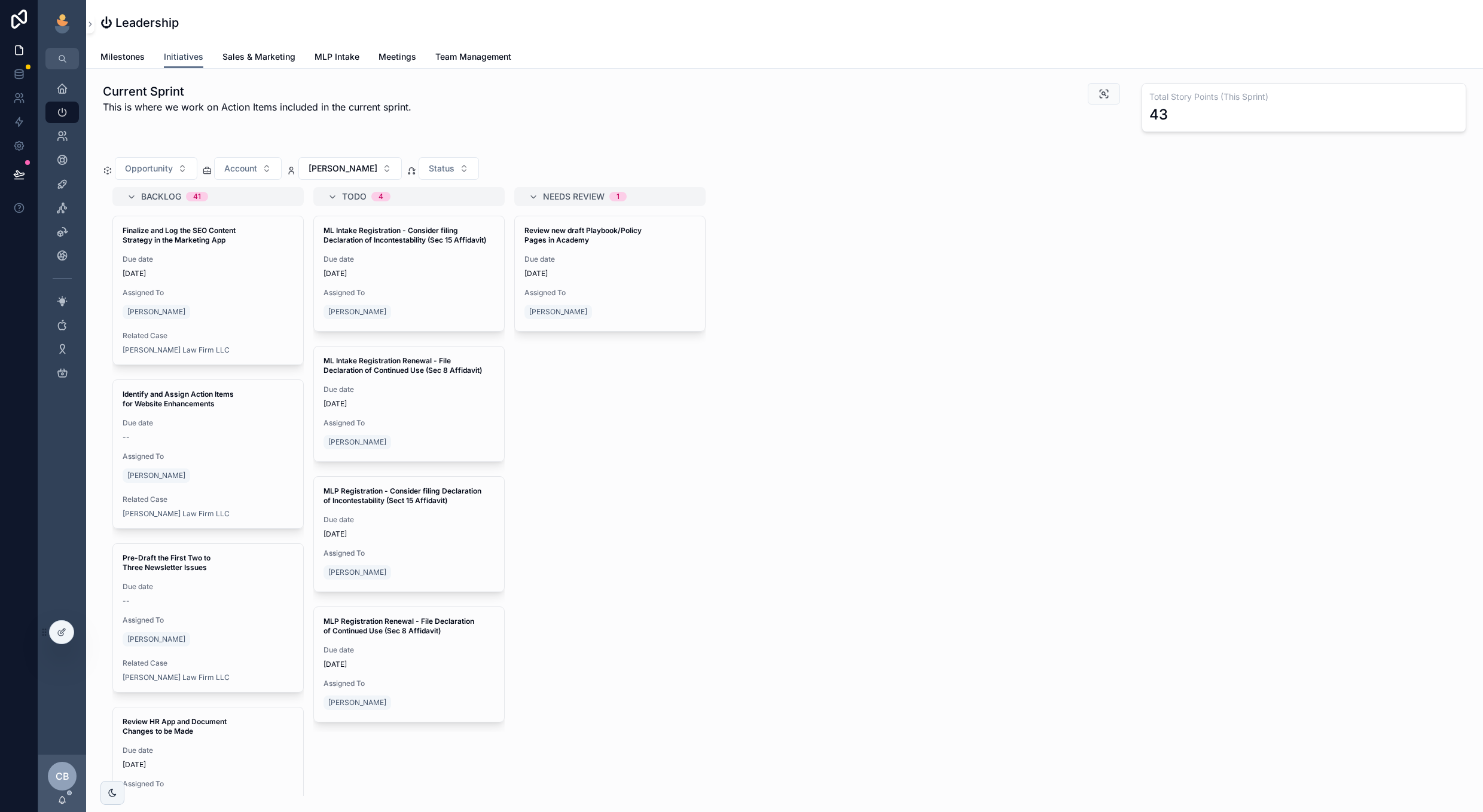
click at [181, 59] on span "Initiatives" at bounding box center [183, 56] width 39 height 12
